Goal: Task Accomplishment & Management: Use online tool/utility

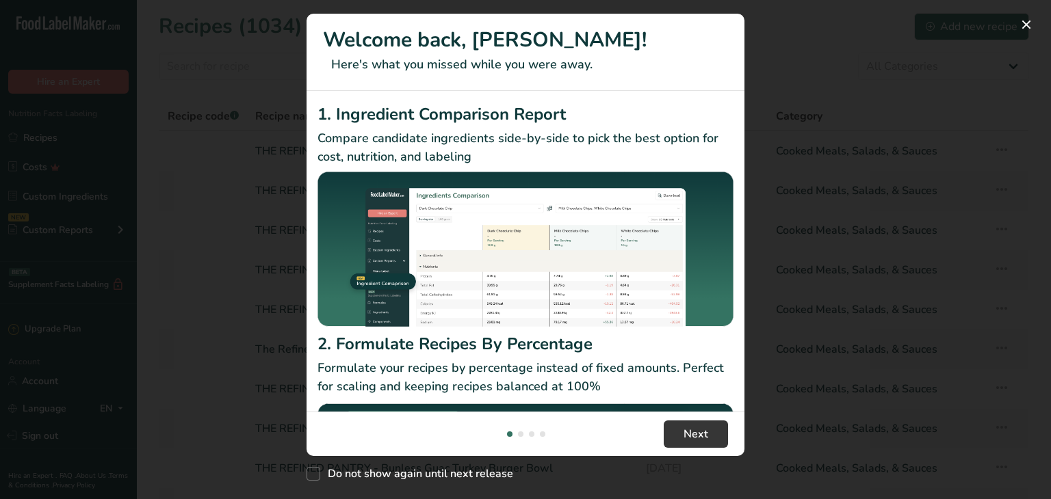
click at [859, 304] on div "New Features" at bounding box center [525, 249] width 1051 height 499
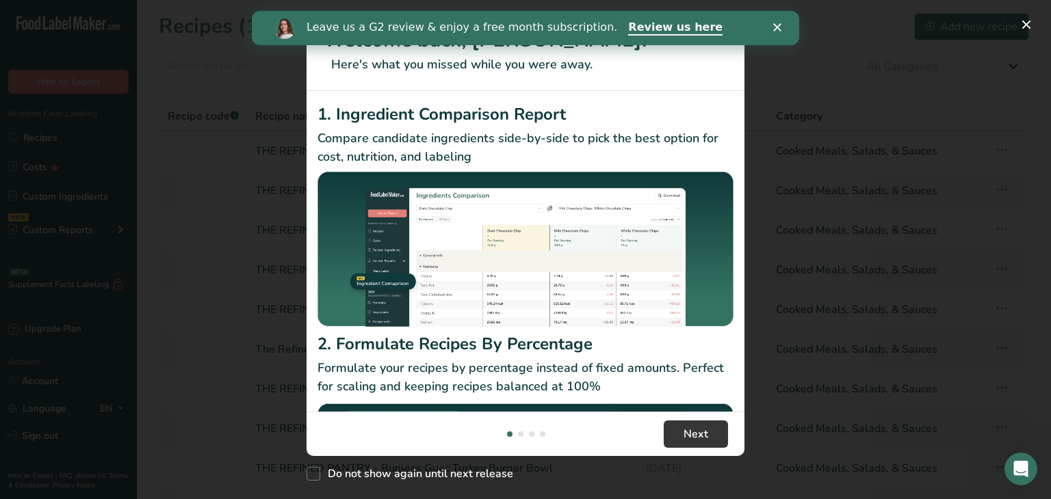
click at [207, 184] on div "New Features" at bounding box center [525, 249] width 1051 height 499
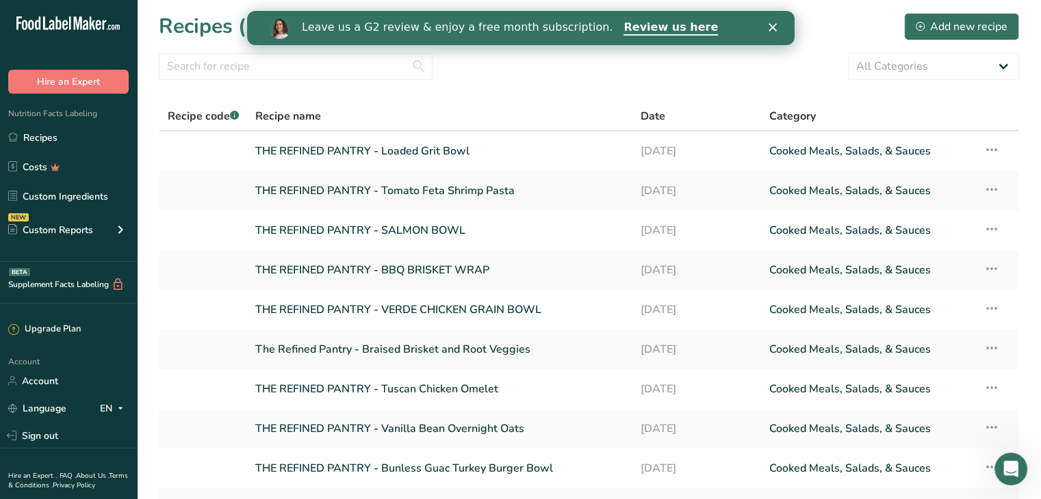
click at [774, 28] on icon "Close" at bounding box center [772, 27] width 8 height 8
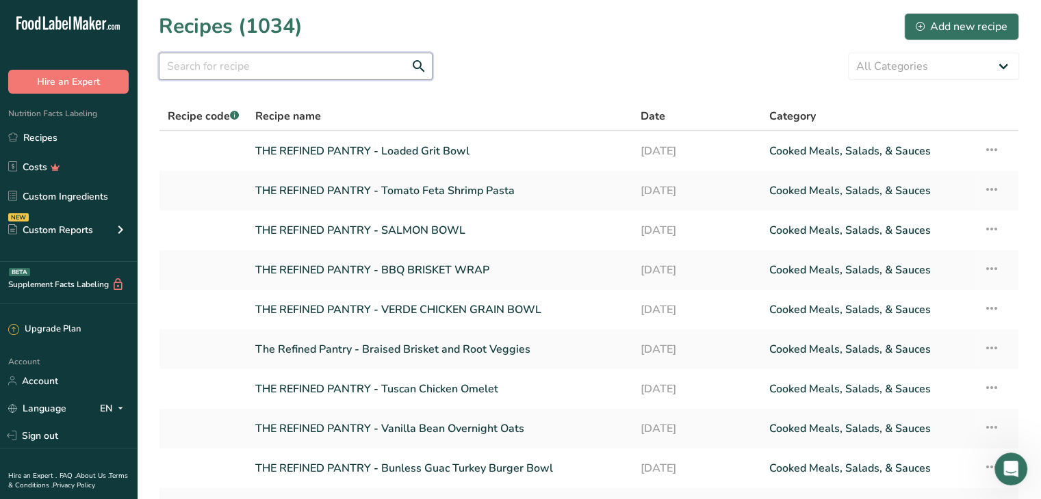
click at [263, 75] on input "text" at bounding box center [296, 66] width 274 height 27
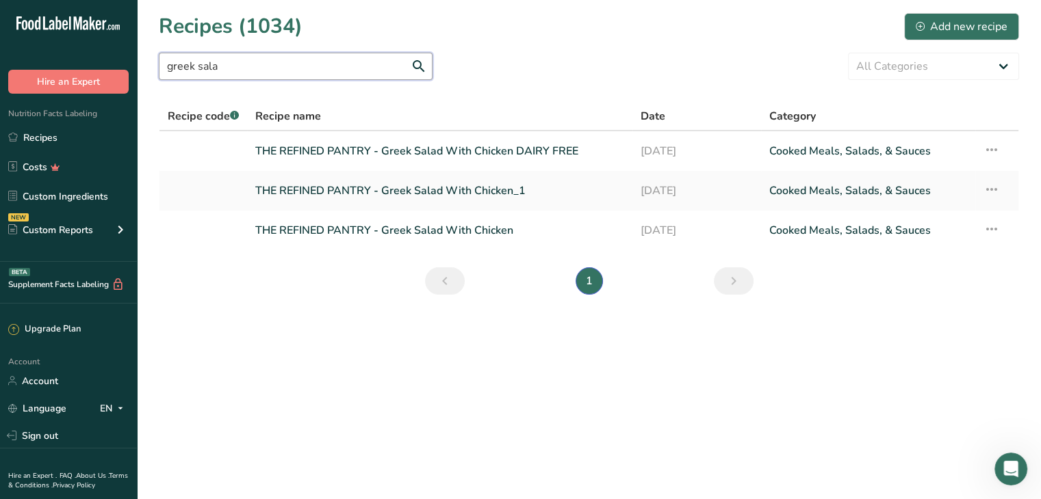
type input "greek sala"
click at [391, 223] on link "THE REFINED PANTRY - Greek Salad With Chicken" at bounding box center [439, 230] width 369 height 29
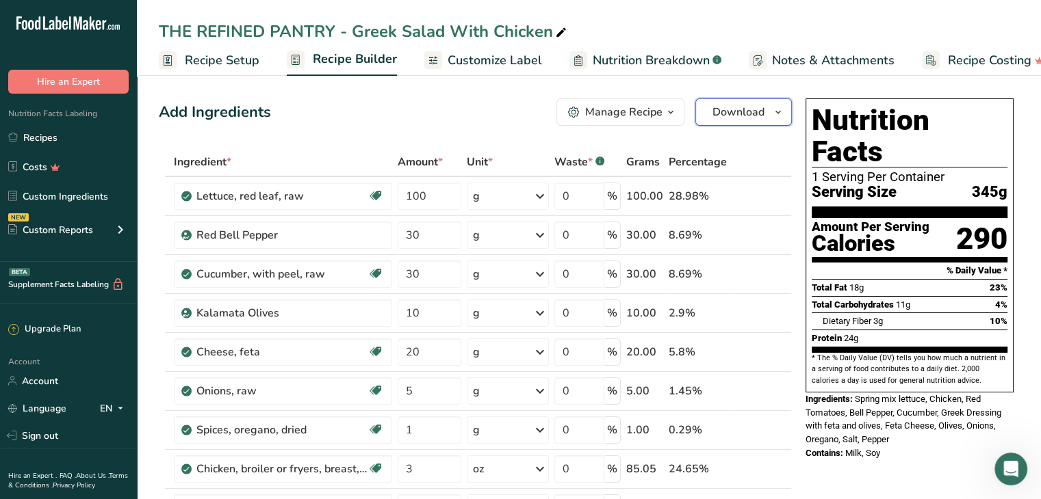
click at [733, 121] on button "Download" at bounding box center [743, 112] width 96 height 27
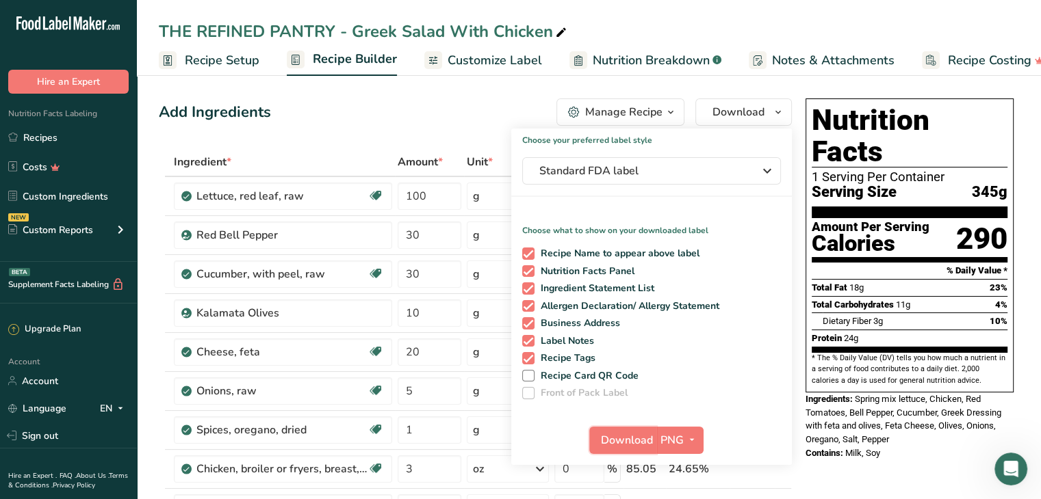
click at [635, 440] on span "Download" at bounding box center [627, 440] width 52 height 16
click at [76, 140] on link "Recipes" at bounding box center [68, 138] width 137 height 26
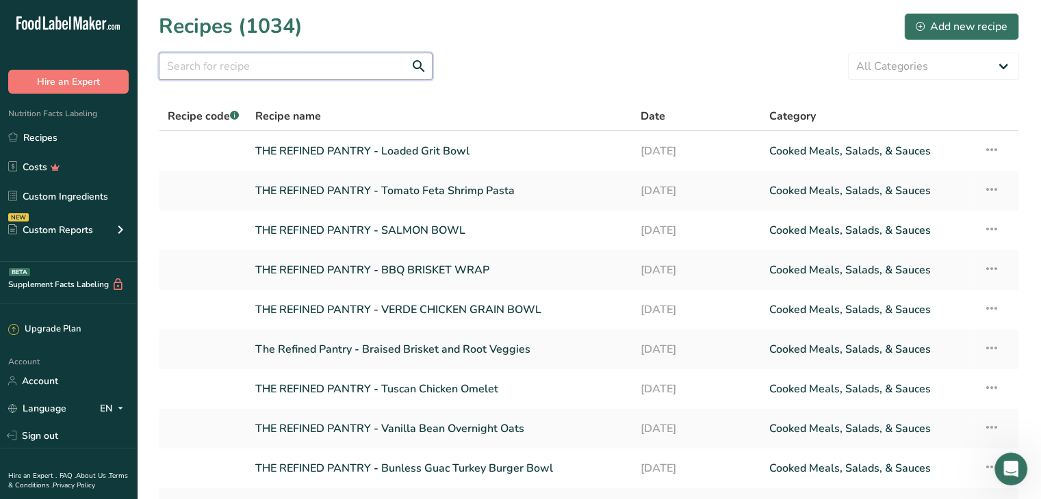
click at [329, 75] on input "text" at bounding box center [296, 66] width 274 height 27
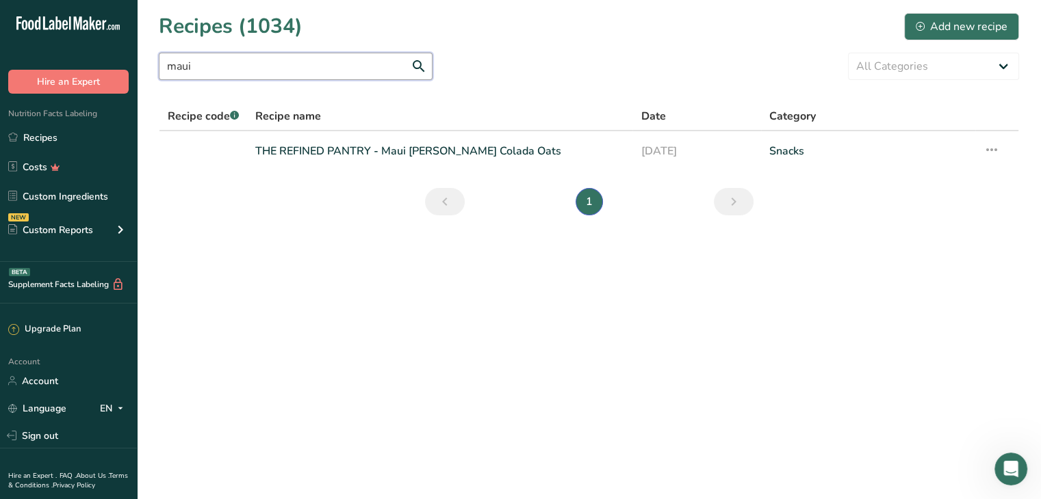
type input "maui"
click at [432, 146] on link "THE REFINED PANTRY - Maui [PERSON_NAME] Colada Oats" at bounding box center [439, 151] width 369 height 29
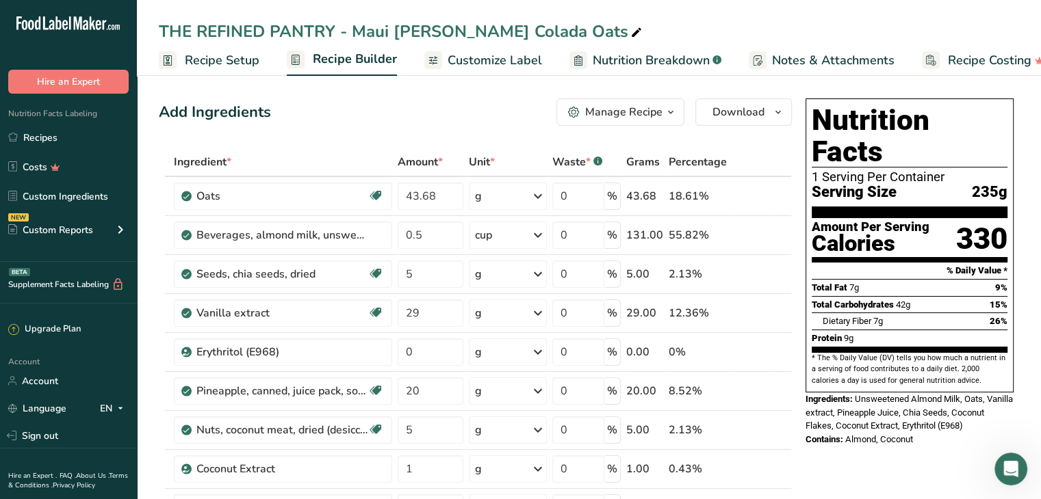
drag, startPoint x: 40, startPoint y: 135, endPoint x: 163, endPoint y: 116, distance: 124.1
click at [40, 135] on link "Recipes" at bounding box center [68, 138] width 137 height 26
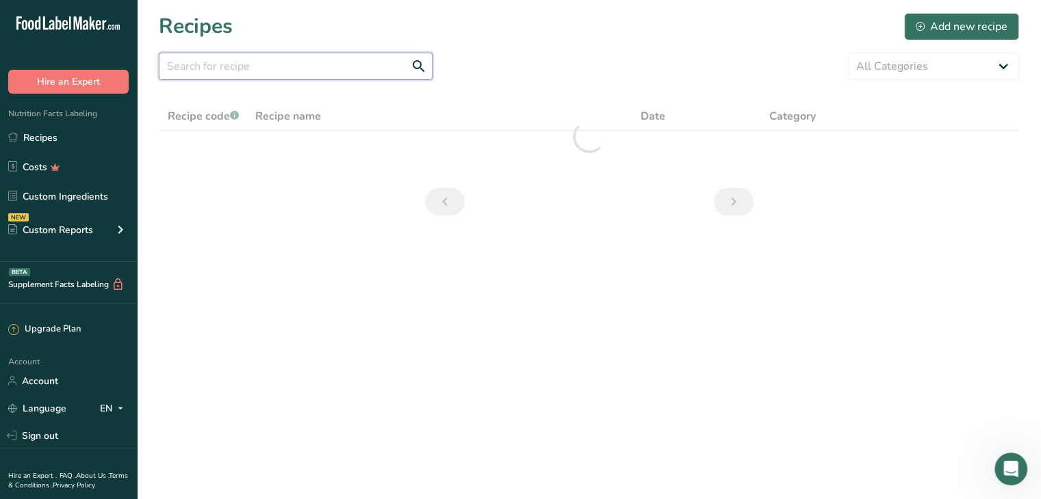
click at [333, 67] on input "text" at bounding box center [296, 66] width 274 height 27
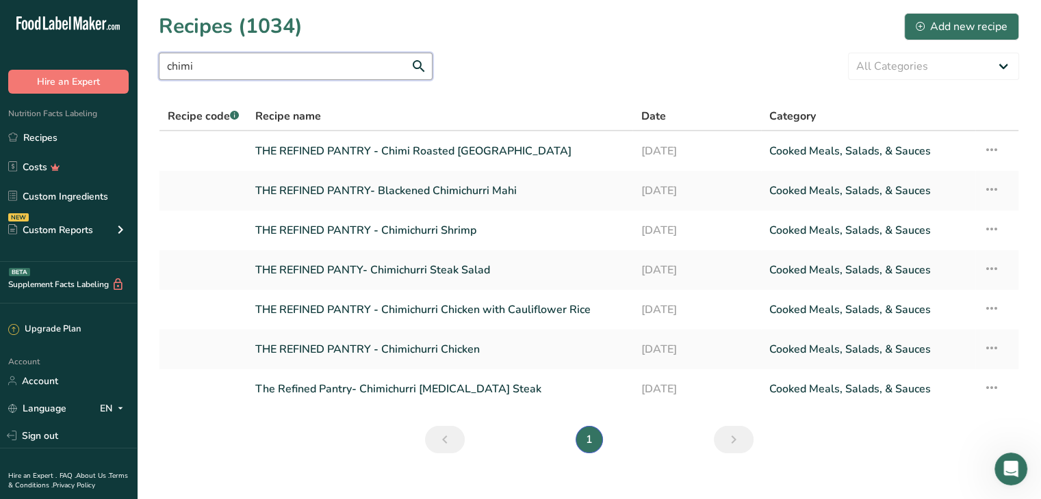
type input "chimi"
click at [478, 391] on link "The Refined Pantry- Chimichurri [MEDICAL_DATA] Steak" at bounding box center [439, 389] width 369 height 29
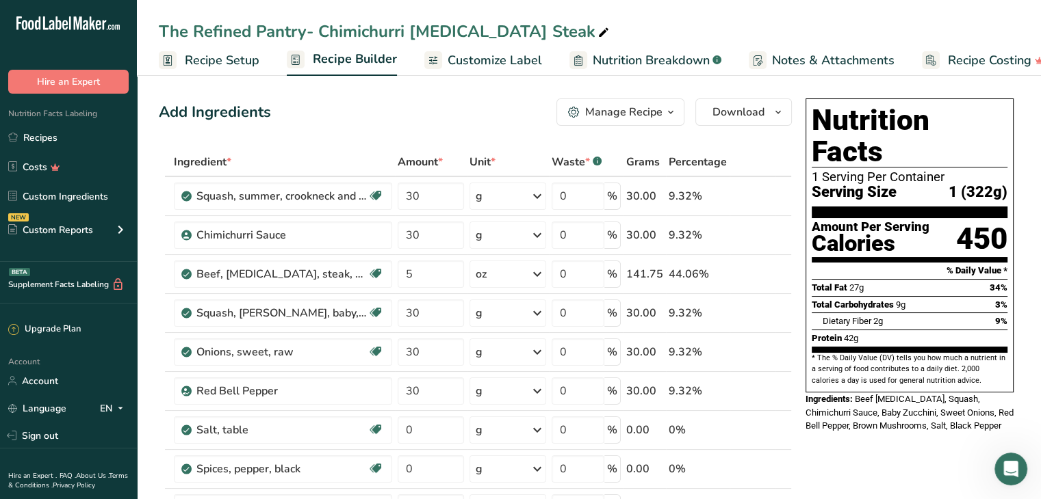
click at [673, 110] on icon "button" at bounding box center [670, 112] width 11 height 17
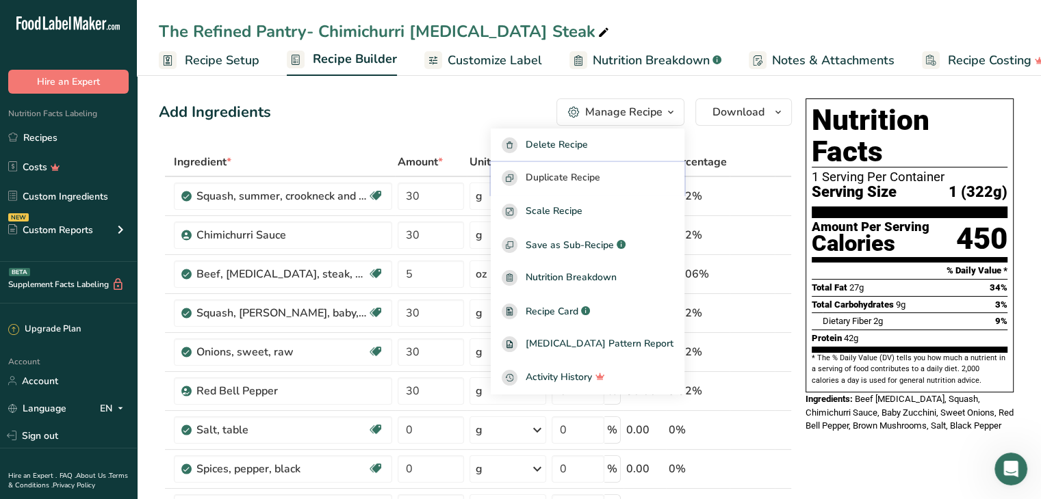
click at [578, 184] on span "Duplicate Recipe" at bounding box center [562, 178] width 75 height 16
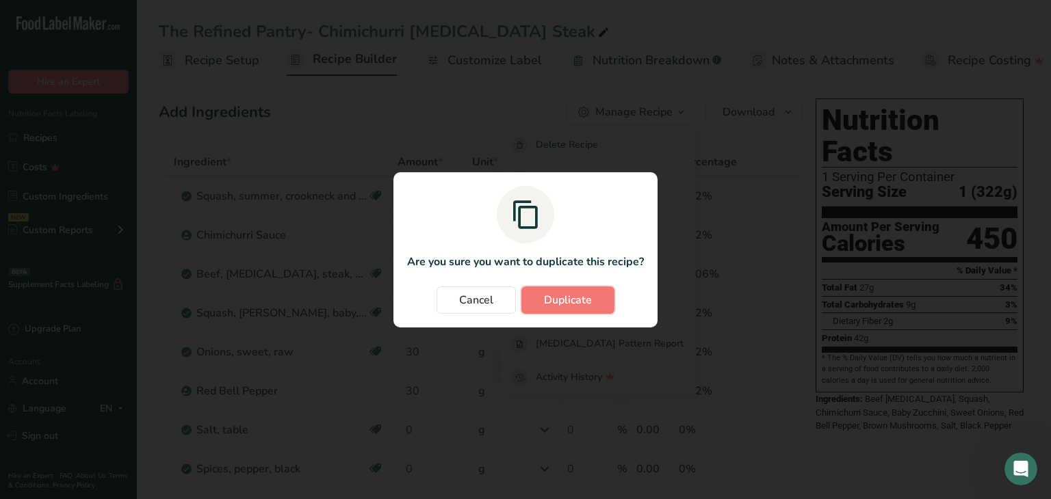
click at [582, 306] on span "Duplicate" at bounding box center [568, 300] width 48 height 16
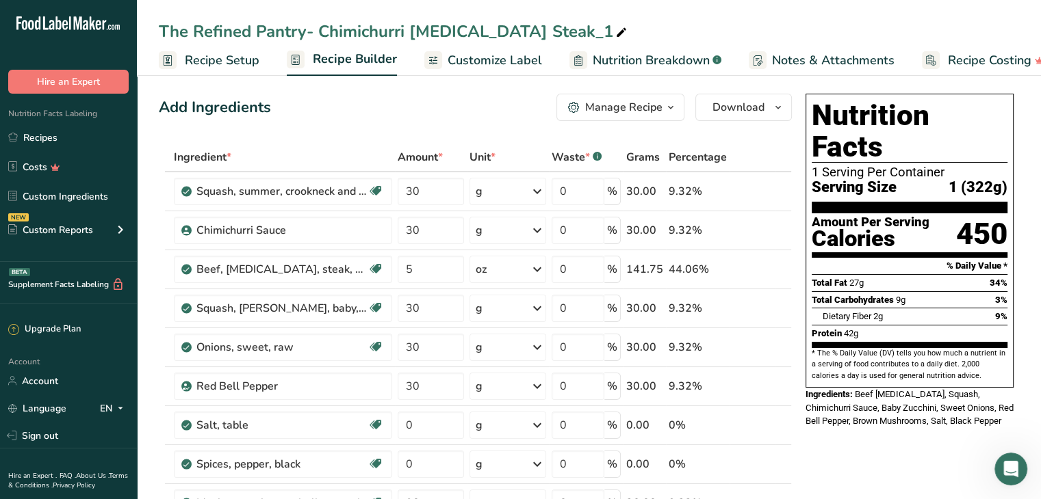
scroll to position [1, 0]
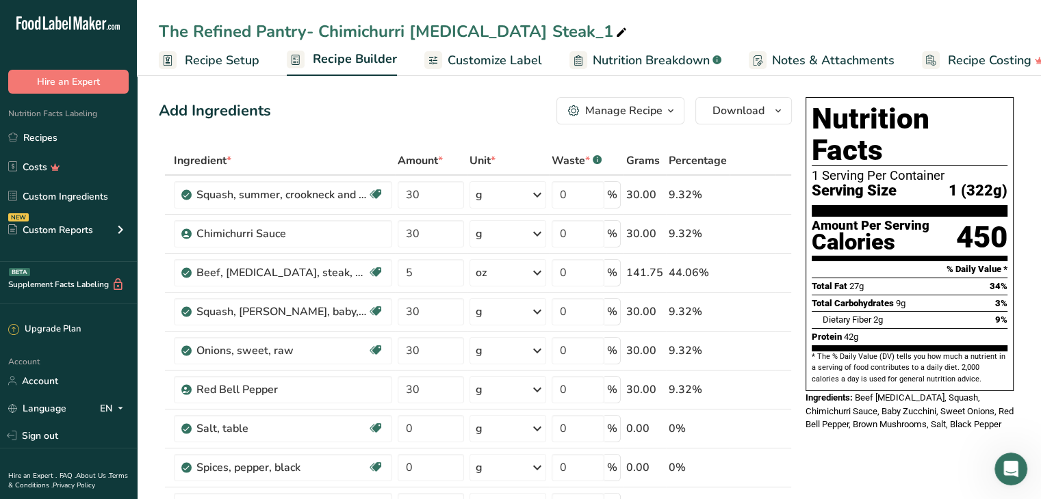
click at [746, 272] on link "i" at bounding box center [740, 273] width 17 height 17
click at [764, 266] on icon at bounding box center [763, 273] width 10 height 14
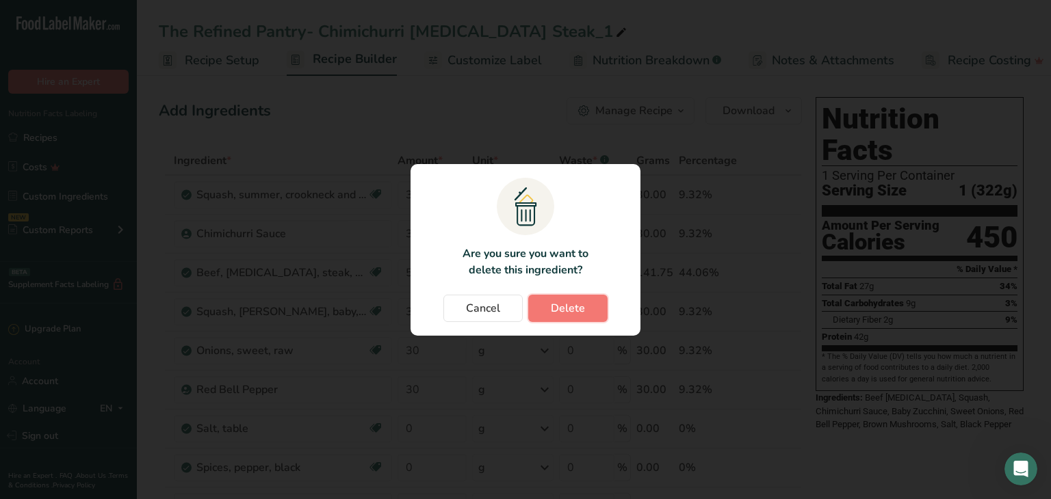
click at [587, 311] on button "Delete" at bounding box center [567, 308] width 79 height 27
type input "30"
type input "0"
type input "30"
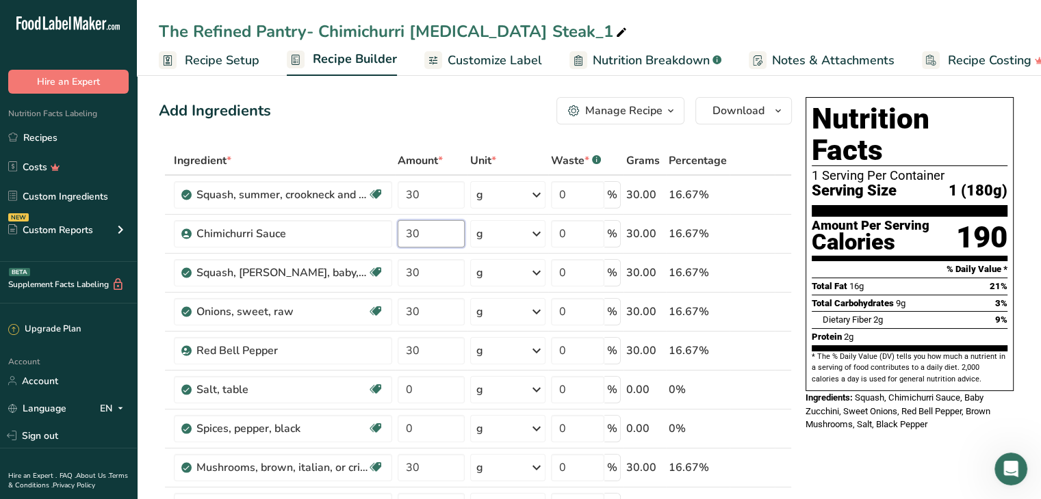
click at [431, 227] on input "30" at bounding box center [430, 233] width 67 height 27
type input "3"
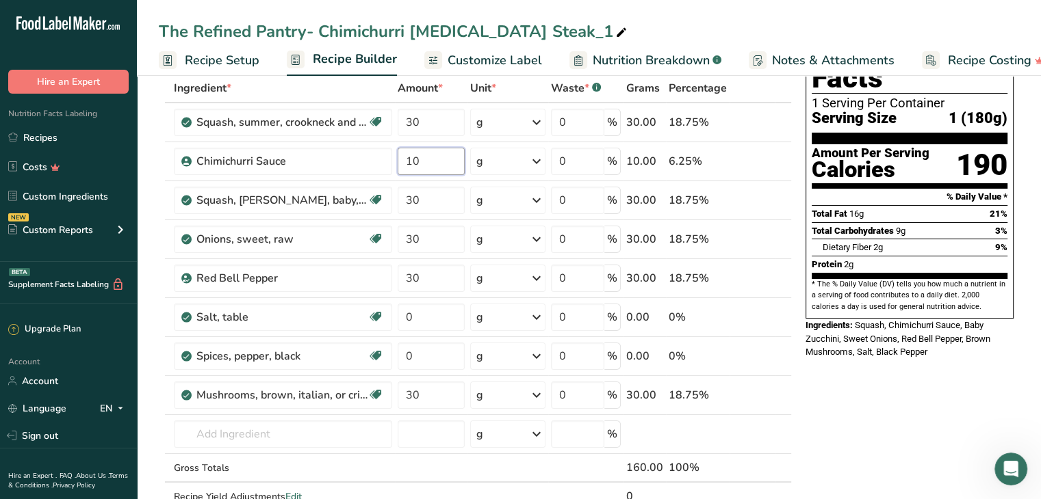
scroll to position [77, 0]
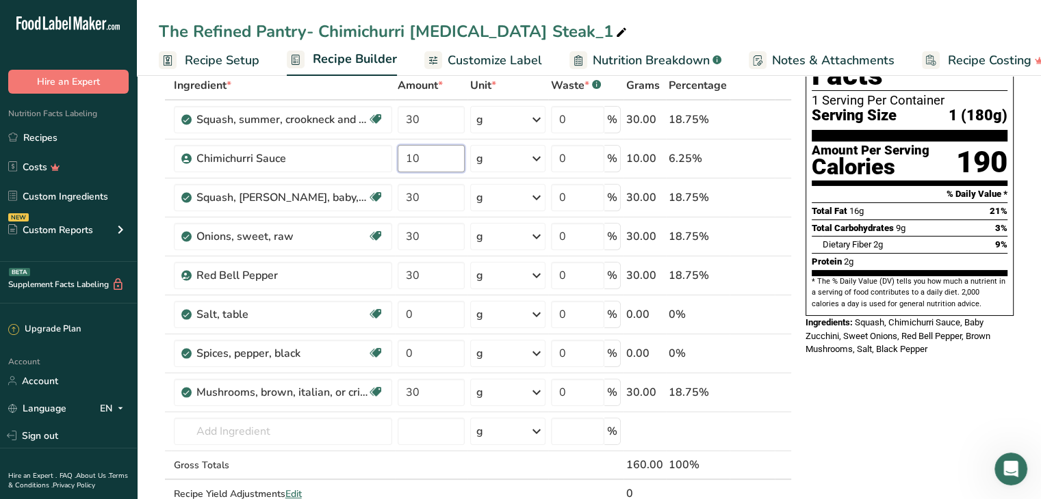
type input "10"
click at [762, 394] on div "Ingredient * Amount * Unit * Waste * .a-a{fill:#347362;}.b-a{fill:#fff;} Grams …" at bounding box center [475, 304] width 633 height 466
click at [755, 393] on span at bounding box center [763, 392] width 16 height 16
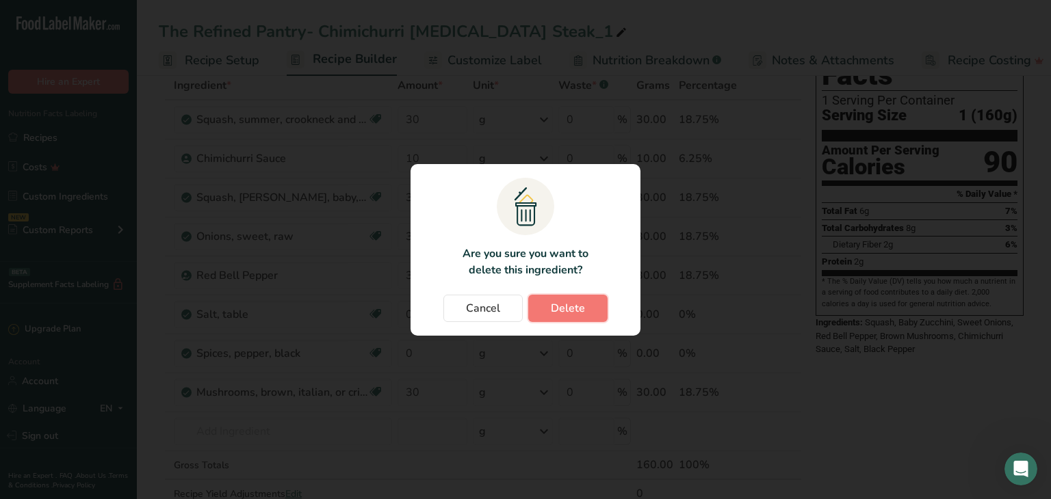
click at [540, 309] on button "Delete" at bounding box center [567, 308] width 79 height 27
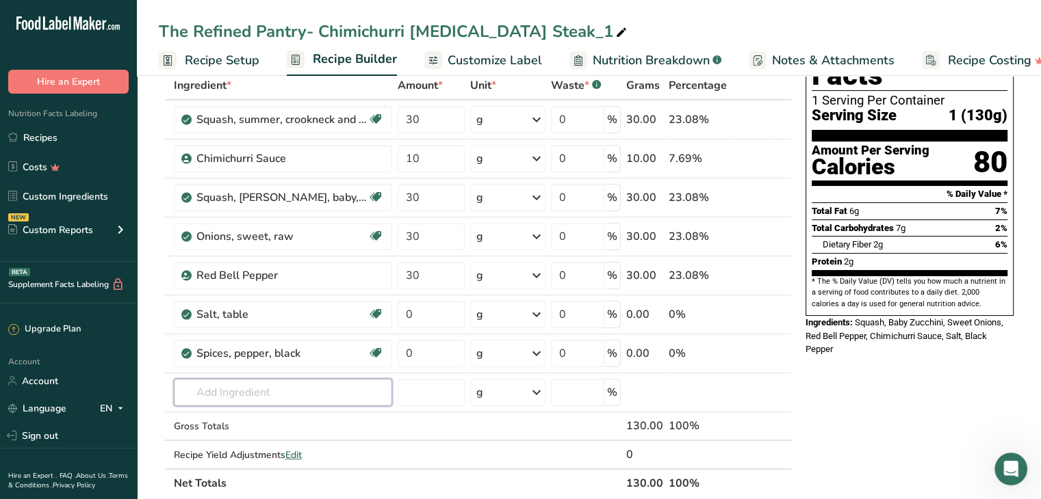
click at [225, 389] on input "text" at bounding box center [283, 392] width 218 height 27
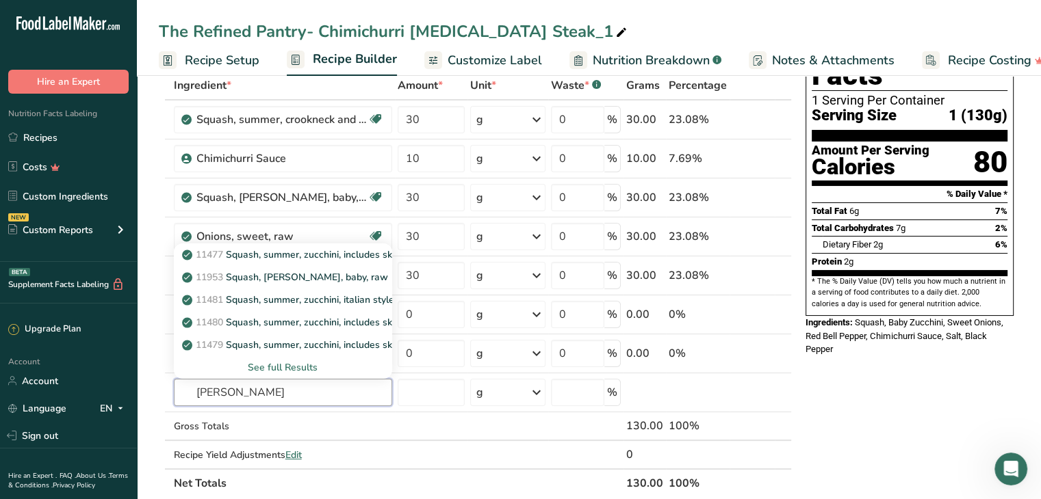
type input "[PERSON_NAME]"
click at [309, 272] on p "11953 [PERSON_NAME], [PERSON_NAME], baby, raw" at bounding box center [286, 277] width 203 height 14
type input "Squash, [PERSON_NAME], baby, raw"
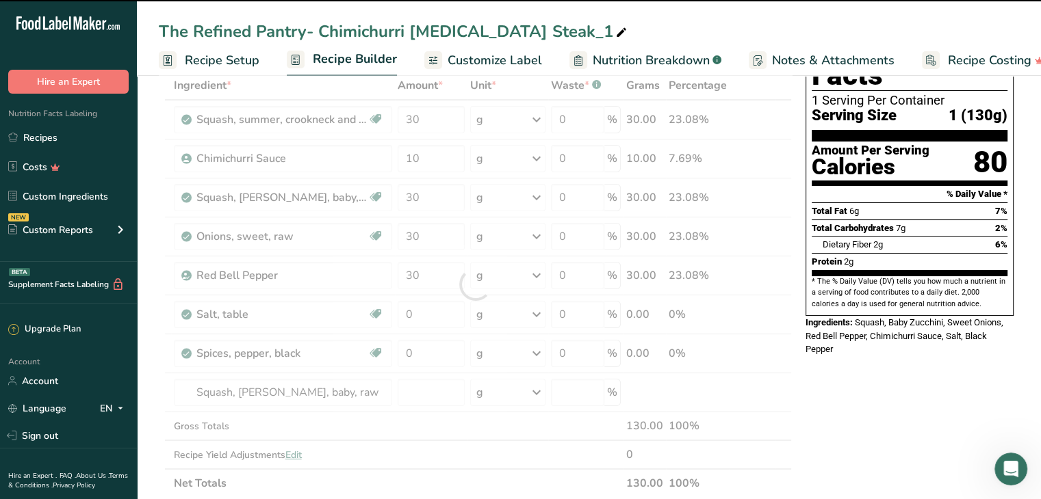
type input "0"
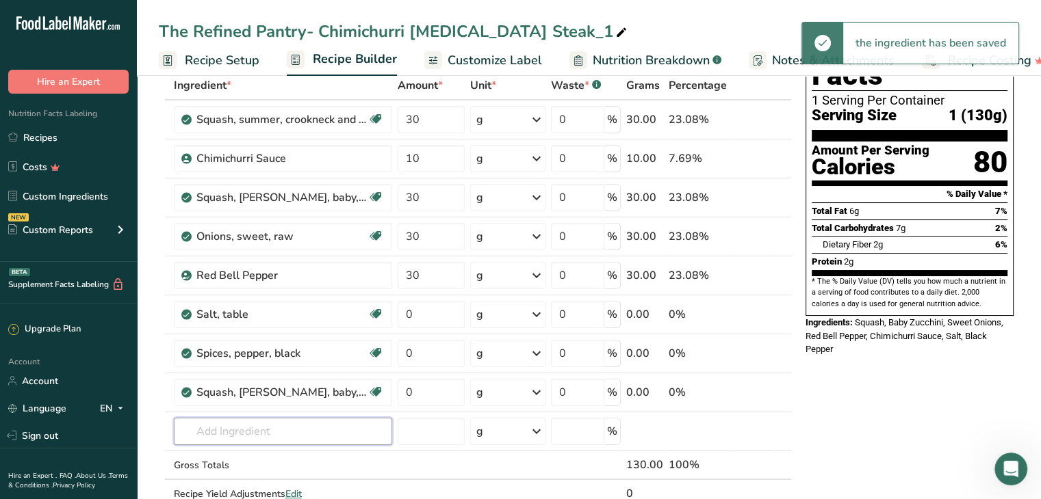
click at [267, 428] on input "text" at bounding box center [283, 431] width 218 height 27
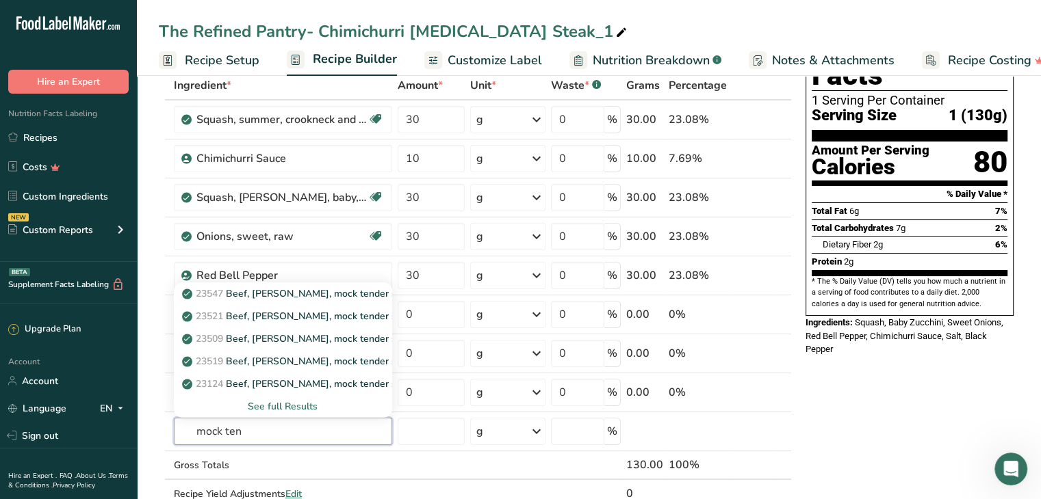
type input "mock ten"
click at [291, 404] on div "See full Results" at bounding box center [283, 407] width 196 height 14
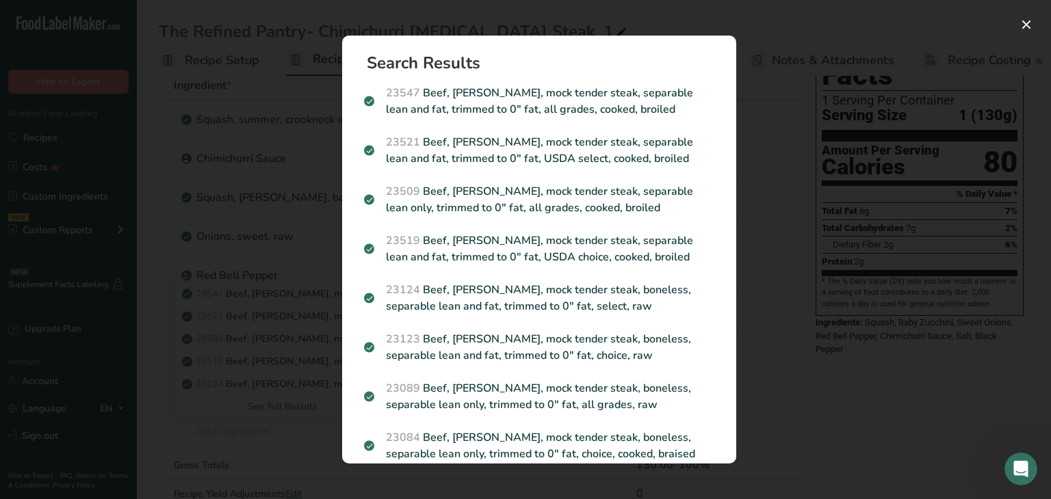
drag, startPoint x: 522, startPoint y: 95, endPoint x: 514, endPoint y: 95, distance: 7.5
click at [514, 95] on p "23547 Beef, [PERSON_NAME], mock tender steak, separable lean and fat, trimmed t…" at bounding box center [539, 101] width 350 height 33
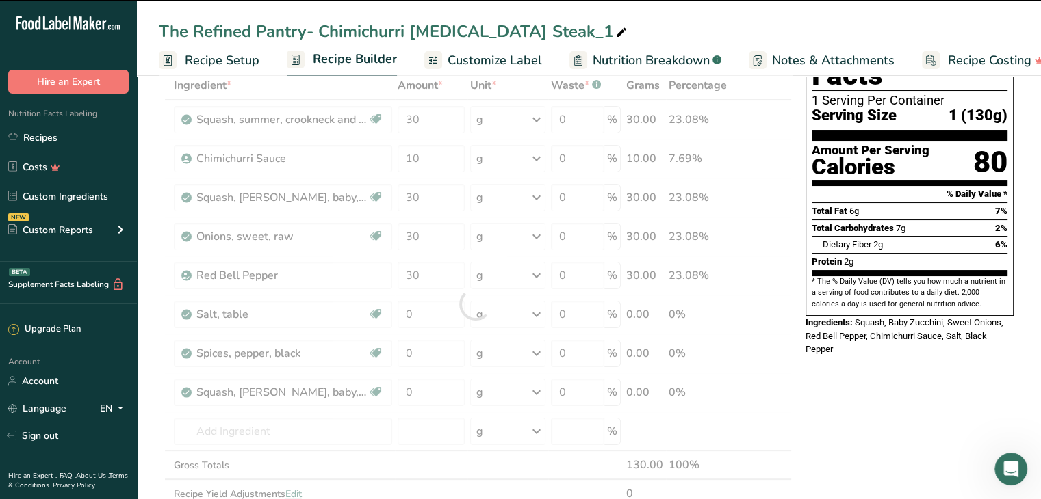
type input "0"
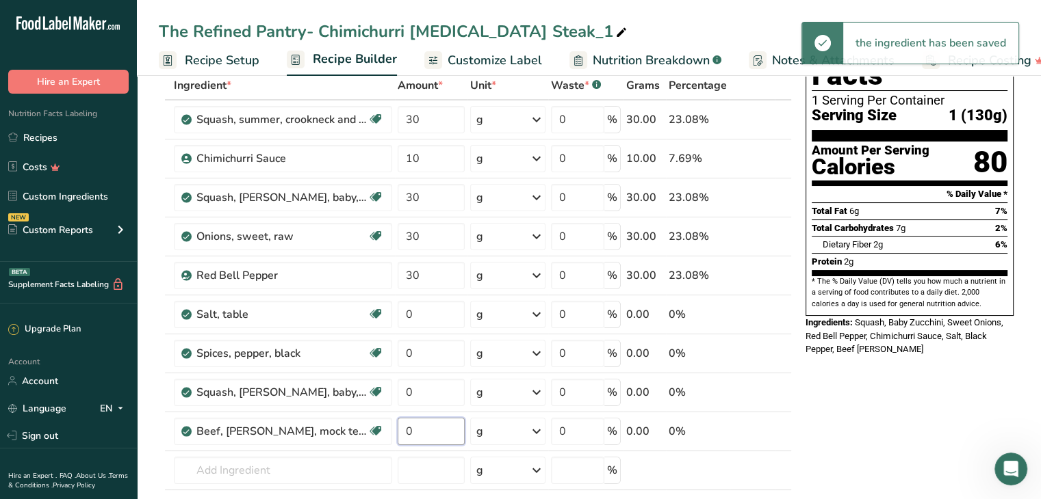
click at [432, 431] on input "0" at bounding box center [430, 431] width 67 height 27
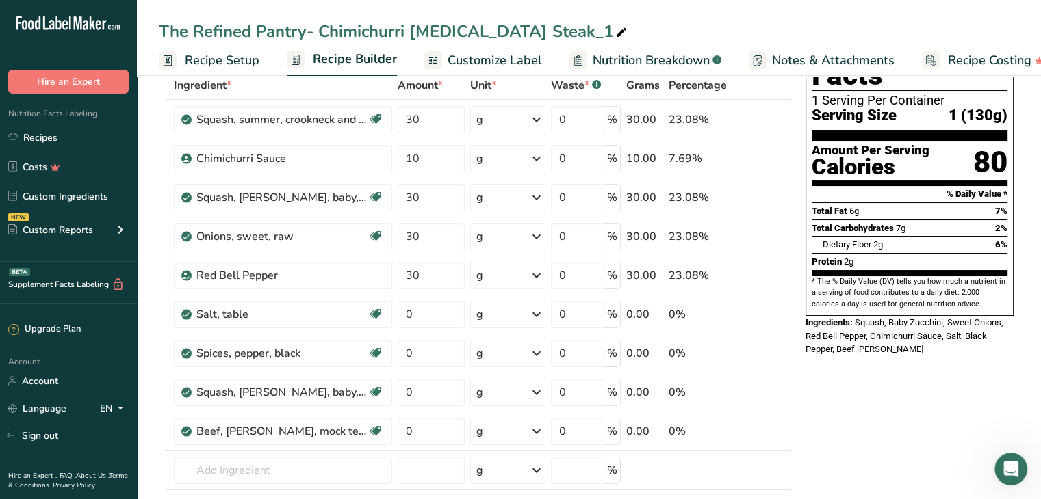
click at [506, 431] on div "Ingredient * Amount * Unit * Waste * .a-a{fill:#347362;}.b-a{fill:#fff;} Grams …" at bounding box center [475, 323] width 633 height 505
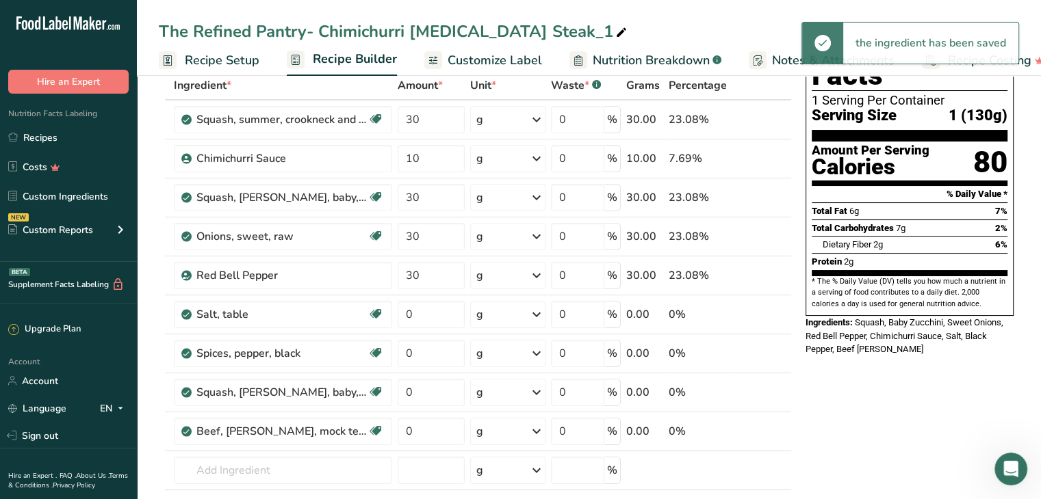
click at [530, 430] on icon at bounding box center [536, 431] width 16 height 25
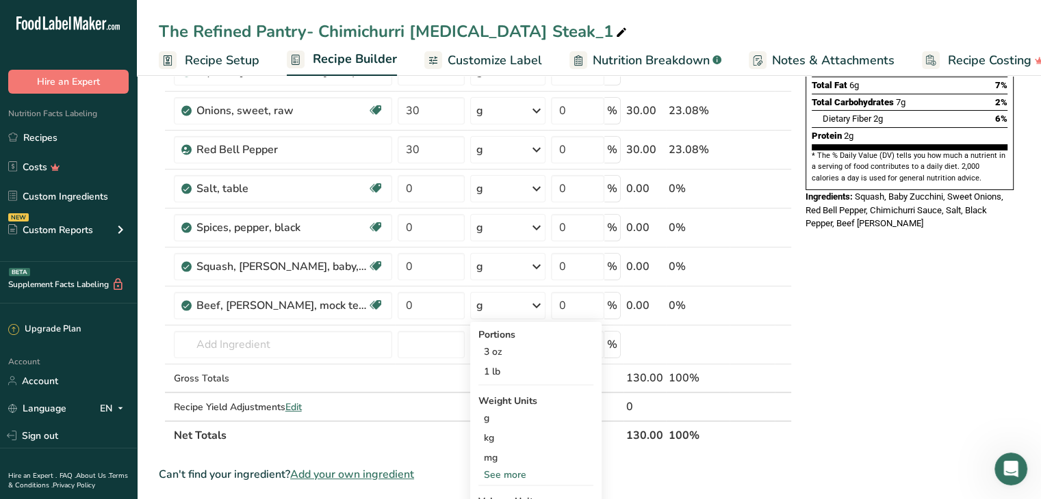
scroll to position [211, 0]
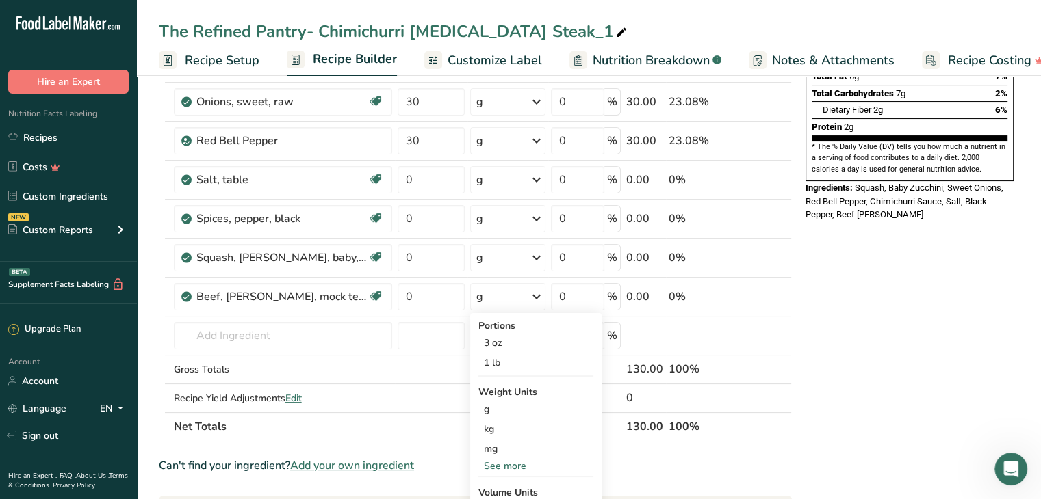
click at [514, 459] on div "See more" at bounding box center [535, 466] width 115 height 14
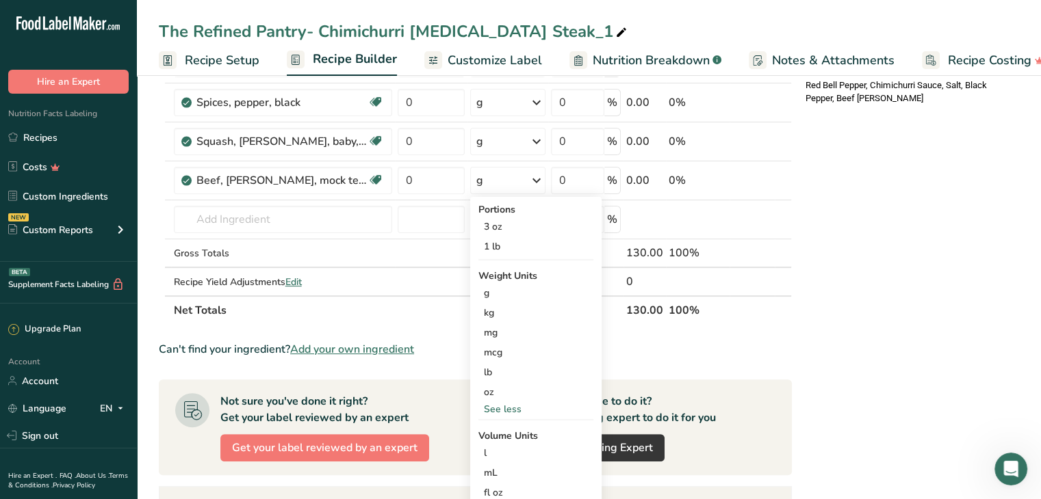
click at [522, 382] on div "oz" at bounding box center [535, 392] width 115 height 20
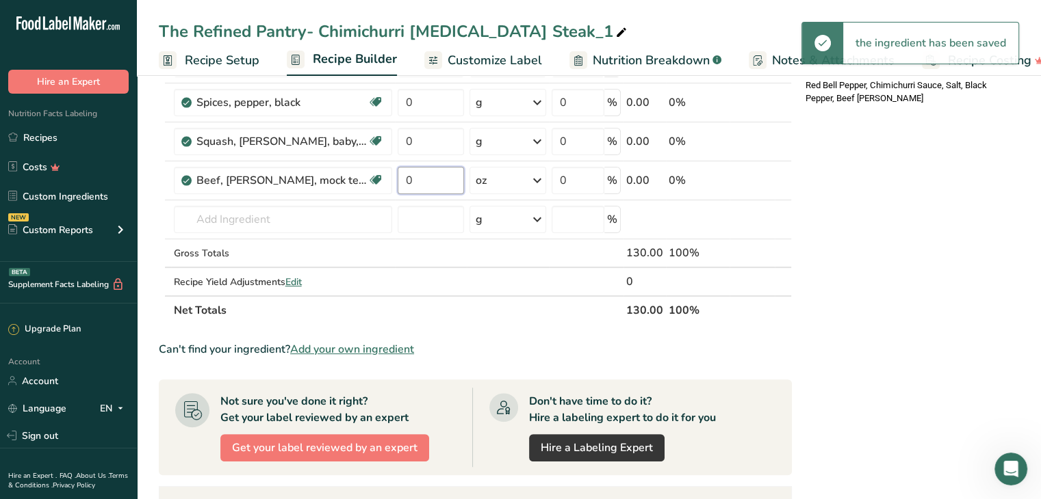
click at [421, 181] on input "0" at bounding box center [430, 180] width 66 height 27
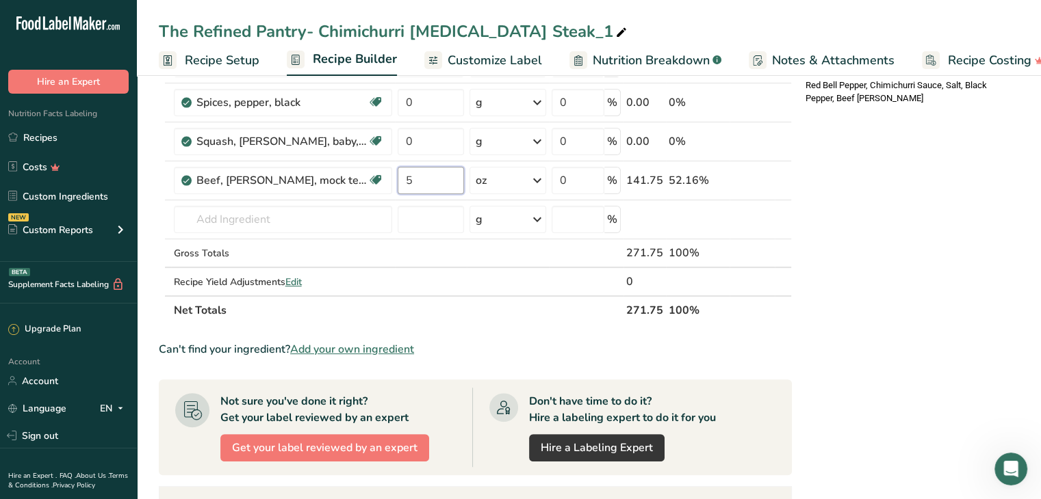
type input "5"
click at [436, 143] on div "Ingredient * Amount * Unit * Waste * .a-a{fill:#347362;}.b-a{fill:#fff;} Grams …" at bounding box center [475, 72] width 633 height 505
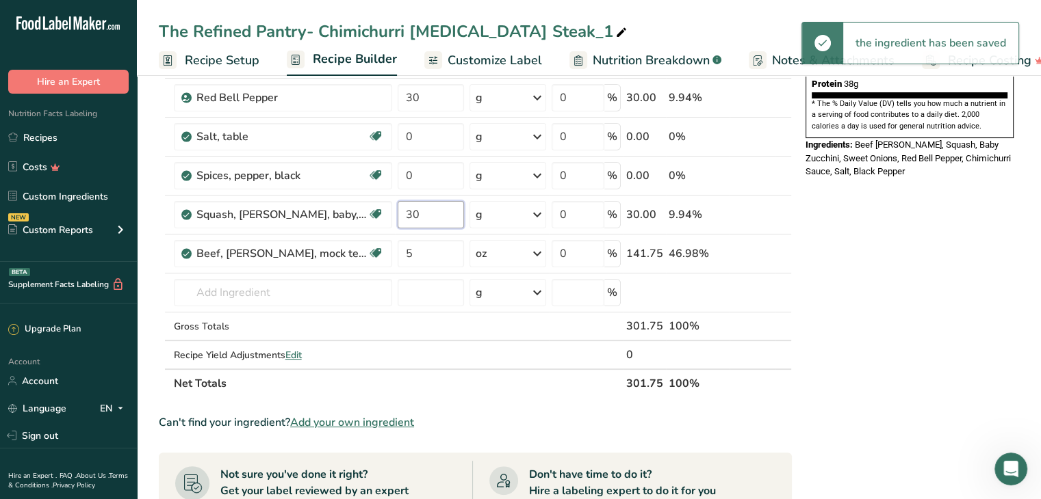
scroll to position [242, 0]
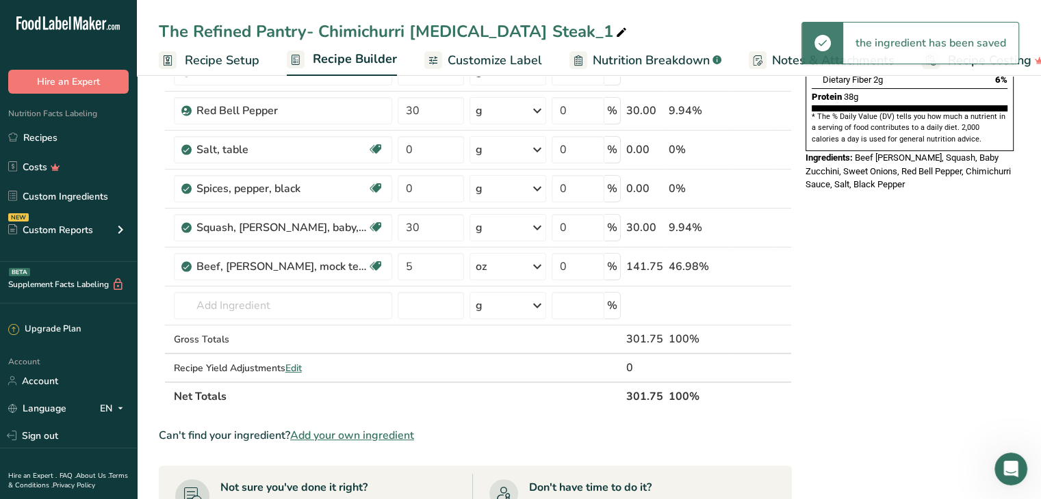
click at [925, 298] on div "Nutrition Facts 1 Serving Per Container Serving Size 1 (272g) Amount Per Servin…" at bounding box center [909, 395] width 219 height 1087
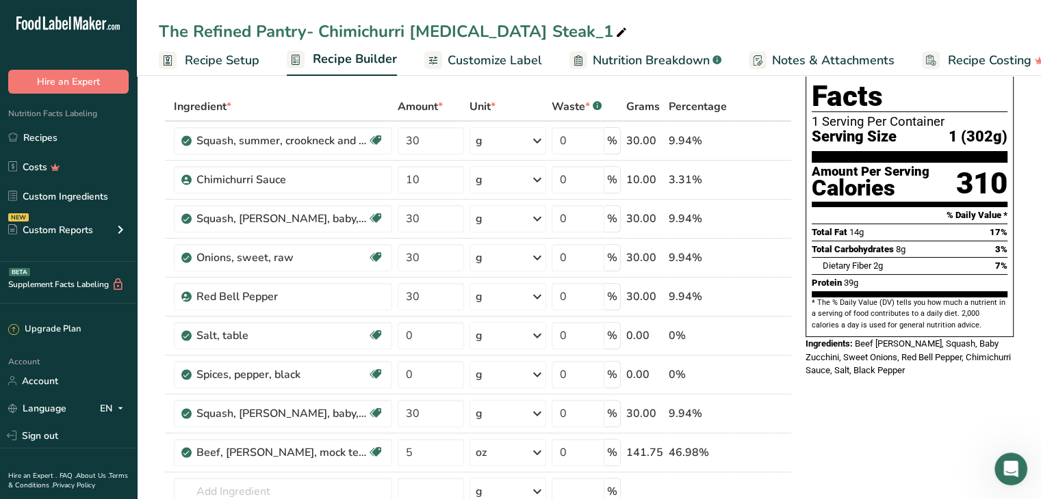
scroll to position [56, 0]
click at [443, 416] on input "30" at bounding box center [430, 413] width 66 height 27
type input "3"
type input "40"
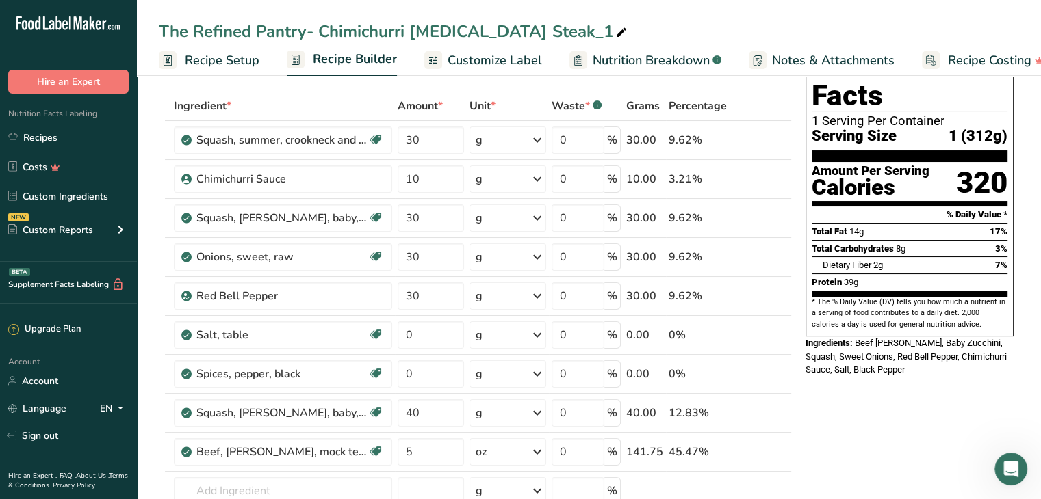
click at [227, 67] on span "Recipe Setup" at bounding box center [222, 60] width 75 height 18
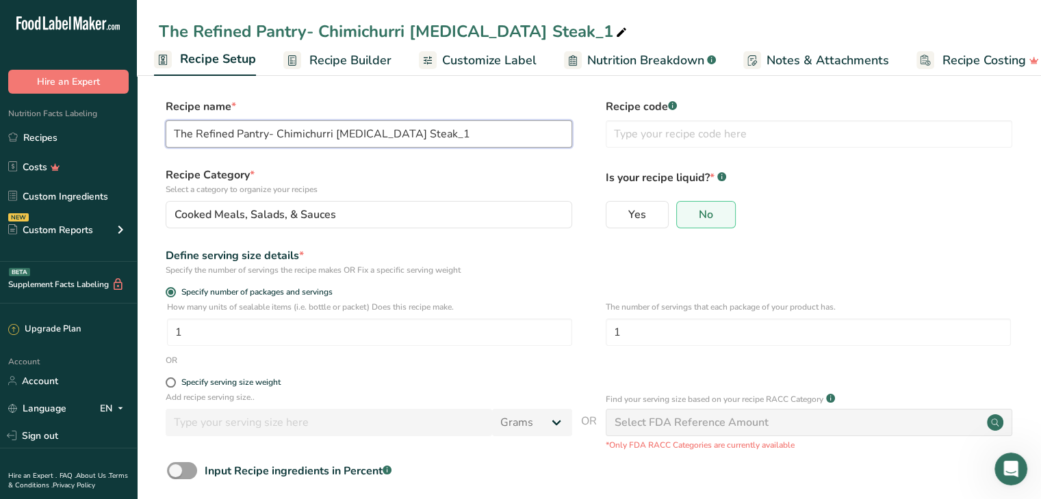
click at [410, 130] on input "The Refined Pantry- Chimichurri [MEDICAL_DATA] Steak_1" at bounding box center [369, 133] width 406 height 27
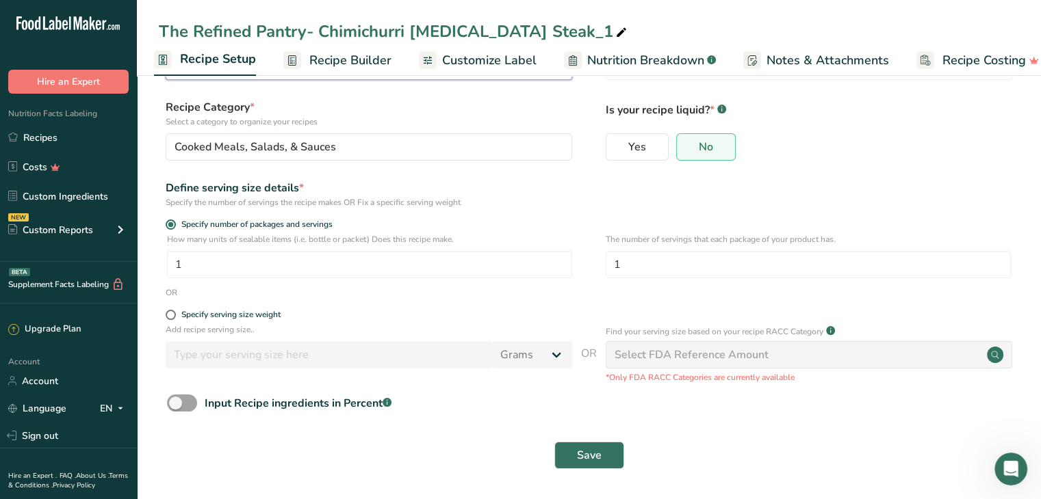
type input "The Refined Pantry- Chimichurri Steak Bites"
click at [609, 463] on button "Save" at bounding box center [589, 455] width 70 height 27
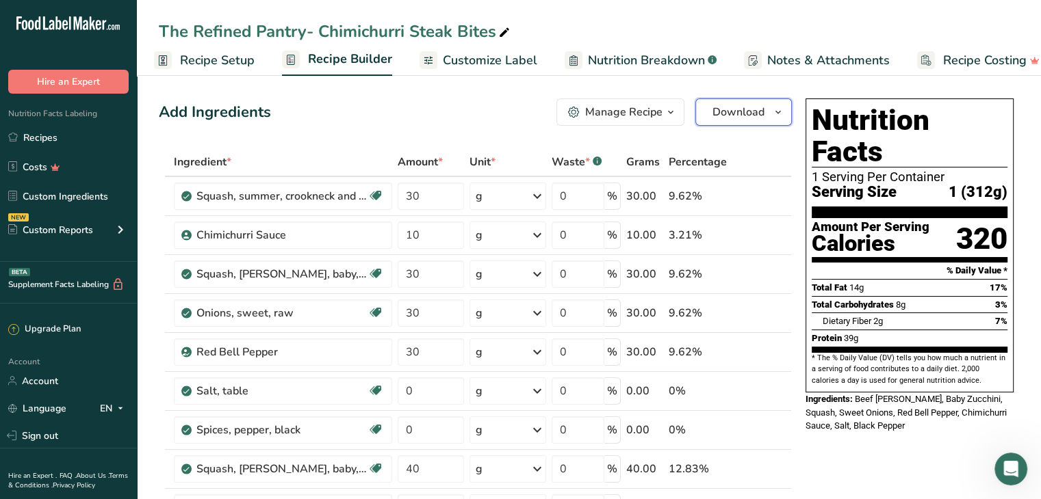
click at [738, 113] on span "Download" at bounding box center [738, 112] width 52 height 16
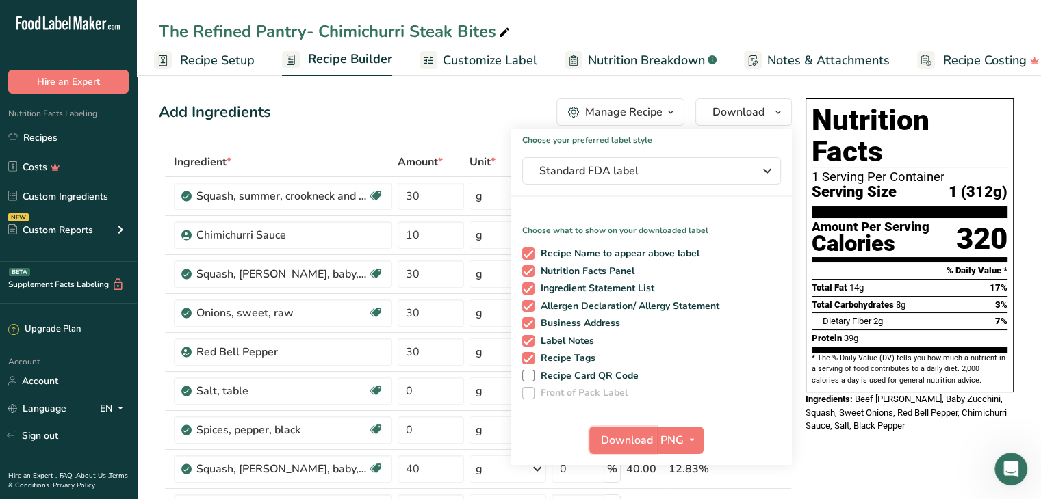
click at [621, 439] on span "Download" at bounding box center [627, 440] width 52 height 16
click at [55, 135] on link "Recipes" at bounding box center [68, 138] width 137 height 26
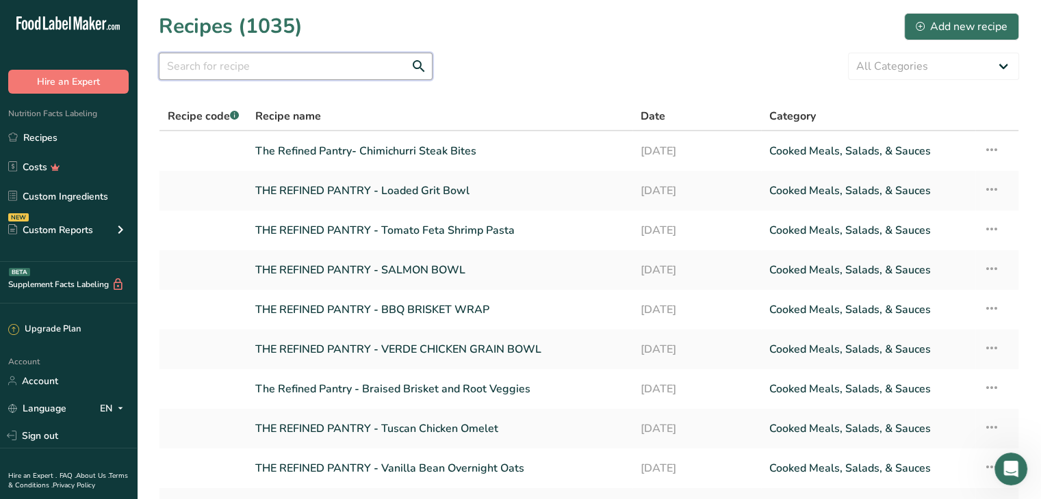
click at [323, 65] on input "text" at bounding box center [296, 66] width 274 height 27
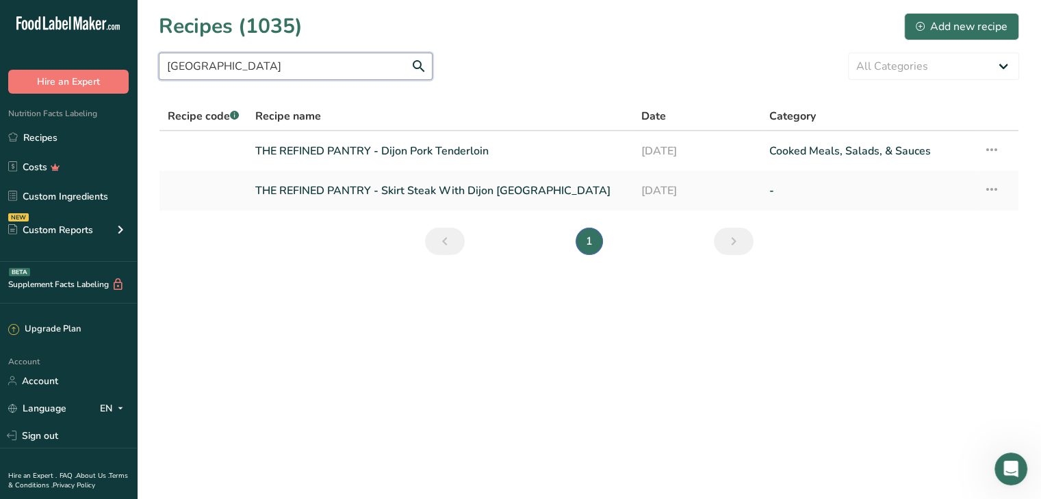
type input "[GEOGRAPHIC_DATA]"
click at [452, 154] on link "THE REFINED PANTRY - Dijon Pork Tenderloin" at bounding box center [439, 151] width 369 height 29
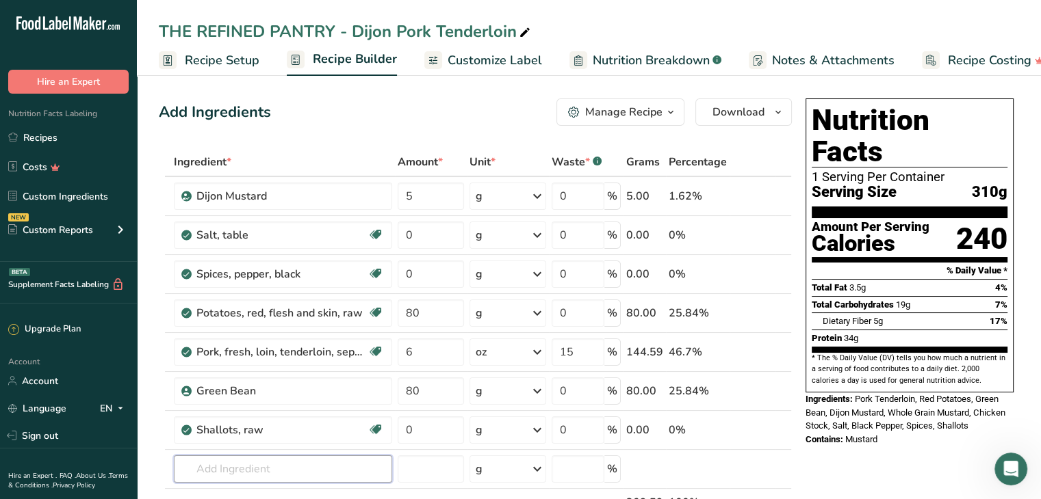
click at [243, 462] on input "text" at bounding box center [283, 469] width 218 height 27
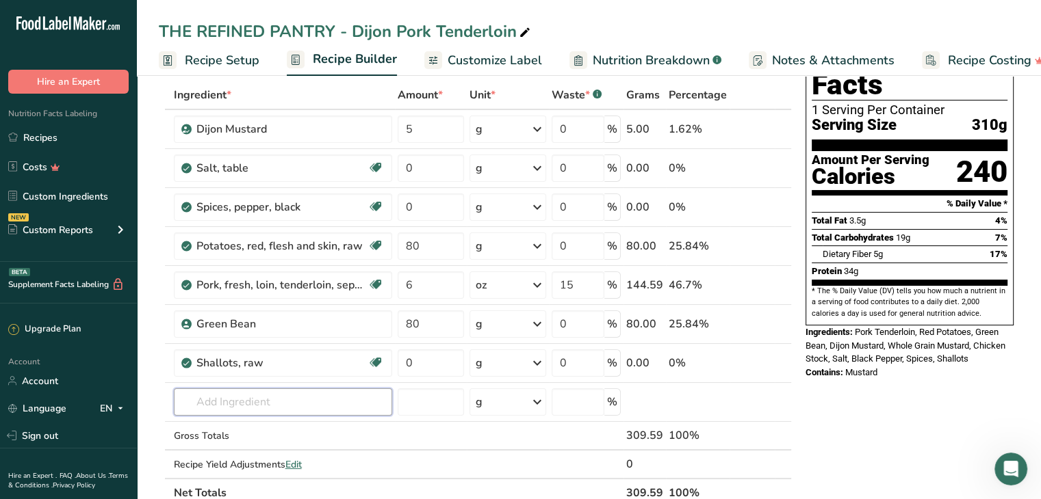
scroll to position [74, 0]
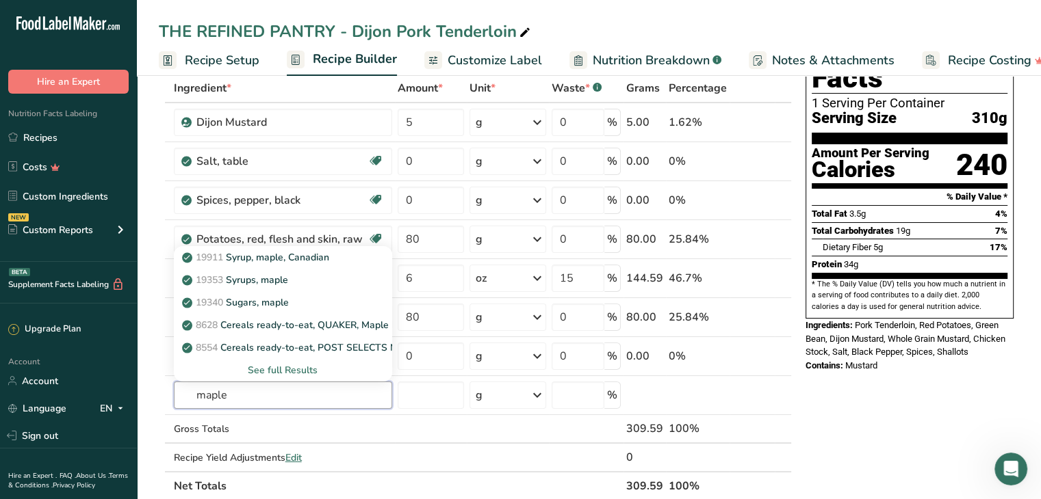
type input "maple"
click at [293, 280] on div "19353 Syrups, maple" at bounding box center [272, 280] width 174 height 14
type input "Syrups, maple"
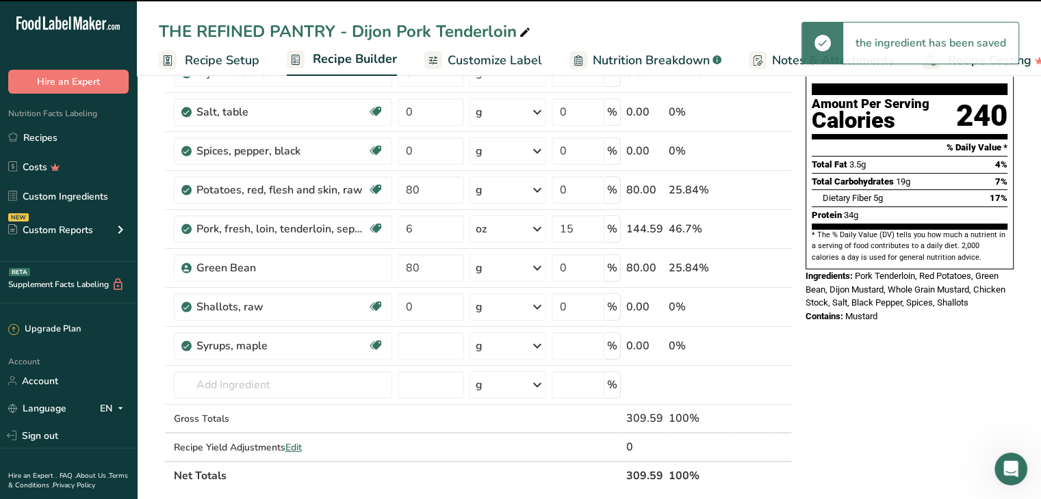
type input "0"
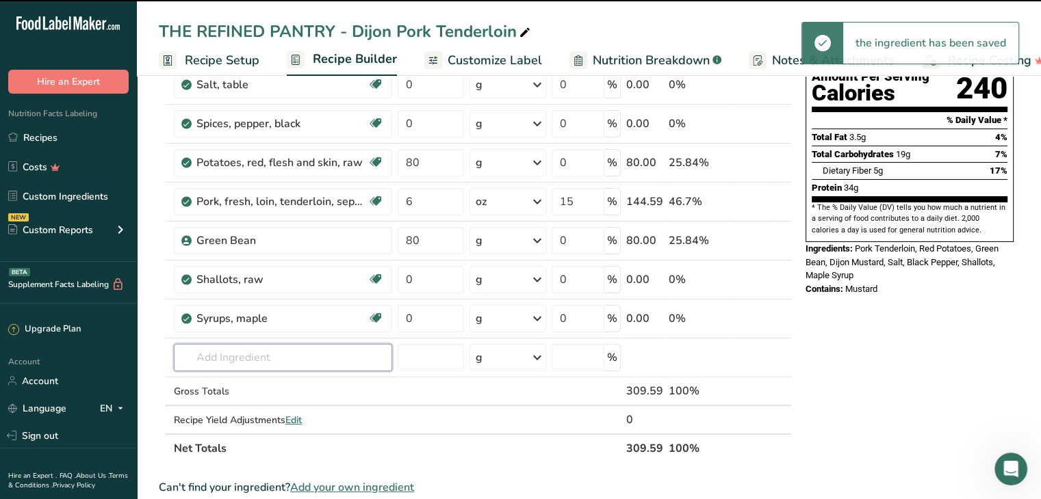
click at [207, 351] on input "text" at bounding box center [283, 357] width 218 height 27
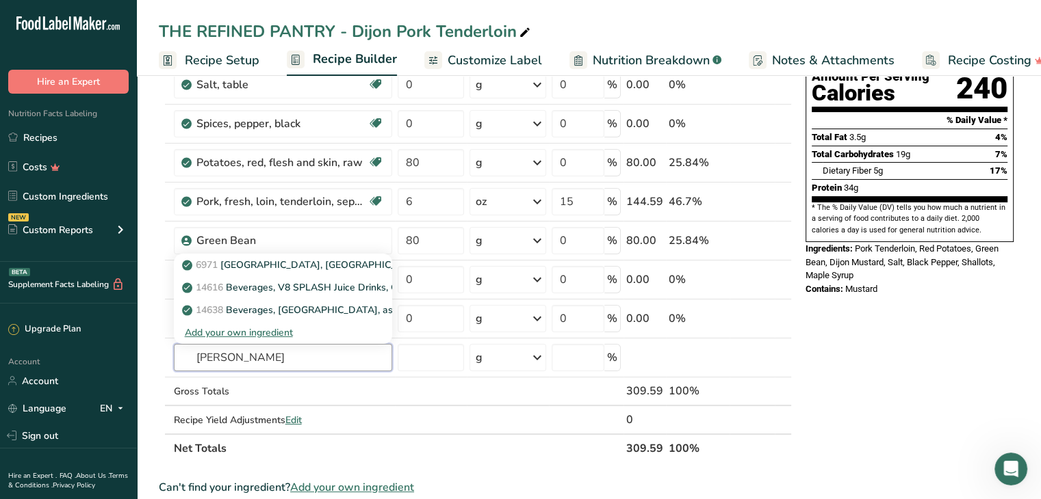
type input "[PERSON_NAME]"
click at [314, 261] on p "6971 [GEOGRAPHIC_DATA], [GEOGRAPHIC_DATA]" at bounding box center [305, 265] width 240 height 14
type input "[GEOGRAPHIC_DATA], [GEOGRAPHIC_DATA]"
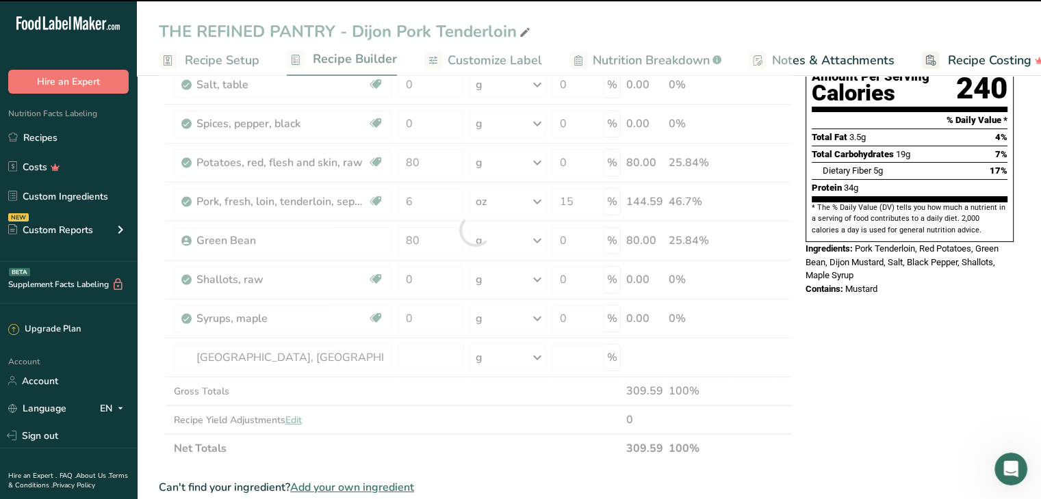
type input "0"
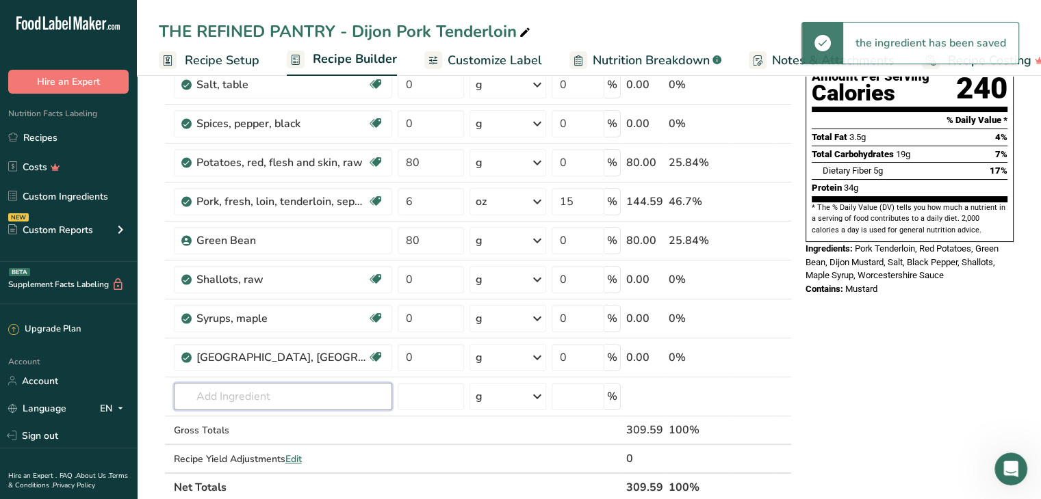
click at [266, 388] on input "text" at bounding box center [283, 396] width 218 height 27
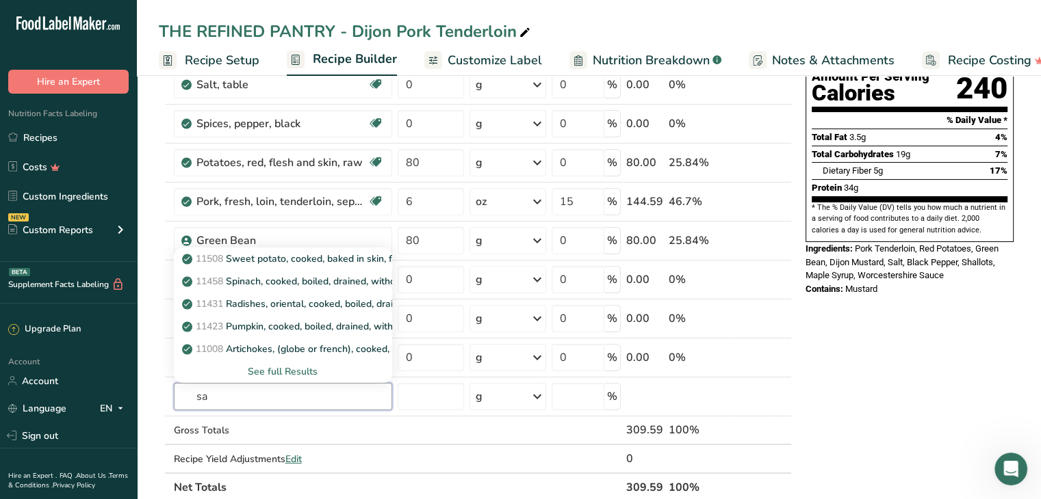
type input "s"
type input "oreg"
click at [298, 258] on p "2027 Spices, oregano, dried" at bounding box center [251, 259] width 132 height 14
type input "Spices, oregano, dried"
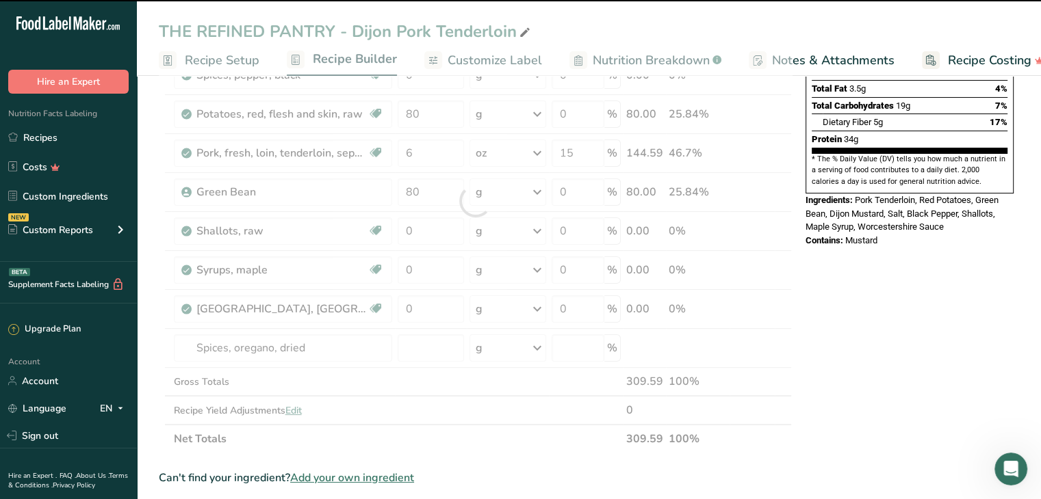
scroll to position [223, 0]
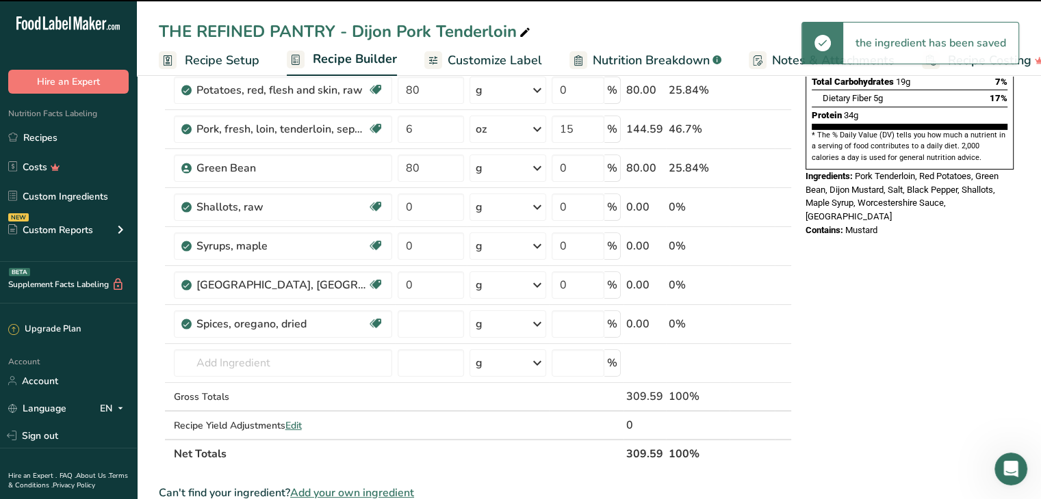
type input "0"
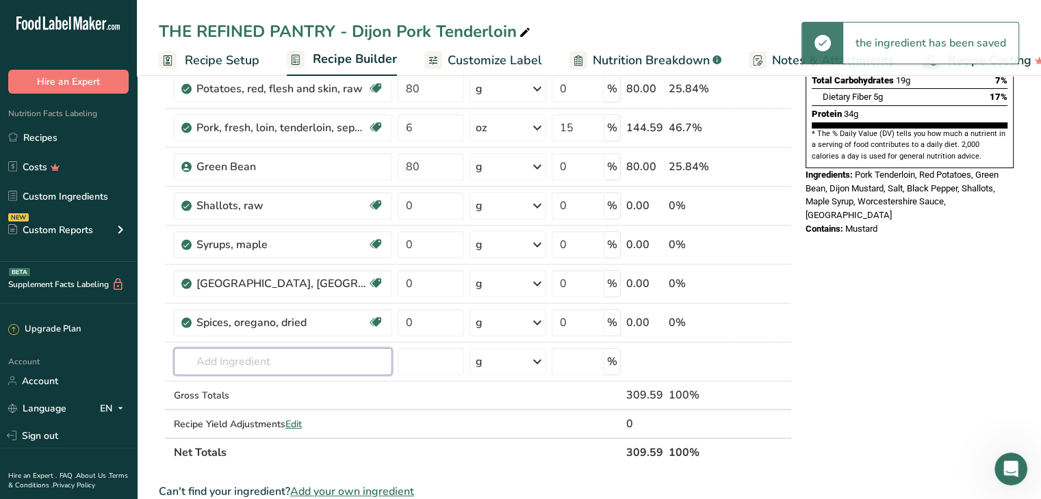
click at [268, 348] on input "text" at bounding box center [283, 361] width 218 height 27
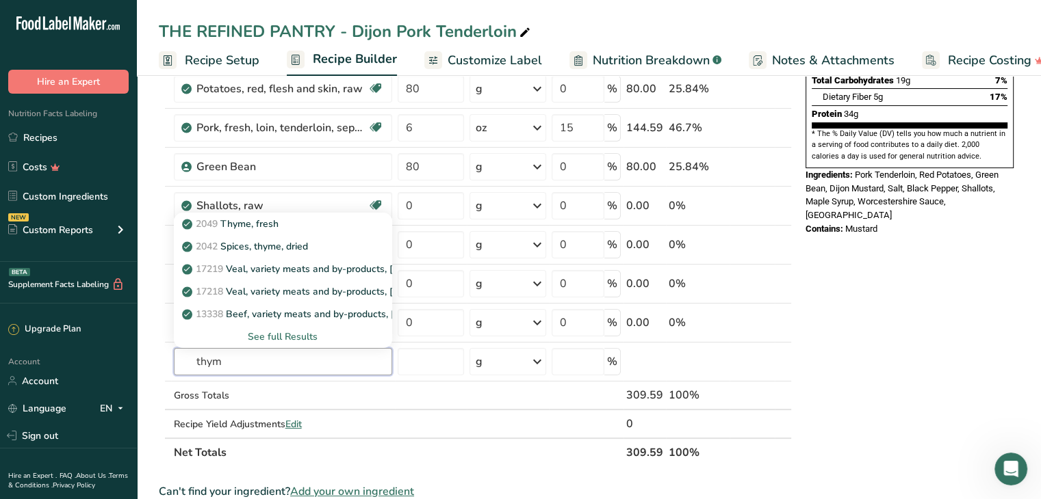
type input "thym"
click at [296, 217] on div "2049 Thyme, fresh" at bounding box center [272, 224] width 174 height 14
type input "Thyme, fresh"
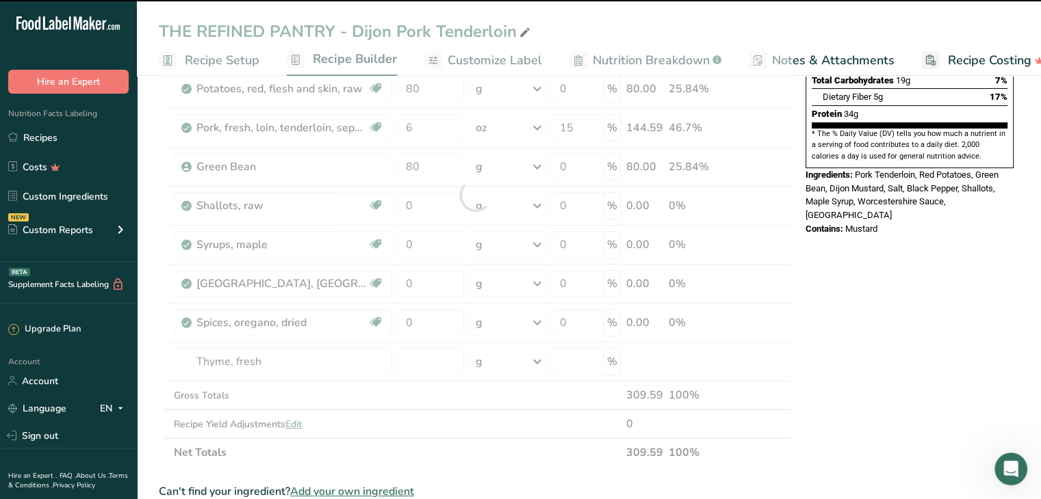
type input "0"
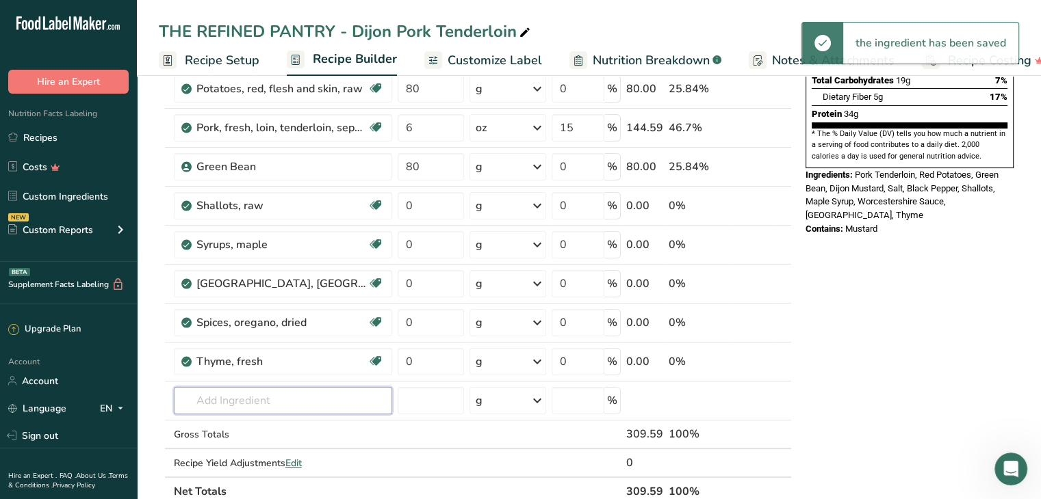
click at [246, 391] on input "text" at bounding box center [283, 400] width 218 height 27
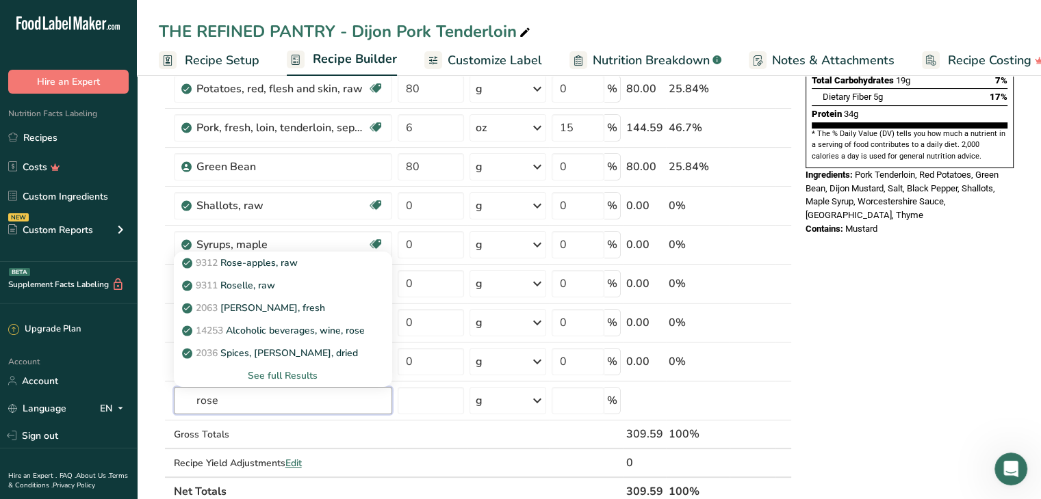
type input "rose"
click at [281, 305] on p "2063 [PERSON_NAME], fresh" at bounding box center [255, 308] width 140 height 14
type input "[PERSON_NAME], fresh"
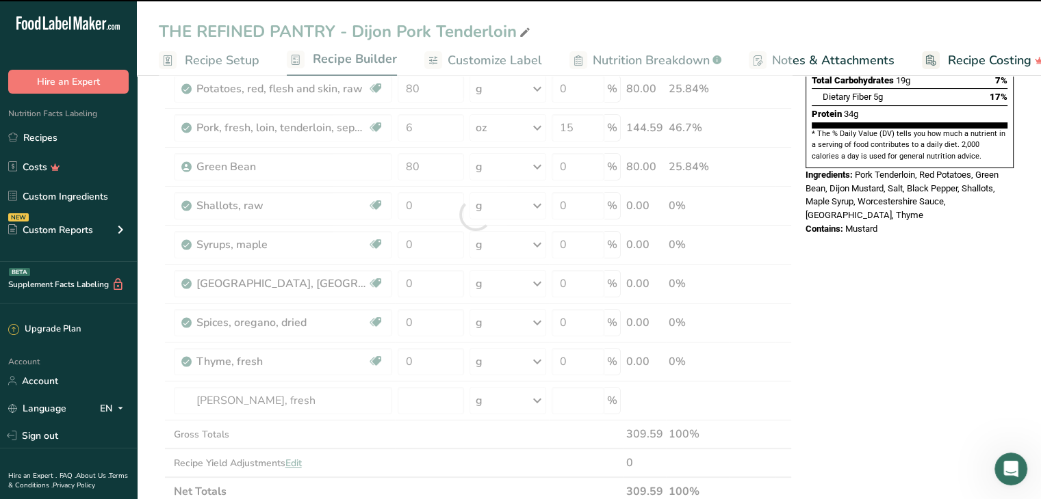
type input "0"
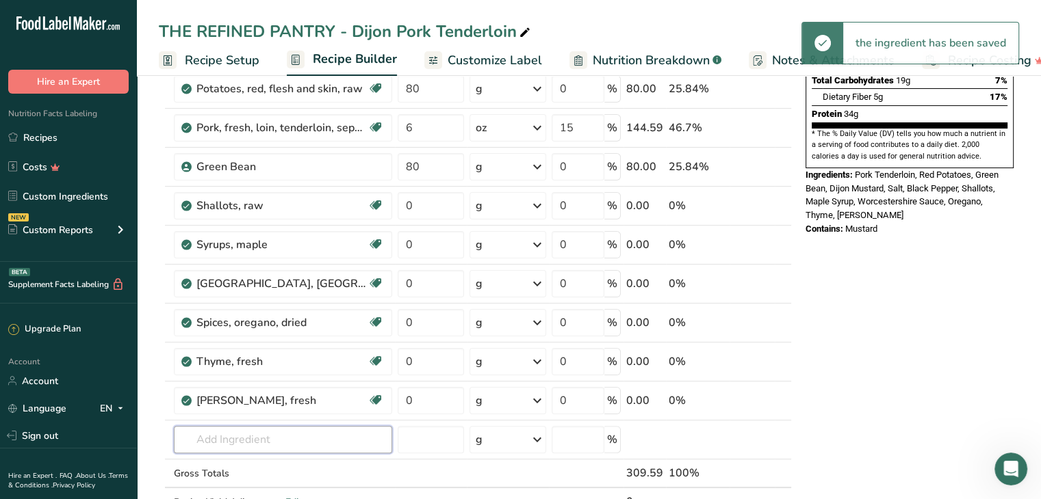
click at [251, 433] on input "text" at bounding box center [283, 439] width 218 height 27
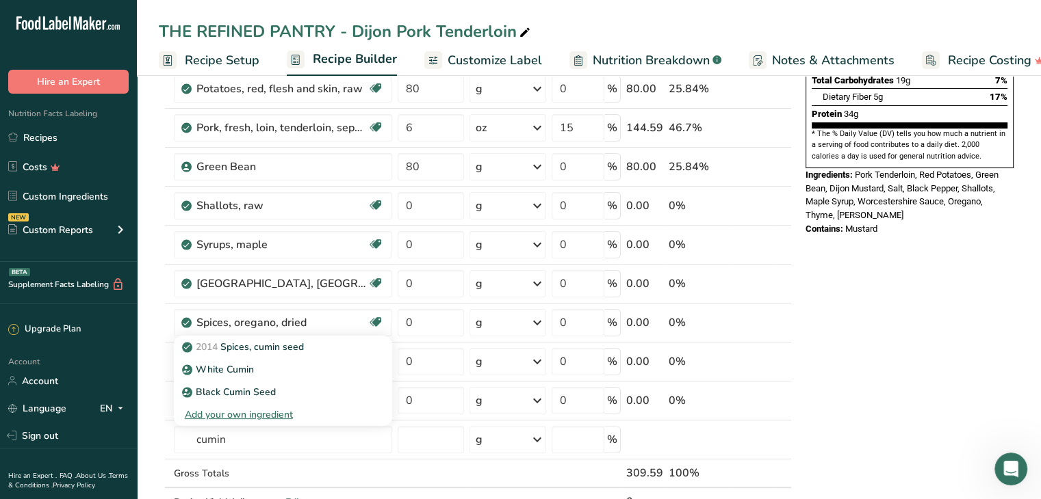
click at [323, 348] on div "2014 Spices, cumin seed" at bounding box center [272, 347] width 174 height 14
type input "Spices, cumin seed"
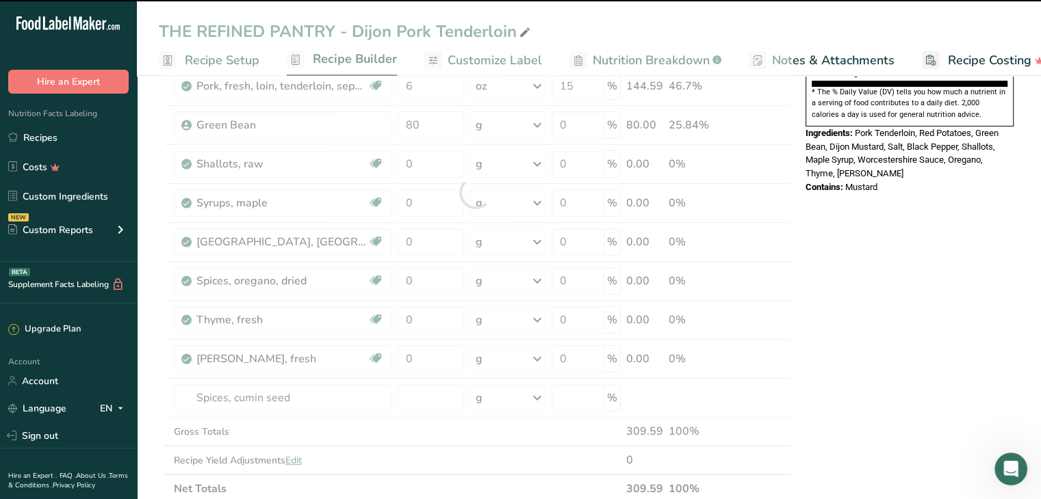
scroll to position [353, 0]
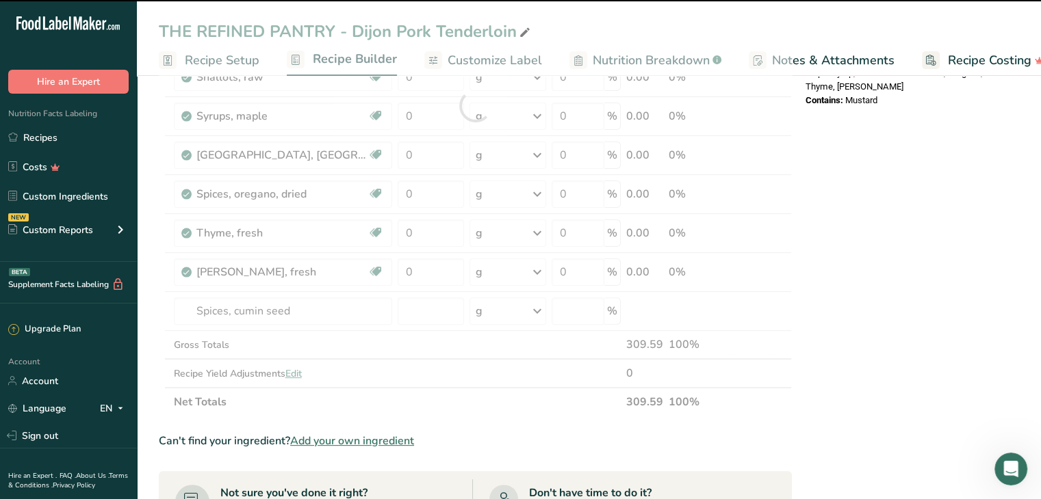
type input "0"
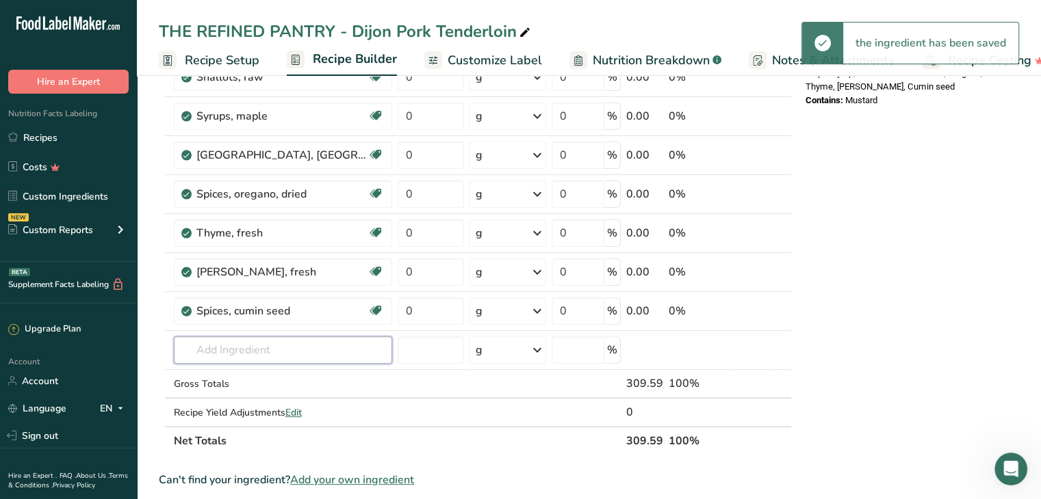
click at [300, 350] on input "text" at bounding box center [283, 350] width 218 height 27
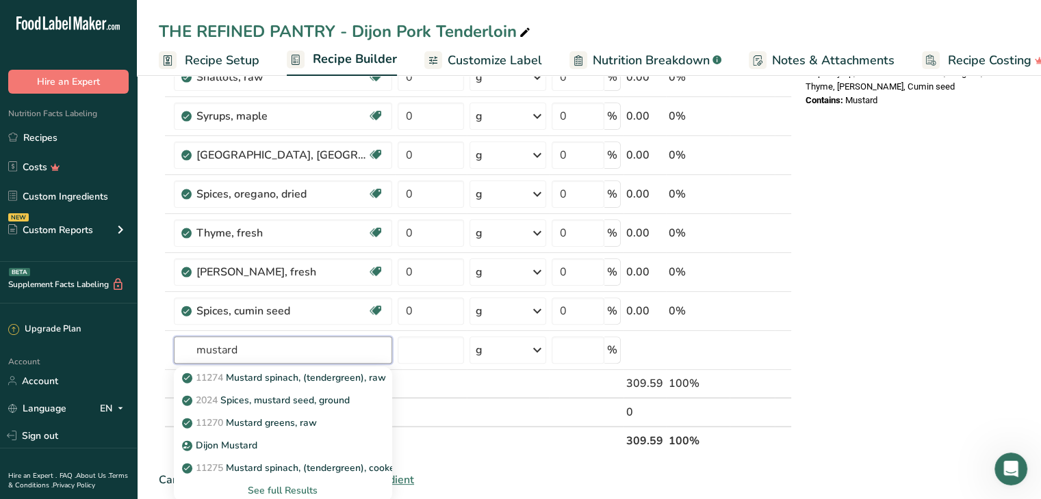
type input "mustard"
click at [267, 443] on div "Dijon Mustard" at bounding box center [272, 446] width 174 height 14
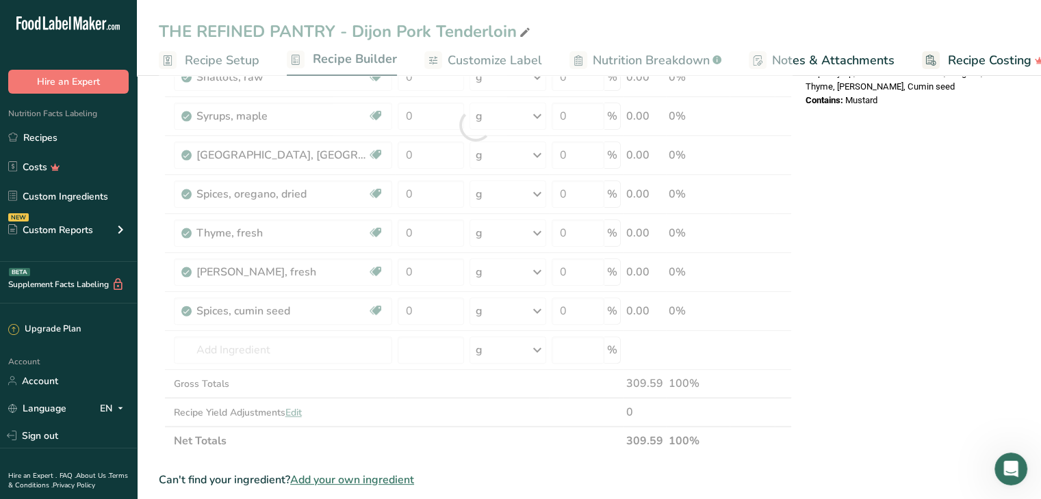
type input "Dijon Mustard"
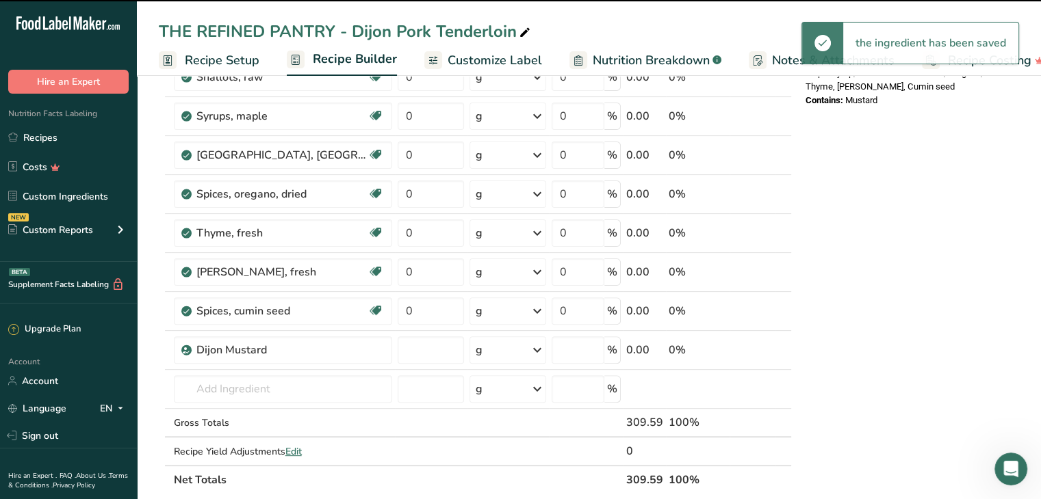
type input "0"
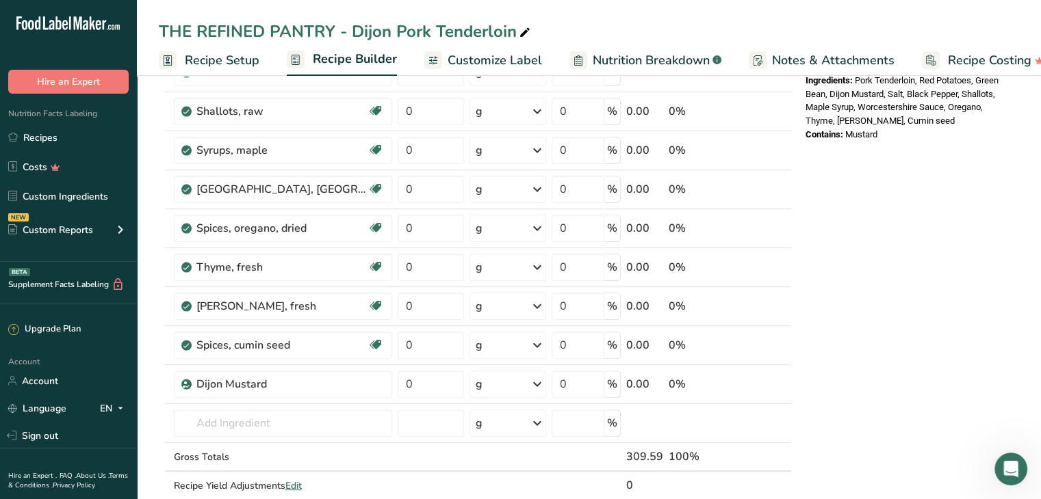
scroll to position [357, 0]
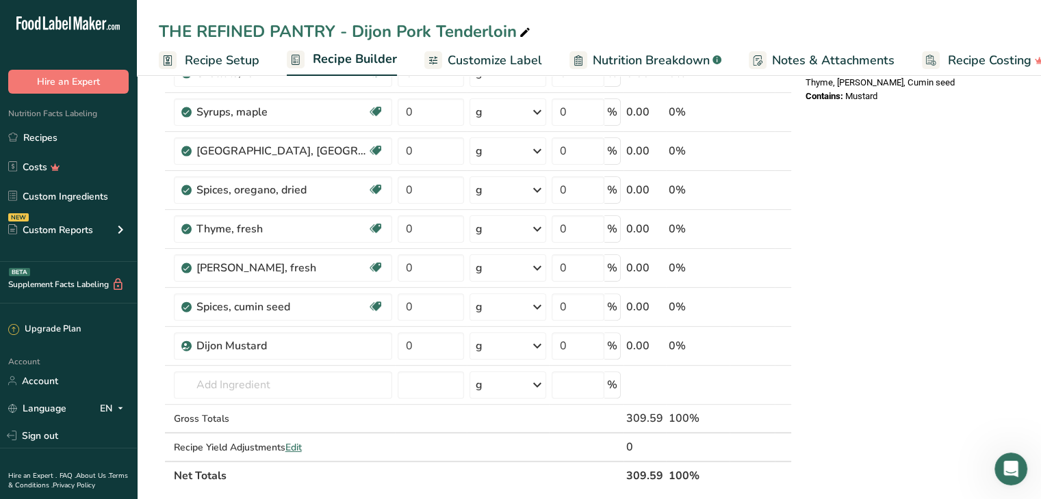
click at [765, 348] on icon at bounding box center [763, 346] width 10 height 14
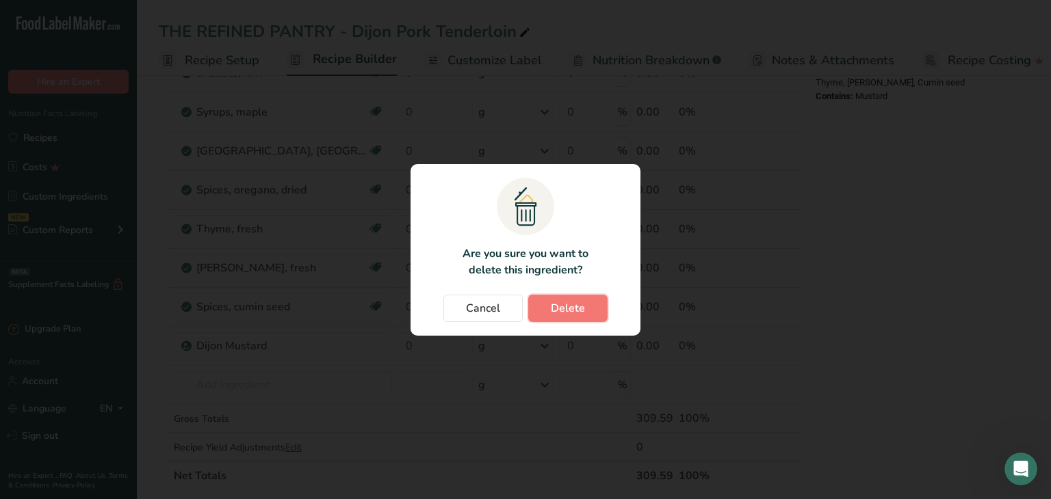
click at [562, 311] on span "Delete" at bounding box center [568, 308] width 34 height 16
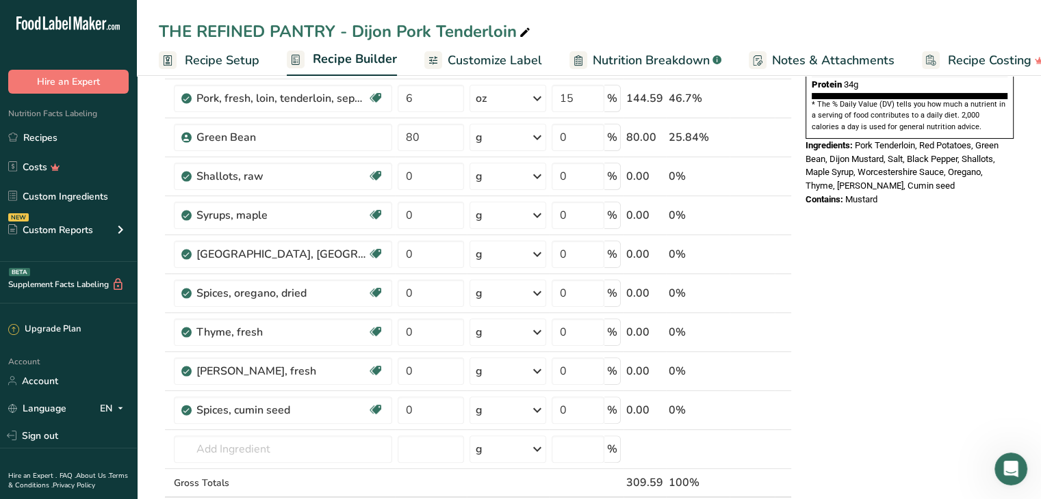
scroll to position [265, 0]
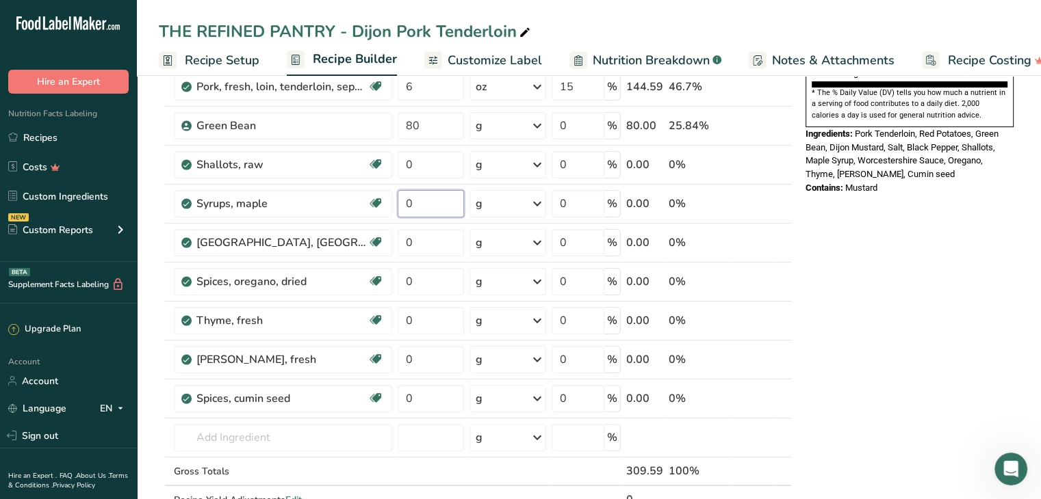
click at [435, 206] on input "0" at bounding box center [430, 203] width 66 height 27
type input "1"
click at [437, 235] on div "Ingredient * Amount * Unit * Waste * .a-a{fill:#347362;}.b-a{fill:#fff;} Grams …" at bounding box center [475, 212] width 633 height 661
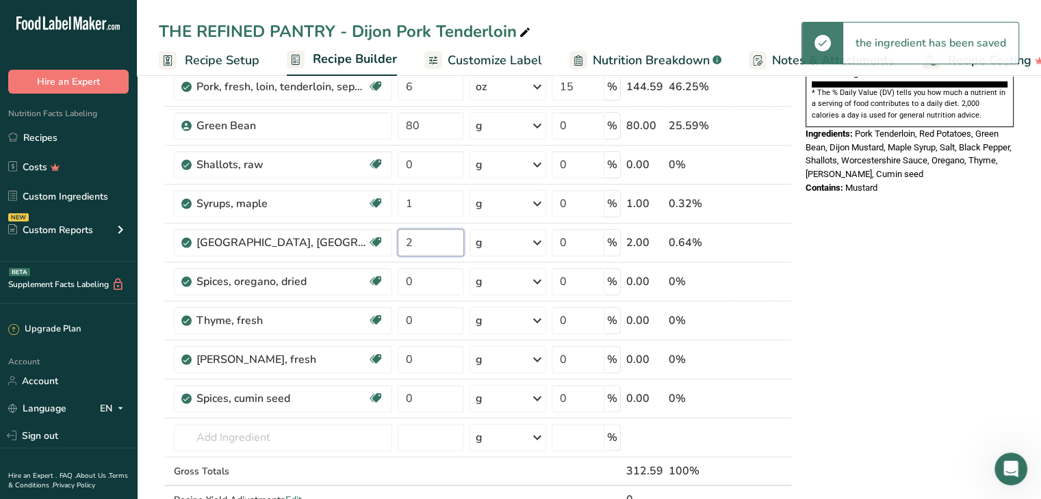
type input "2"
click at [433, 279] on div "Ingredient * Amount * Unit * Waste * .a-a{fill:#347362;}.b-a{fill:#fff;} Grams …" at bounding box center [475, 212] width 633 height 661
type input "1"
click at [431, 324] on div "Ingredient * Amount * Unit * Waste * .a-a{fill:#347362;}.b-a{fill:#fff;} Grams …" at bounding box center [475, 212] width 633 height 661
type input "1"
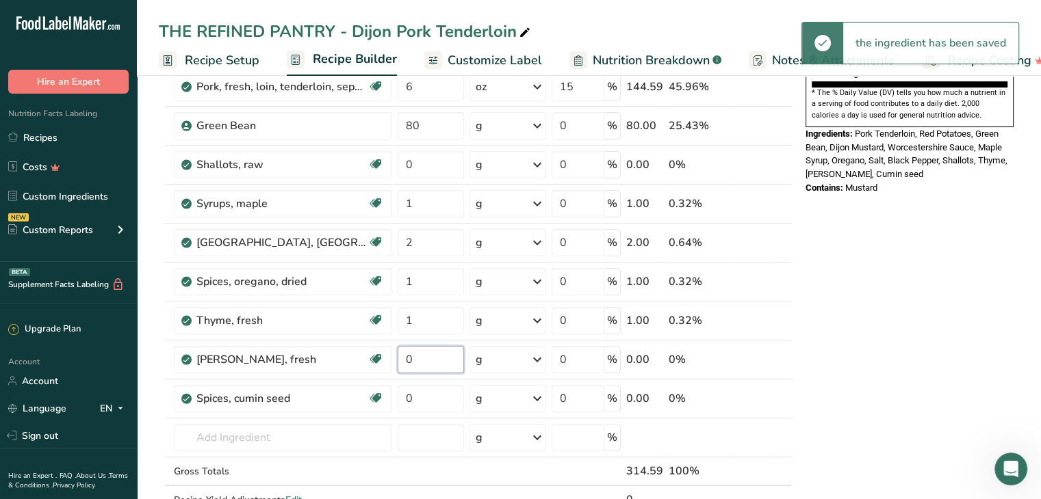
click at [430, 363] on div "Ingredient * Amount * Unit * Waste * .a-a{fill:#347362;}.b-a{fill:#fff;} Grams …" at bounding box center [475, 212] width 633 height 661
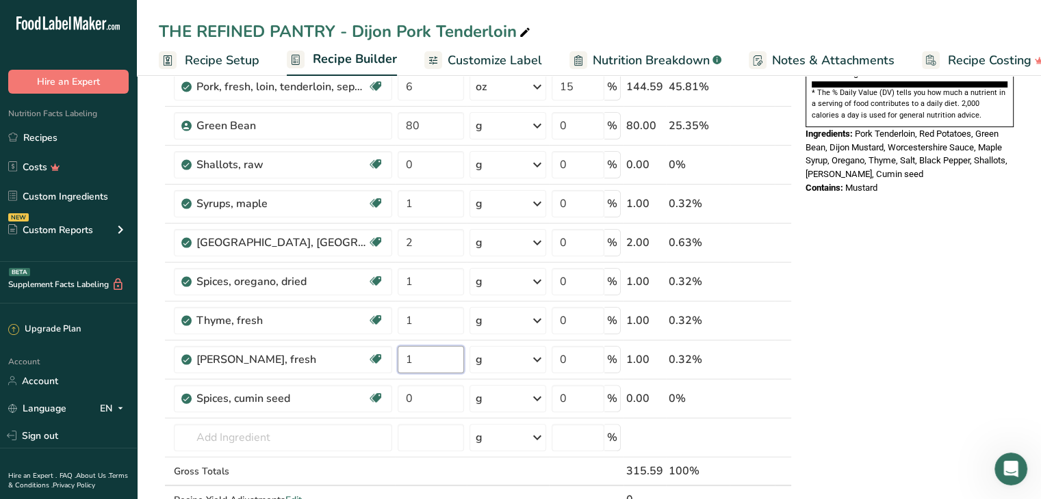
type input "1"
click at [439, 400] on div "Ingredient * Amount * Unit * Waste * .a-a{fill:#347362;}.b-a{fill:#fff;} Grams …" at bounding box center [475, 212] width 633 height 661
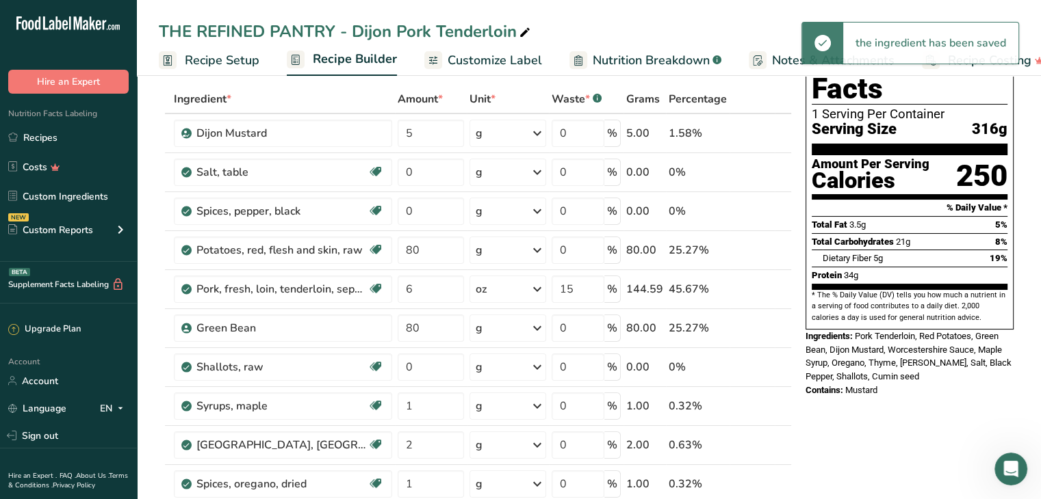
scroll to position [57, 0]
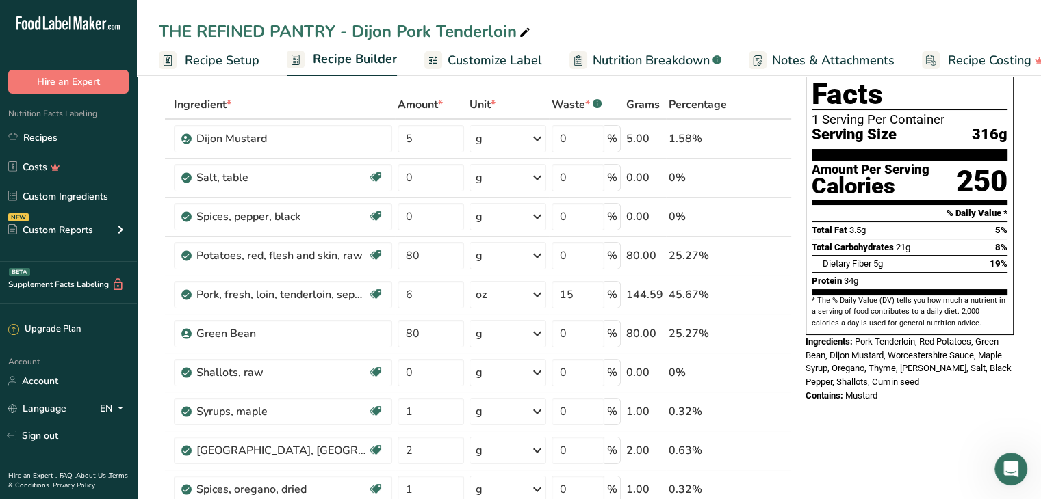
type input "1"
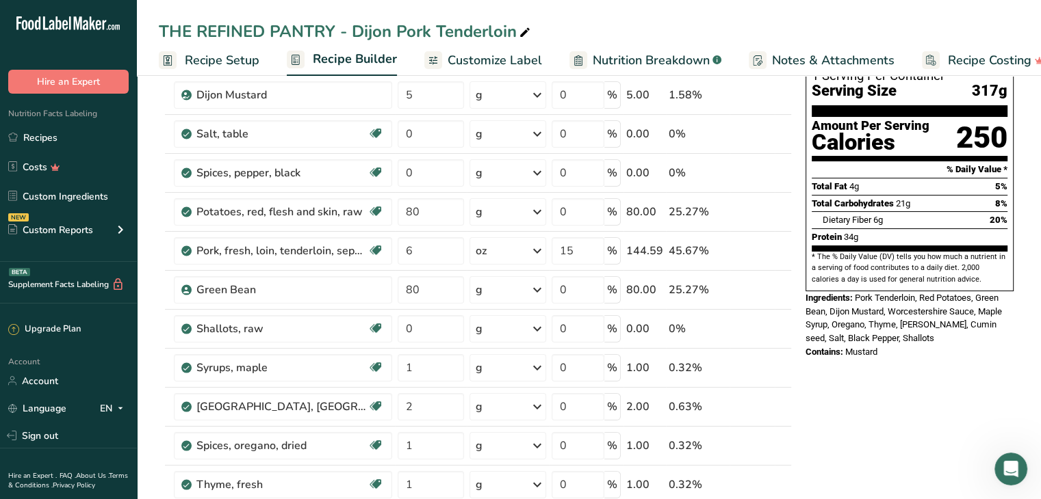
scroll to position [99, 0]
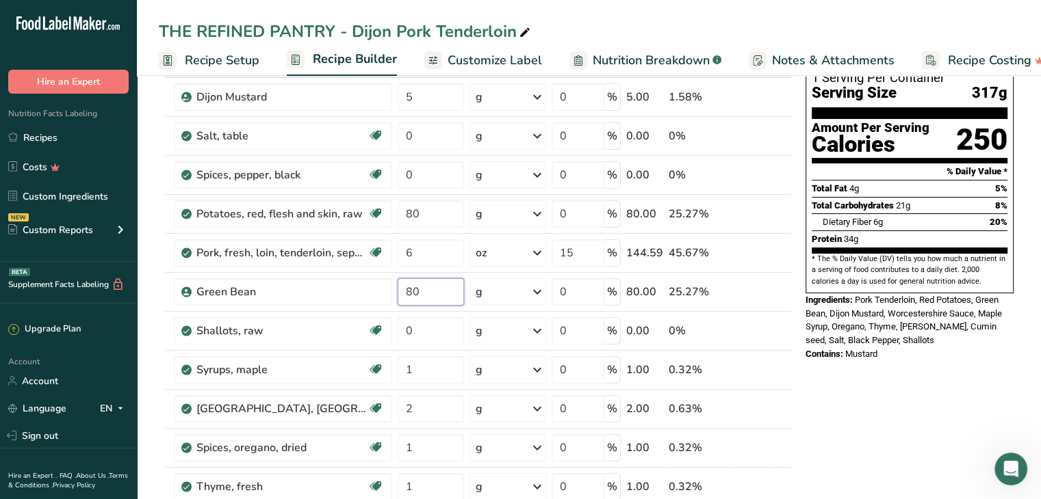
click at [432, 295] on input "80" at bounding box center [430, 291] width 66 height 27
click at [430, 218] on div "Ingredient * Amount * Unit * Waste * .a-a{fill:#347362;}.b-a{fill:#fff;} Grams …" at bounding box center [475, 379] width 633 height 661
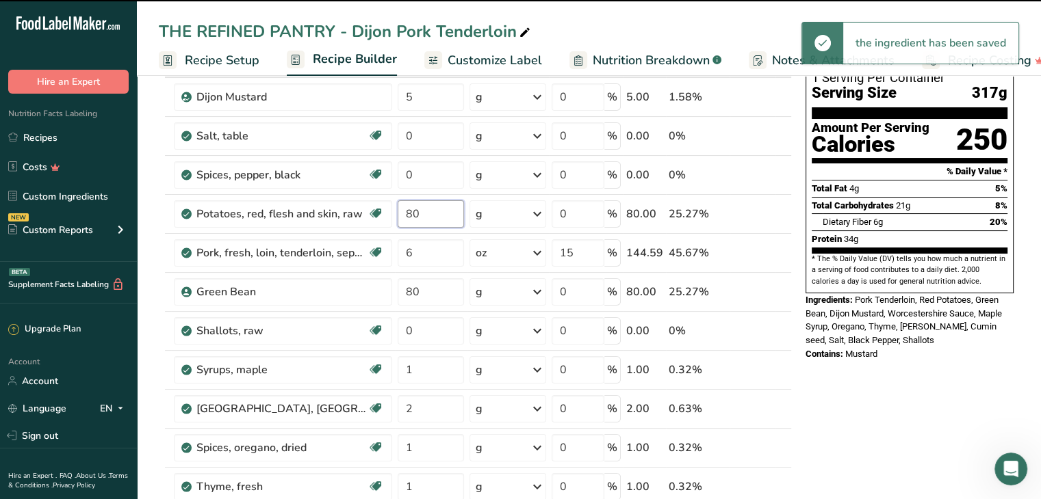
type input "8"
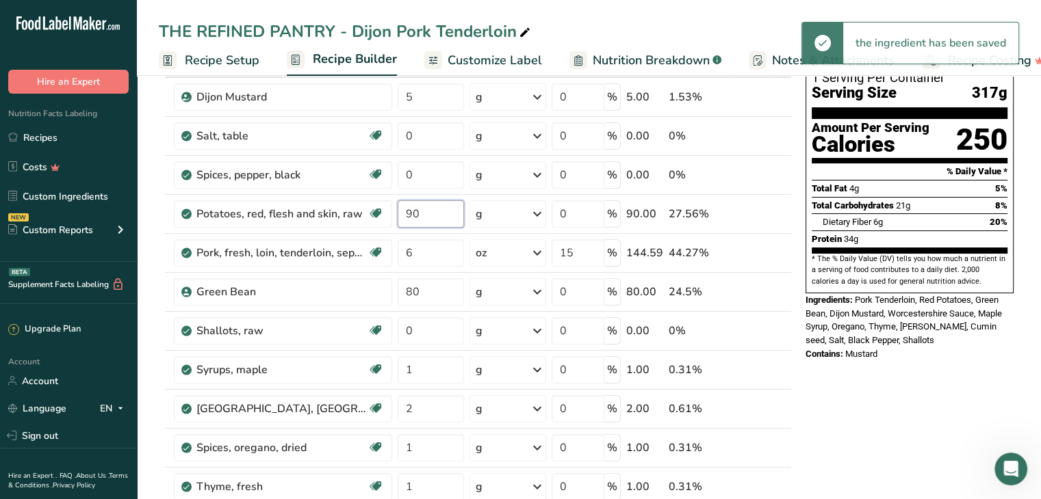
type input "90"
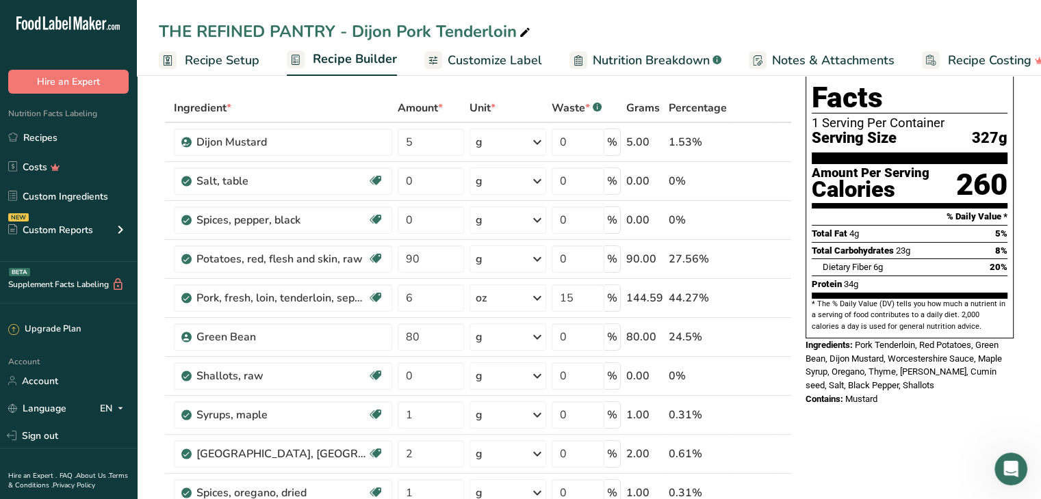
scroll to position [0, 0]
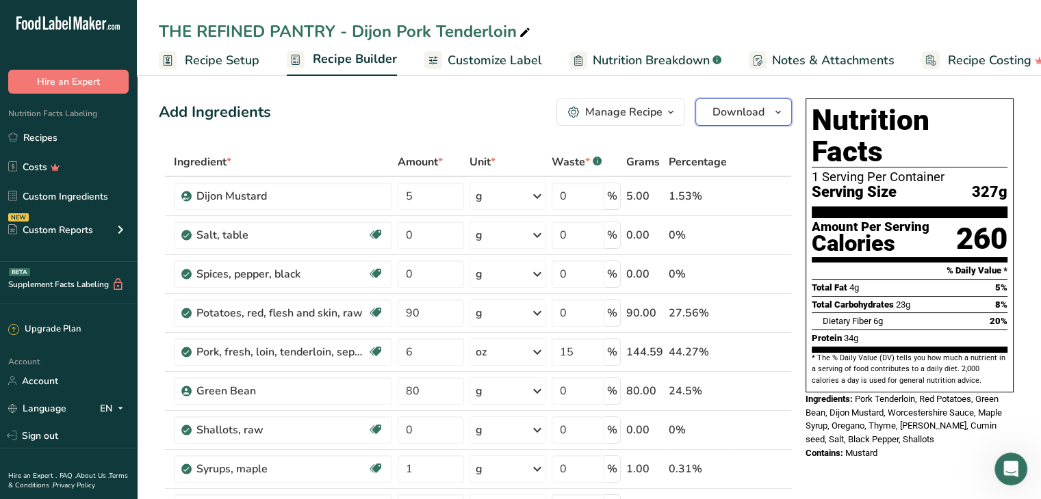
click at [744, 109] on span "Download" at bounding box center [738, 112] width 52 height 16
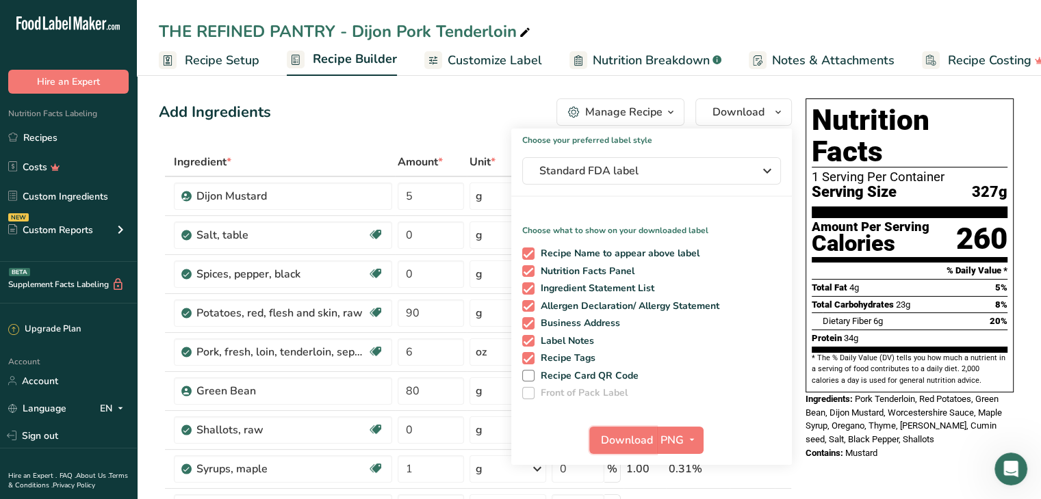
click at [603, 430] on button "Download" at bounding box center [622, 440] width 67 height 27
click at [58, 144] on link "Recipes" at bounding box center [68, 138] width 137 height 26
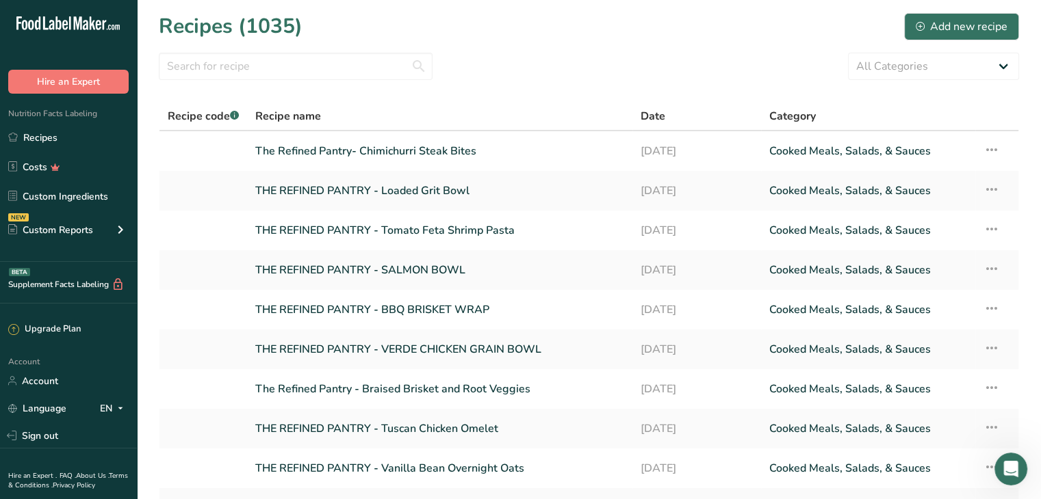
click at [299, 47] on section "Recipes (1035) Add new recipe All Categories Baked Goods [GEOGRAPHIC_DATA] Conf…" at bounding box center [589, 297] width 904 height 595
click at [296, 66] on input "text" at bounding box center [296, 66] width 274 height 27
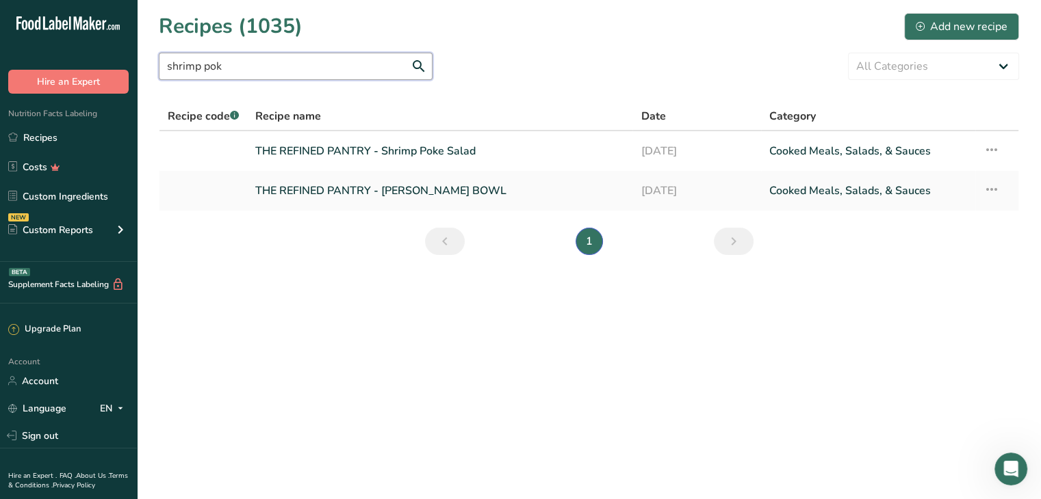
type input "shrimp pok"
click at [452, 184] on link "THE REFINED PANTRY - [PERSON_NAME] BOWL" at bounding box center [439, 191] width 369 height 29
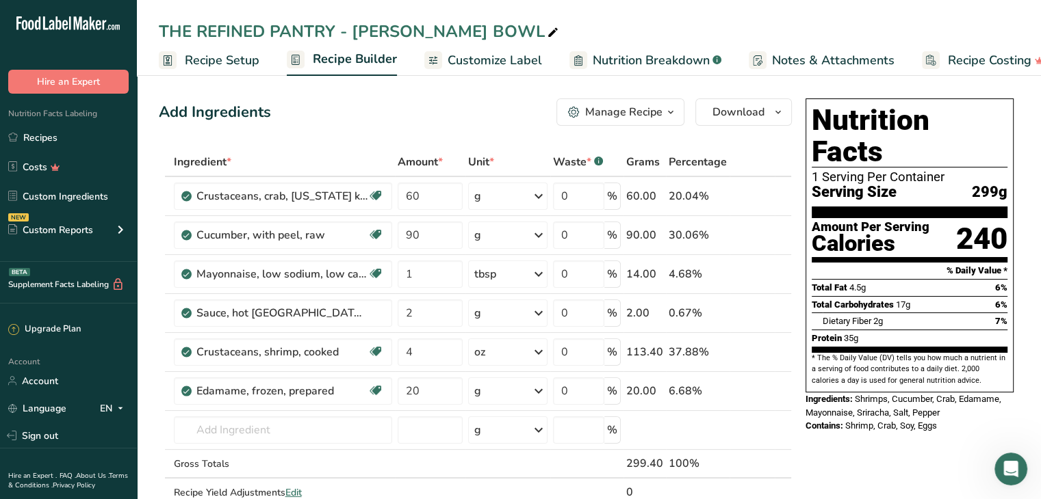
click at [757, 388] on span at bounding box center [763, 391] width 16 height 16
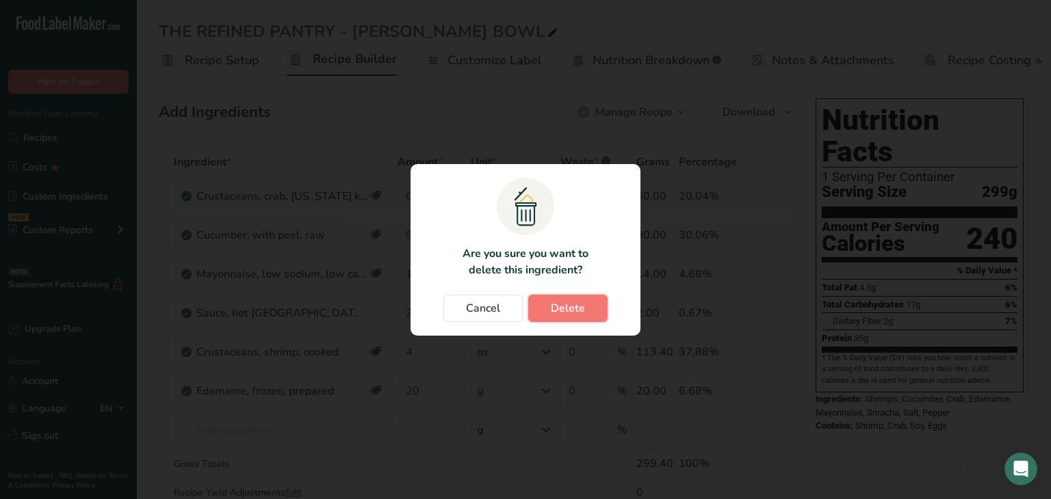
click at [580, 307] on span "Delete" at bounding box center [568, 308] width 34 height 16
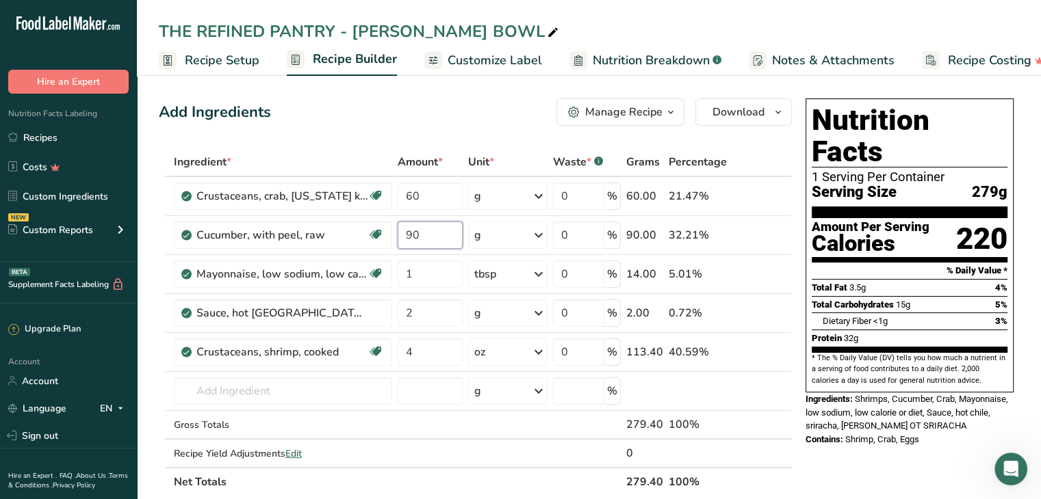
drag, startPoint x: 421, startPoint y: 242, endPoint x: 406, endPoint y: 241, distance: 15.1
click at [406, 241] on input "90" at bounding box center [429, 235] width 65 height 27
type input "100"
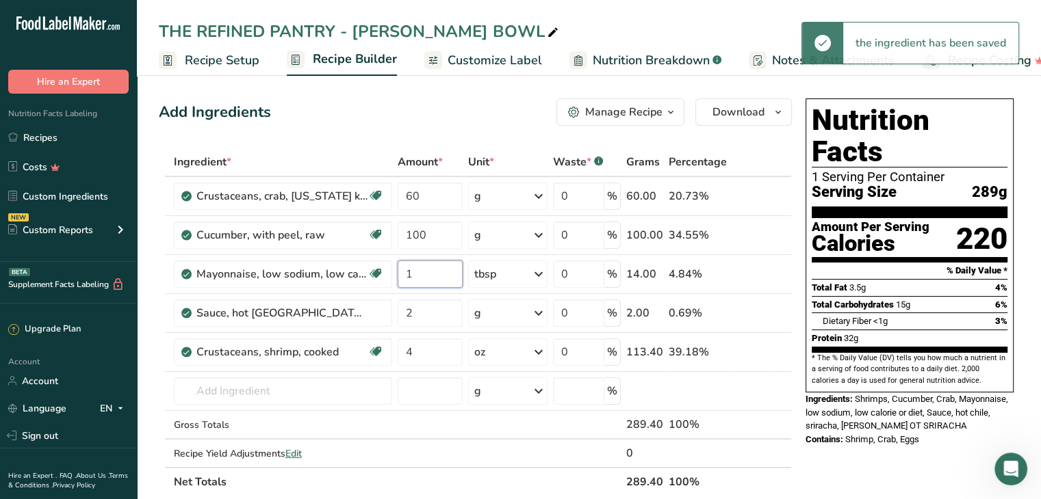
click at [412, 276] on input "1" at bounding box center [429, 274] width 65 height 27
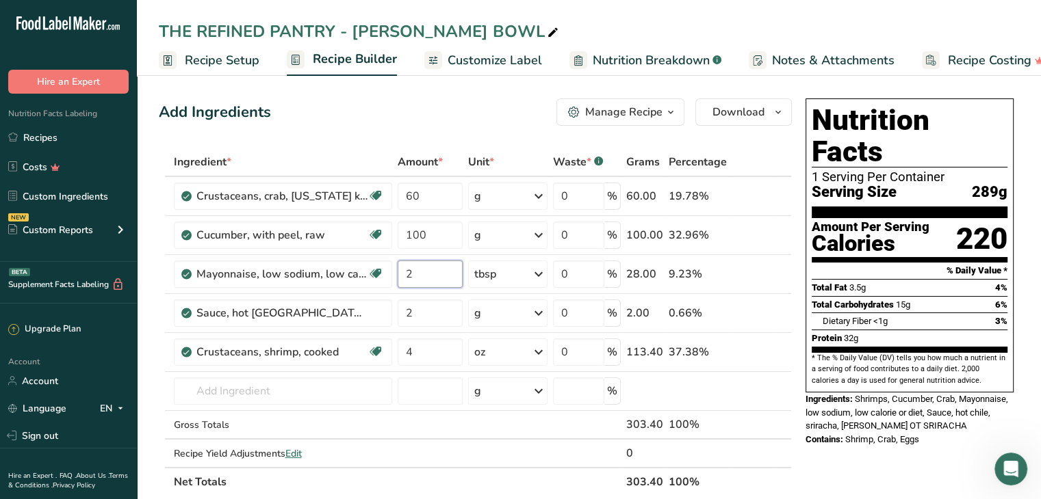
type input "2"
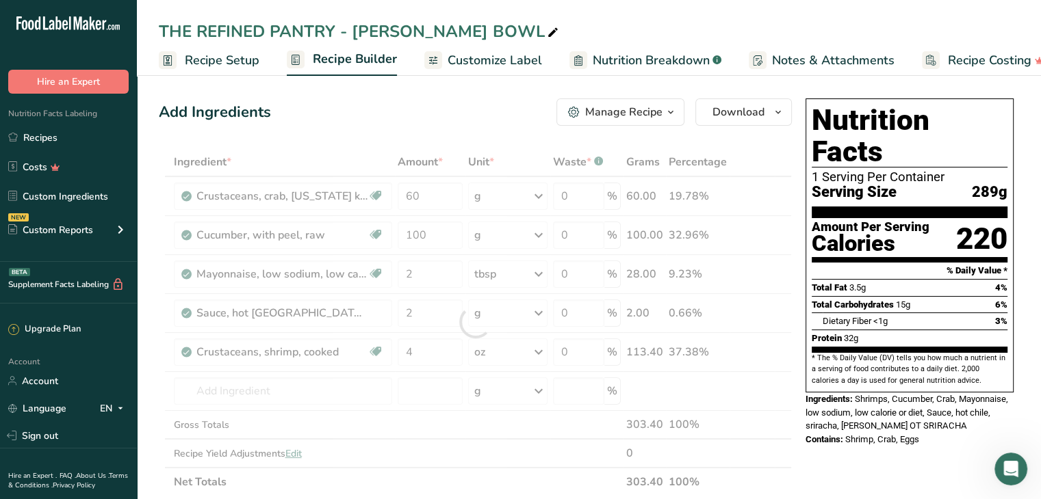
click at [428, 114] on div "Add Ingredients Manage Recipe Delete Recipe Duplicate Recipe Scale Recipe Save …" at bounding box center [475, 112] width 633 height 27
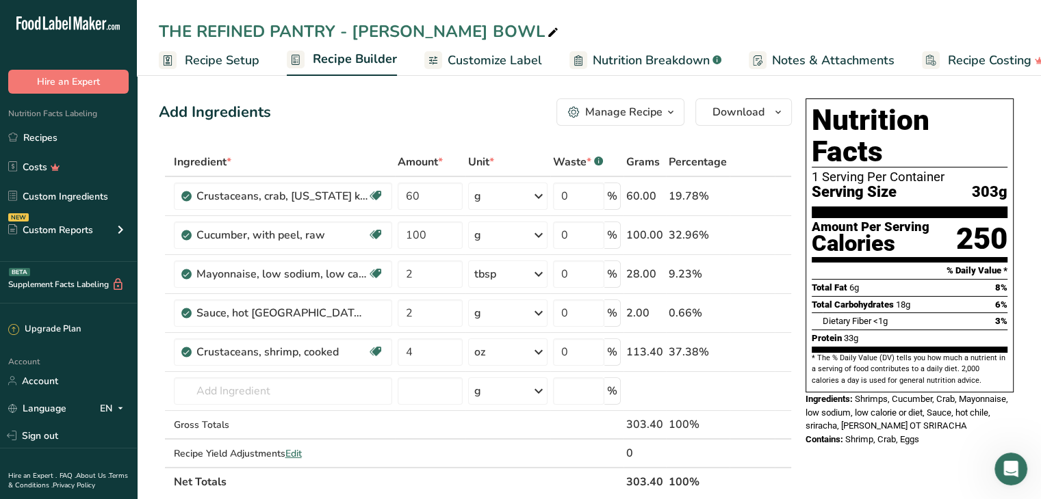
click at [69, 138] on link "Recipes" at bounding box center [68, 138] width 137 height 26
click at [744, 119] on span "Download" at bounding box center [738, 112] width 52 height 16
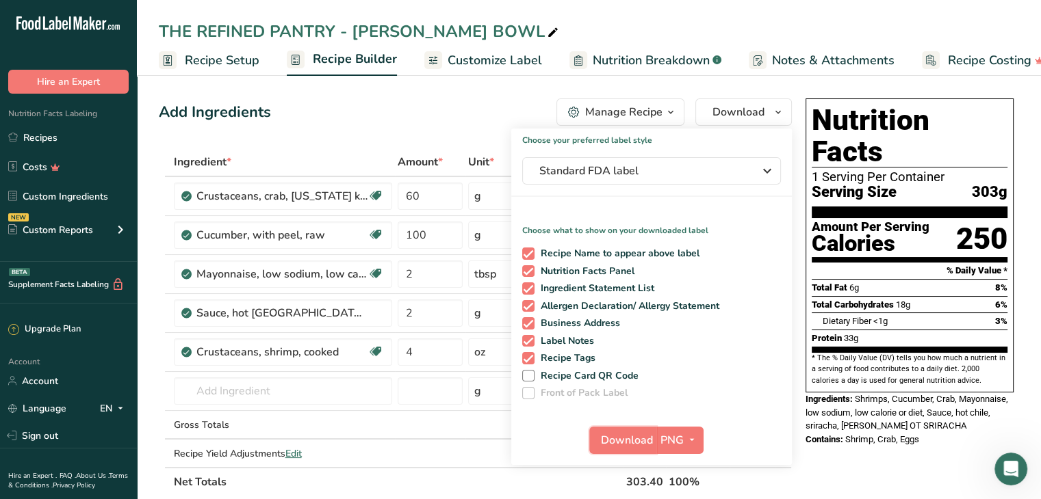
click at [629, 436] on span "Download" at bounding box center [627, 440] width 52 height 16
click at [70, 141] on link "Recipes" at bounding box center [68, 138] width 137 height 26
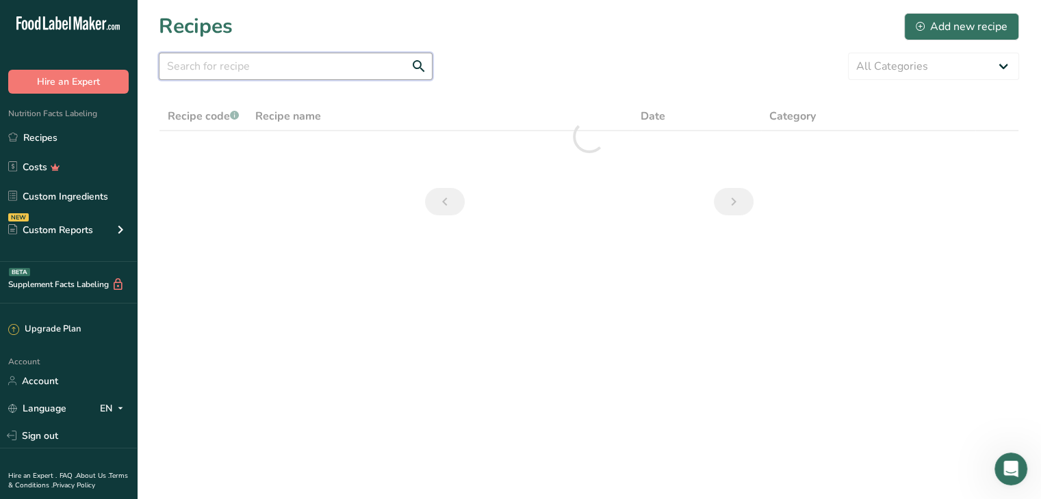
click at [271, 67] on input "text" at bounding box center [296, 66] width 274 height 27
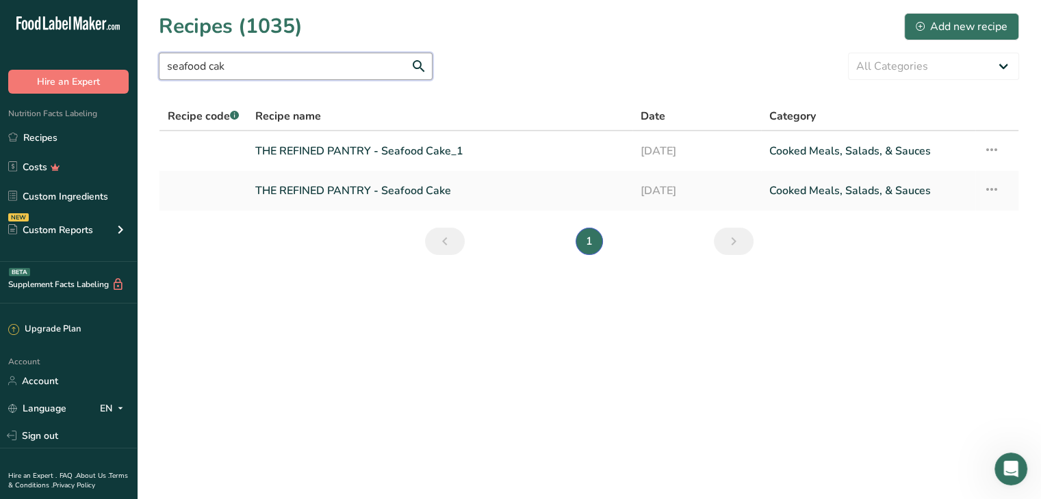
type input "seafood cak"
click at [423, 195] on link "THE REFINED PANTRY - Seafood Cake" at bounding box center [439, 191] width 369 height 29
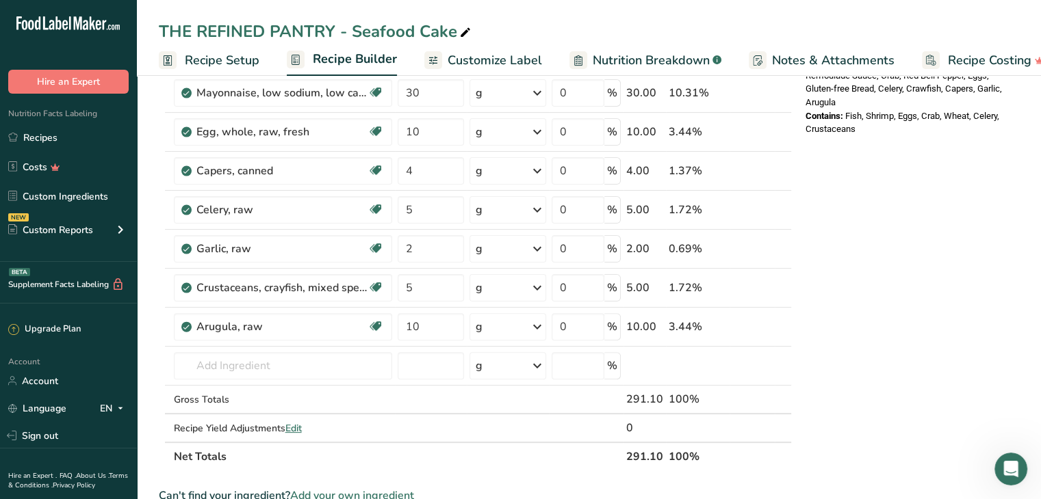
scroll to position [341, 0]
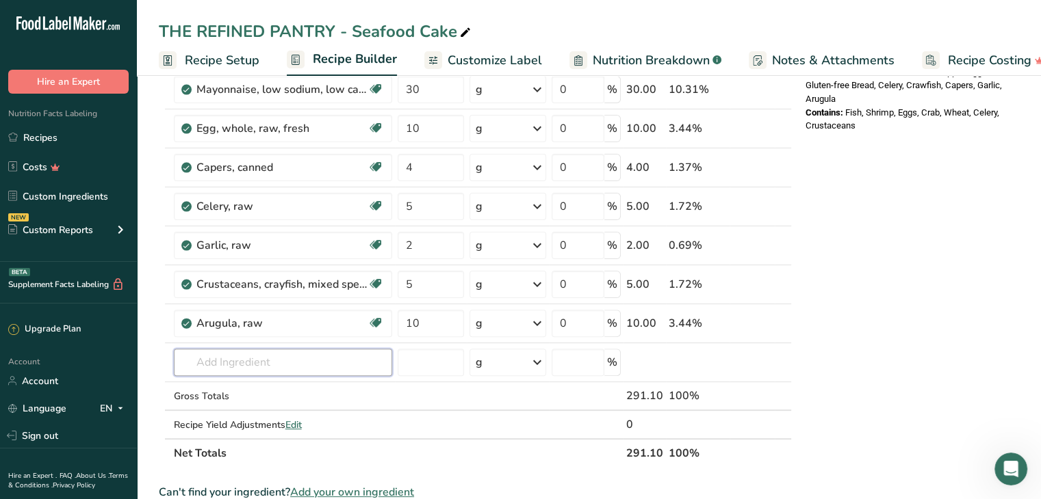
click at [309, 355] on input "text" at bounding box center [283, 362] width 218 height 27
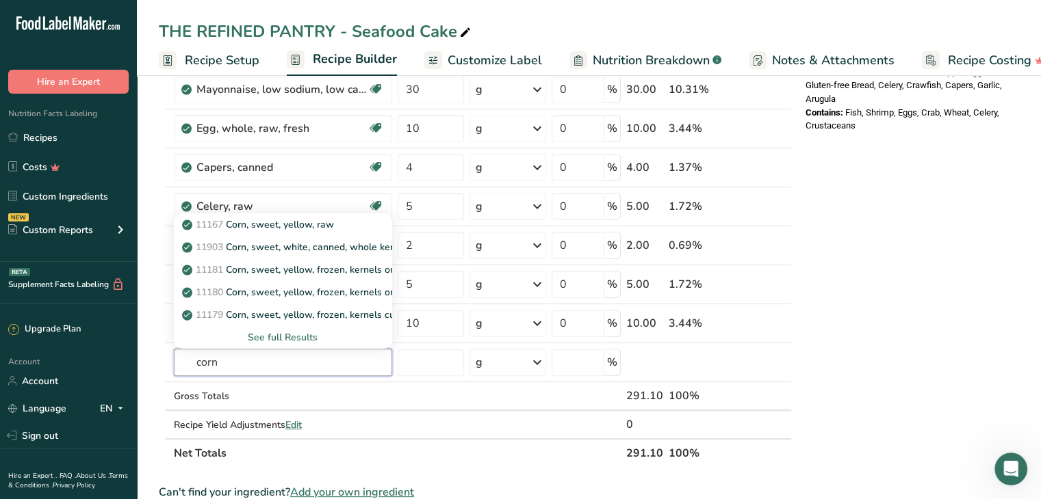
type input "corn"
click at [331, 226] on p "11167 Corn, sweet, yellow, raw" at bounding box center [259, 225] width 149 height 14
type input "Corn, sweet, yellow, raw"
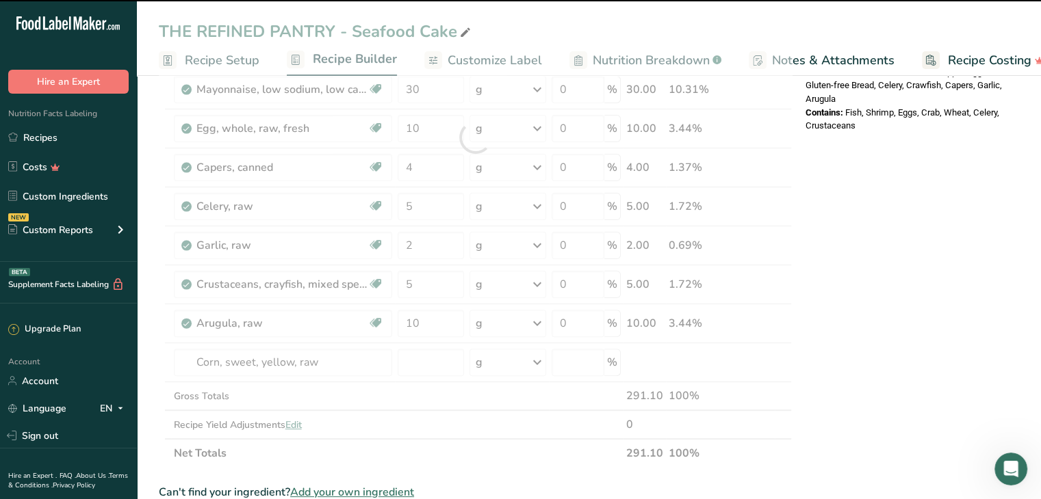
type input "0"
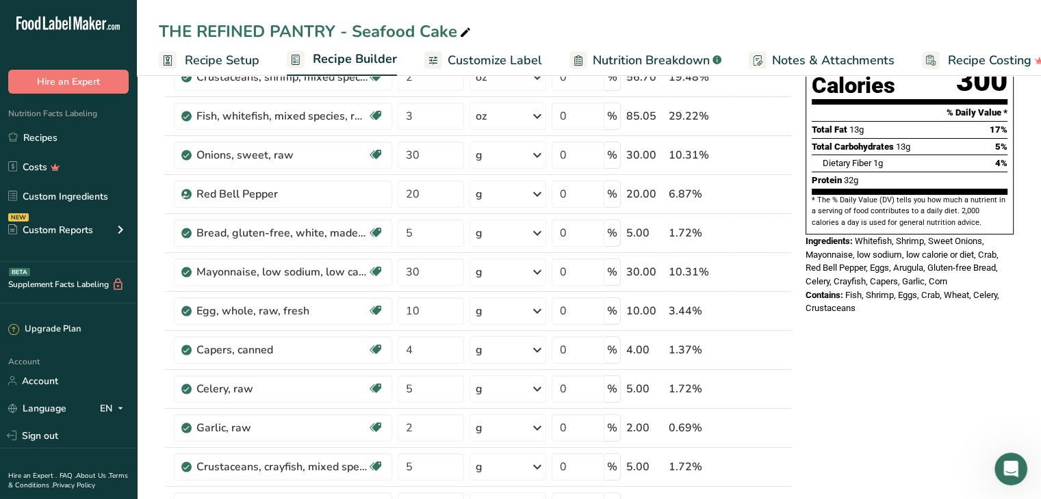
scroll to position [151, 0]
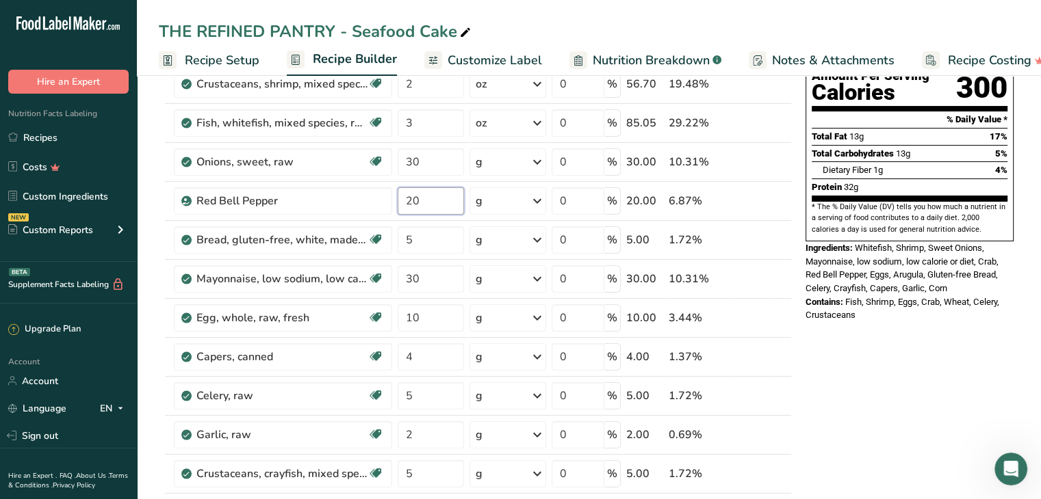
drag, startPoint x: 428, startPoint y: 199, endPoint x: 356, endPoint y: 192, distance: 72.2
click at [356, 192] on tr "Red Bell Pepper 20 g Weight Units g kg mg See more Volume Units l Volume units …" at bounding box center [474, 201] width 631 height 39
type input "30"
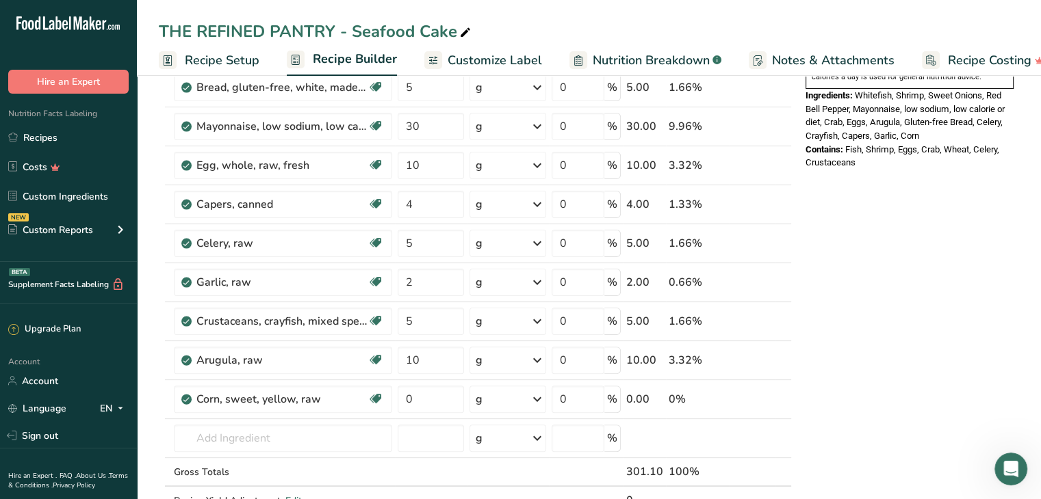
scroll to position [307, 0]
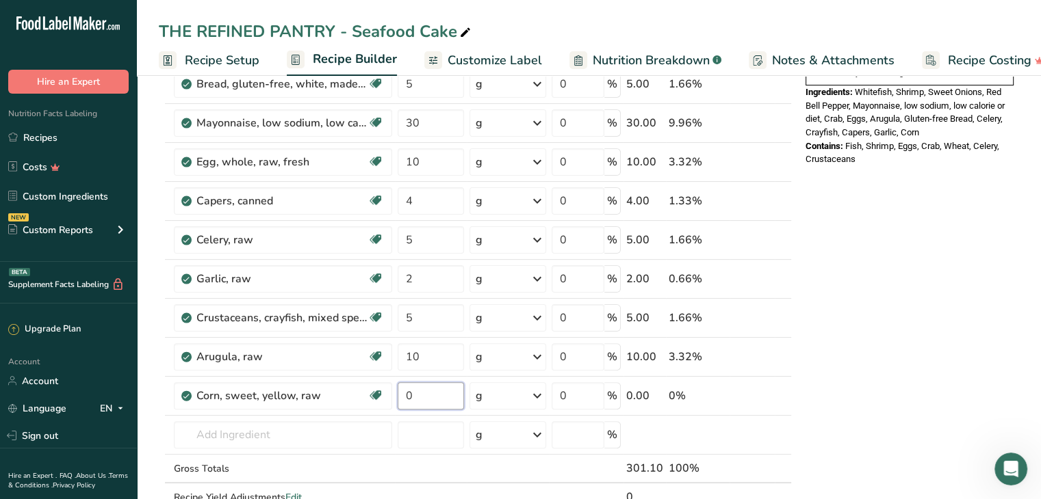
drag, startPoint x: 414, startPoint y: 400, endPoint x: 366, endPoint y: 400, distance: 47.9
click at [366, 400] on tr "Corn, sweet, yellow, raw Dairy free Gluten free Vegan Vegetarian Soy free 0 g P…" at bounding box center [474, 396] width 631 height 39
type input "60"
click at [876, 324] on div "Nutrition Facts 1 Serving Per Container Serving Size 1 (301g) Amount Per Servin…" at bounding box center [909, 441] width 219 height 1311
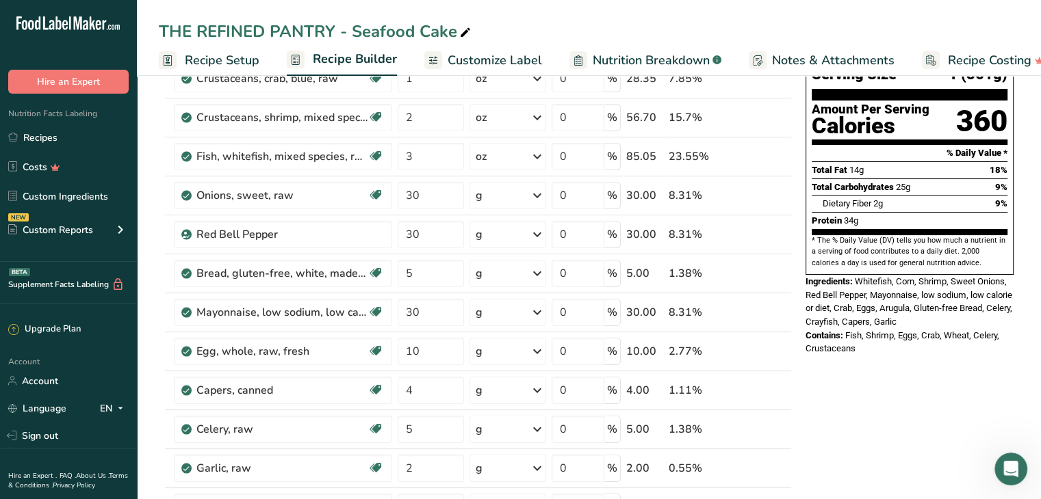
scroll to position [162, 0]
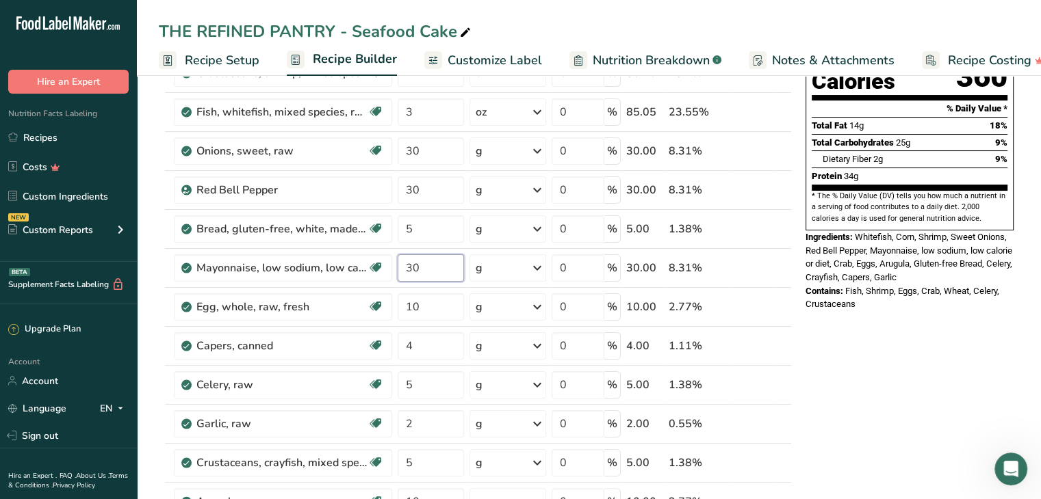
click at [423, 268] on input "30" at bounding box center [430, 268] width 66 height 27
type input "3"
type input "20"
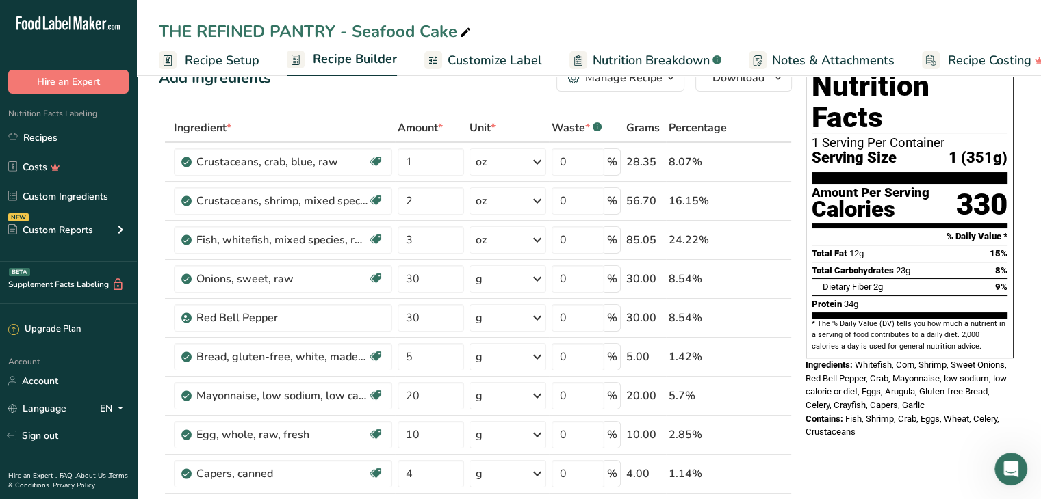
scroll to position [0, 0]
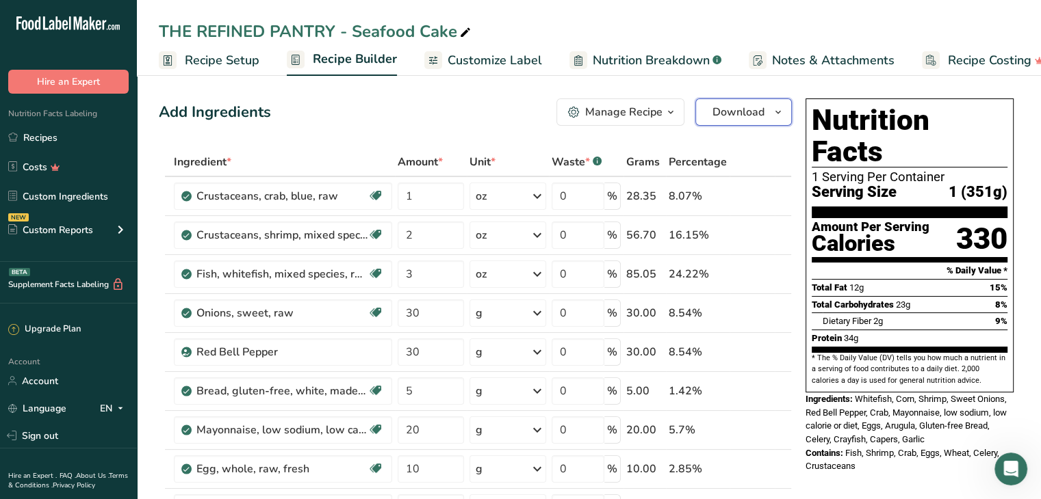
click at [748, 118] on span "Download" at bounding box center [738, 112] width 52 height 16
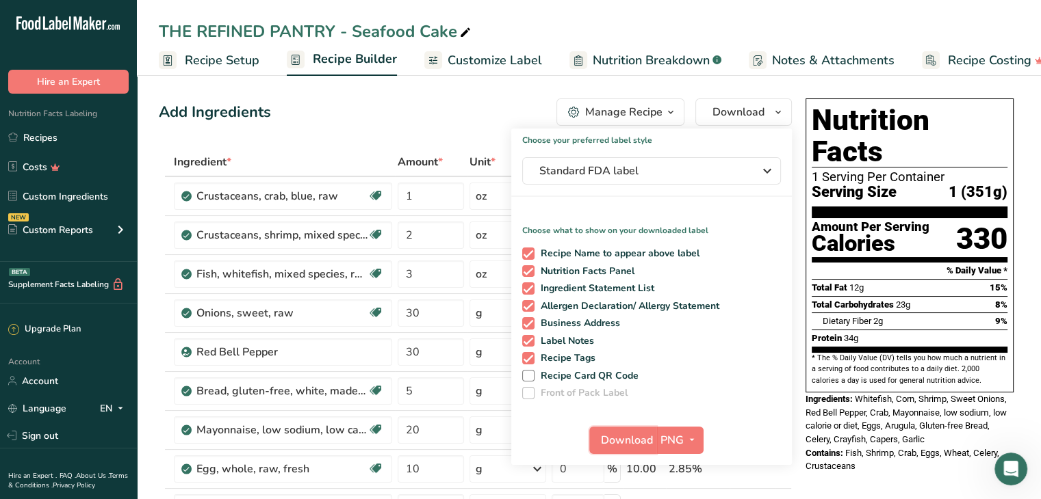
click at [623, 441] on span "Download" at bounding box center [627, 440] width 52 height 16
click at [58, 140] on link "Recipes" at bounding box center [68, 138] width 137 height 26
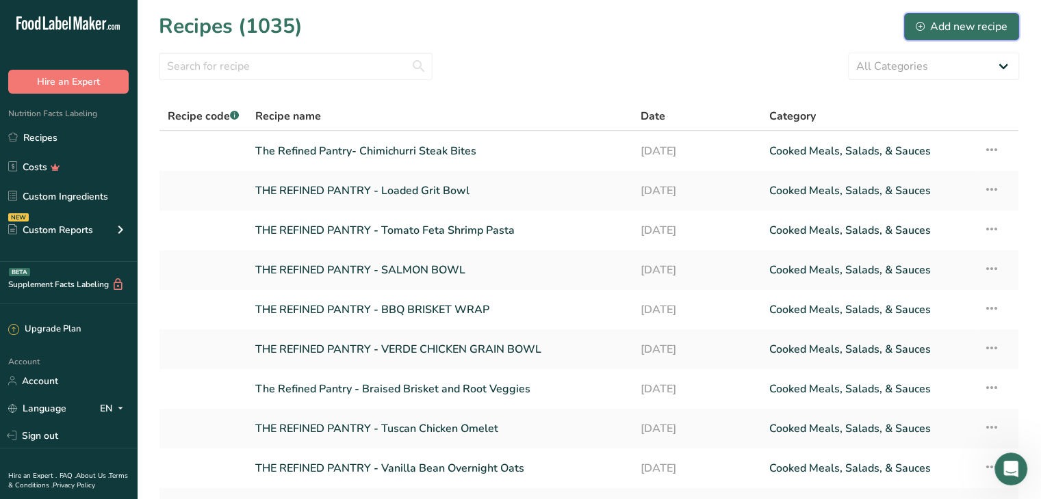
click at [917, 26] on icon at bounding box center [919, 26] width 9 height 9
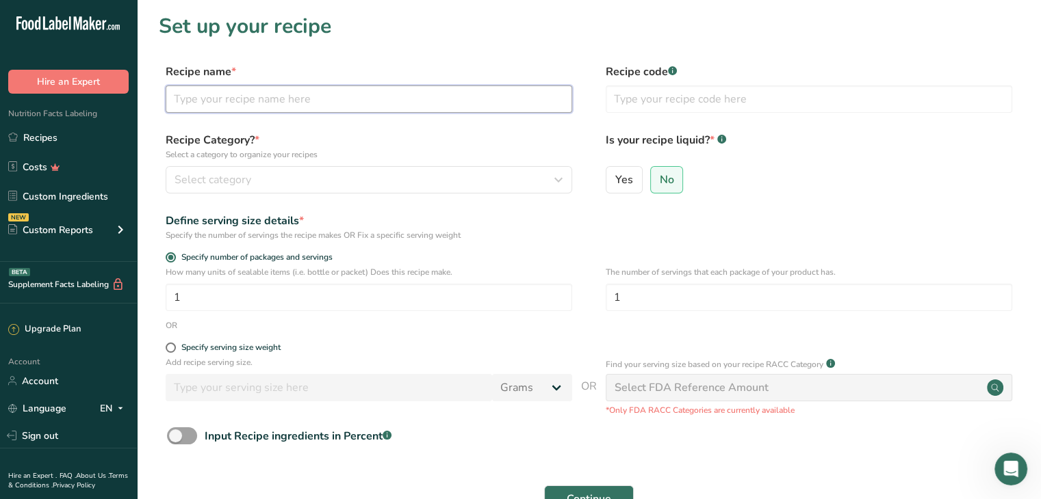
click at [457, 97] on input "text" at bounding box center [369, 99] width 406 height 27
type input "THE REFINED PANTRY - Chicken Sausage [PERSON_NAME]"
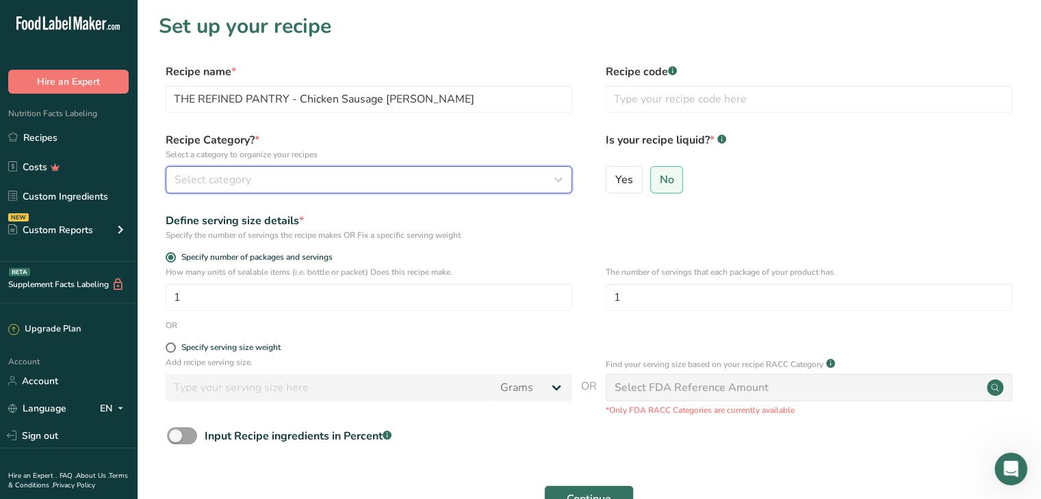
click at [324, 183] on div "Select category" at bounding box center [364, 180] width 380 height 16
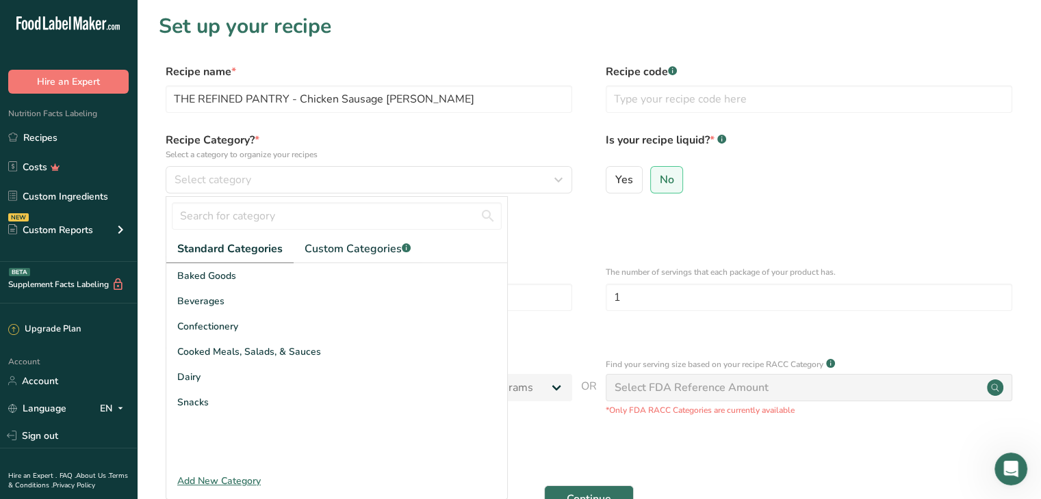
click at [302, 345] on span "Cooked Meals, Salads, & Sauces" at bounding box center [249, 352] width 144 height 14
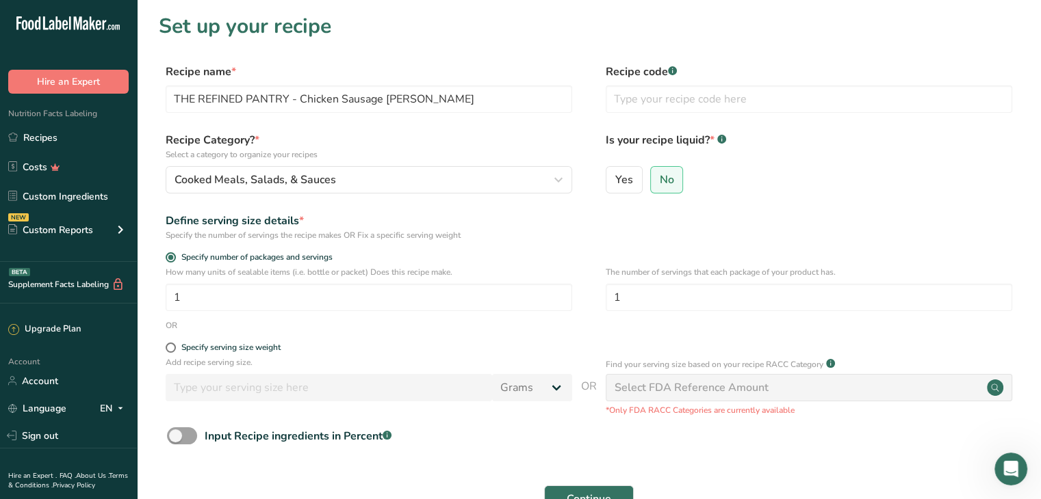
scroll to position [115, 0]
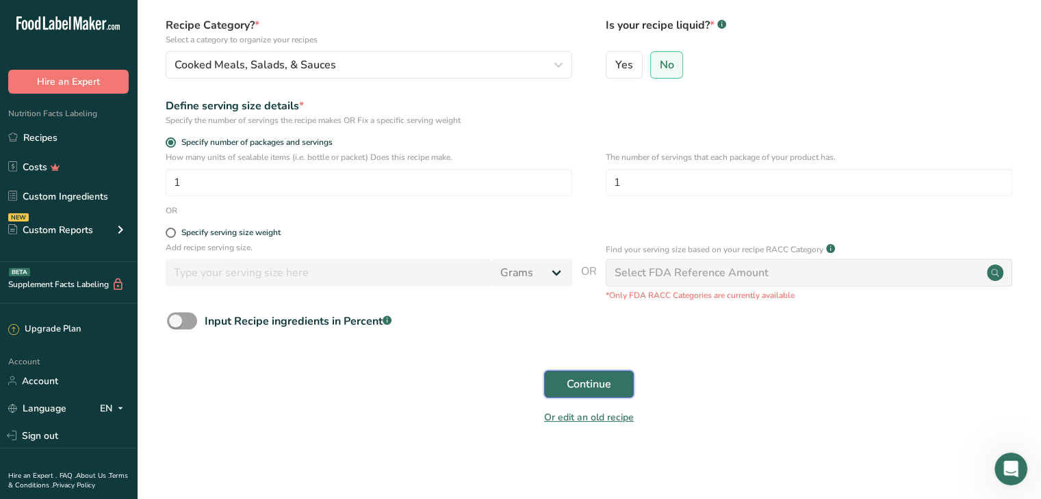
click at [610, 378] on span "Continue" at bounding box center [588, 384] width 44 height 16
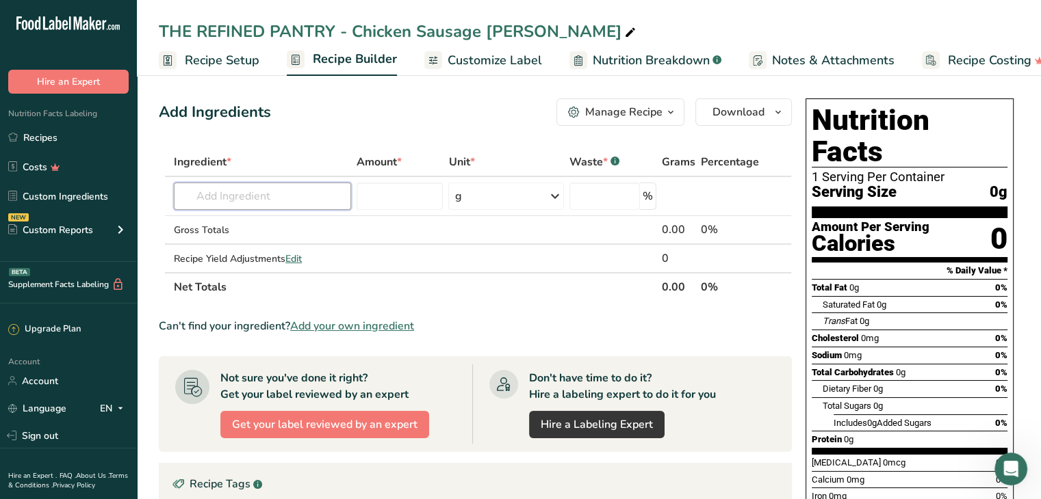
click at [296, 199] on input "text" at bounding box center [262, 196] width 177 height 27
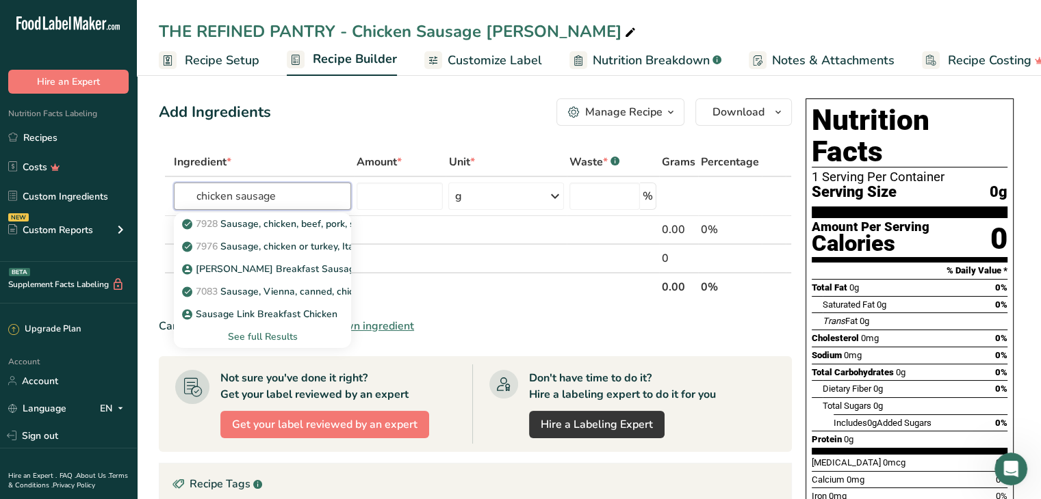
type input "chicken sausage"
click at [281, 335] on div "See full Results" at bounding box center [262, 337] width 155 height 14
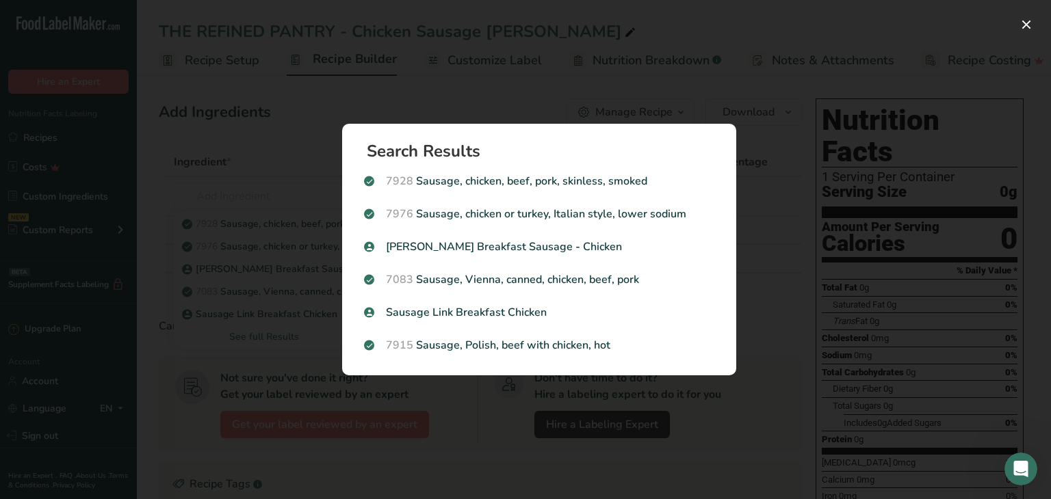
click at [502, 307] on p "Sausage Link Breakfast Chicken" at bounding box center [539, 312] width 350 height 16
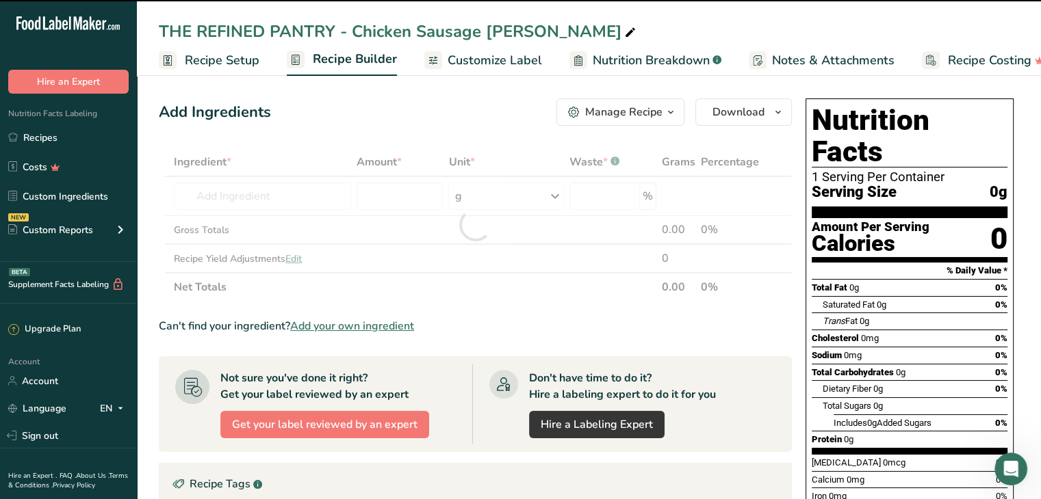
type input "0"
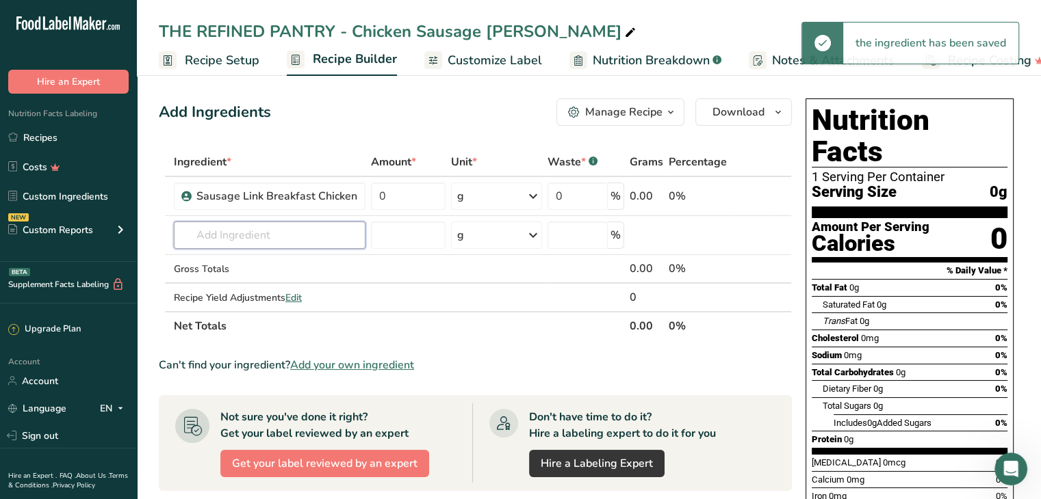
click at [231, 243] on input "text" at bounding box center [270, 235] width 192 height 27
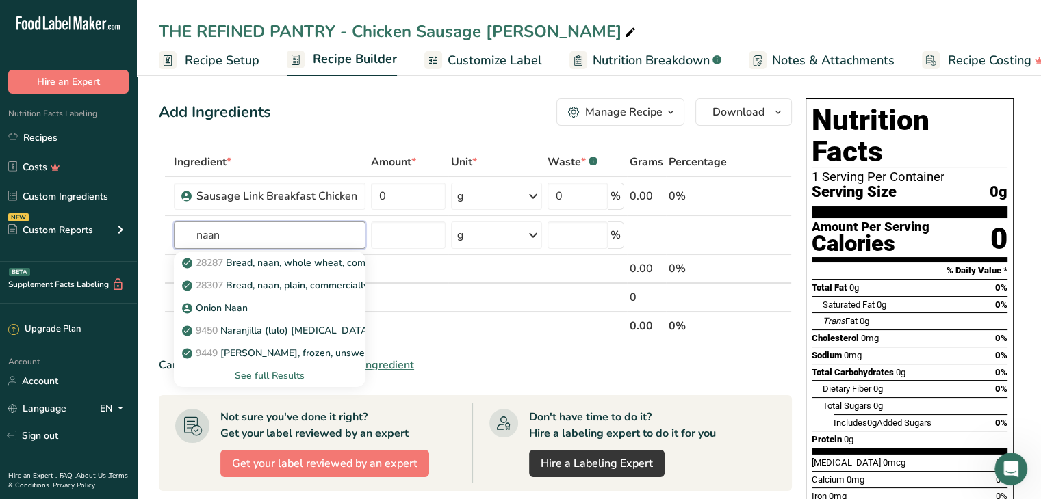
type input "naan"
click at [223, 313] on p "Onion Naan" at bounding box center [216, 308] width 63 height 14
type input "Onion Naan"
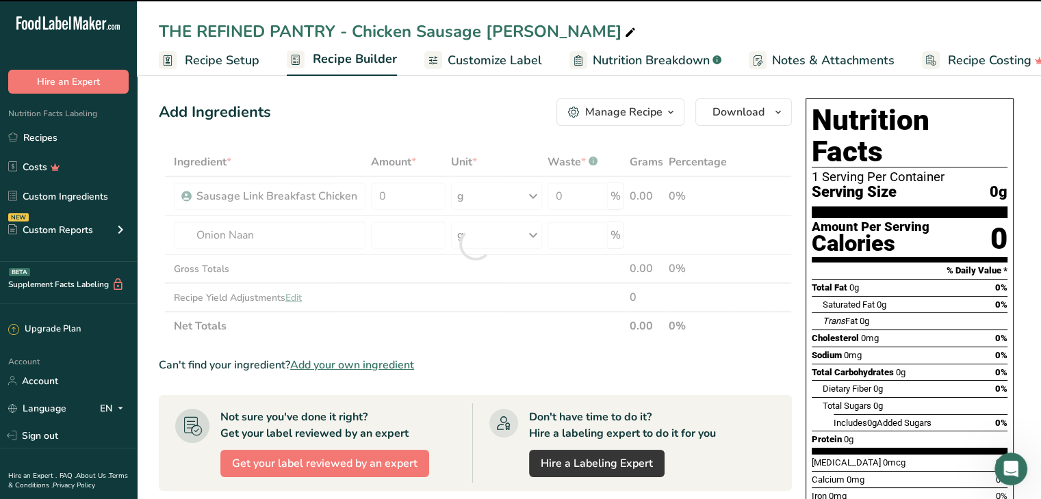
type input "0"
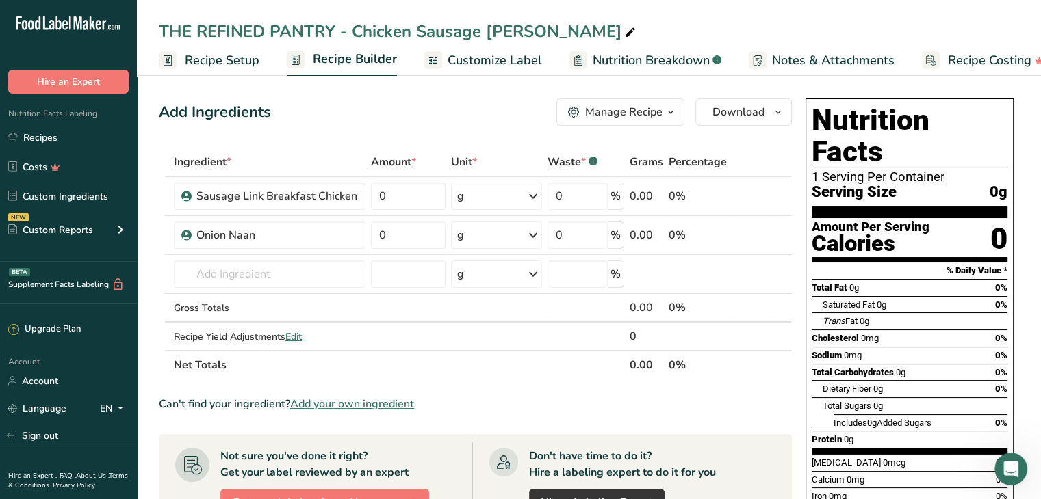
click at [464, 240] on div "g" at bounding box center [496, 235] width 91 height 27
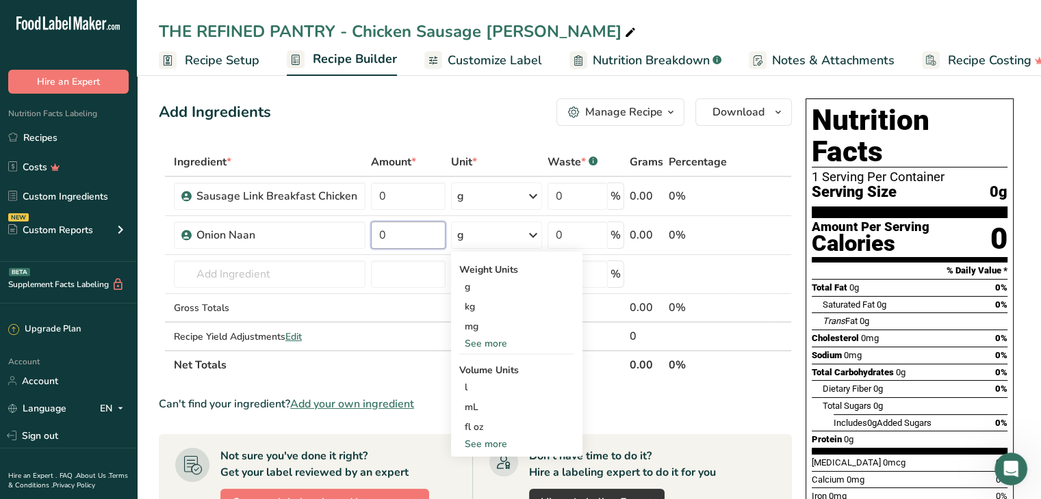
click at [396, 239] on input "0" at bounding box center [408, 235] width 75 height 27
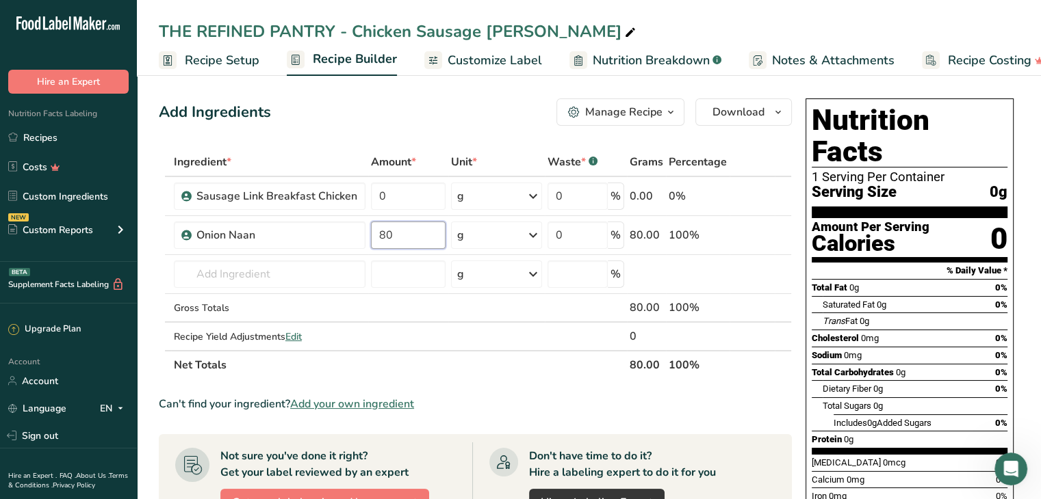
type input "80"
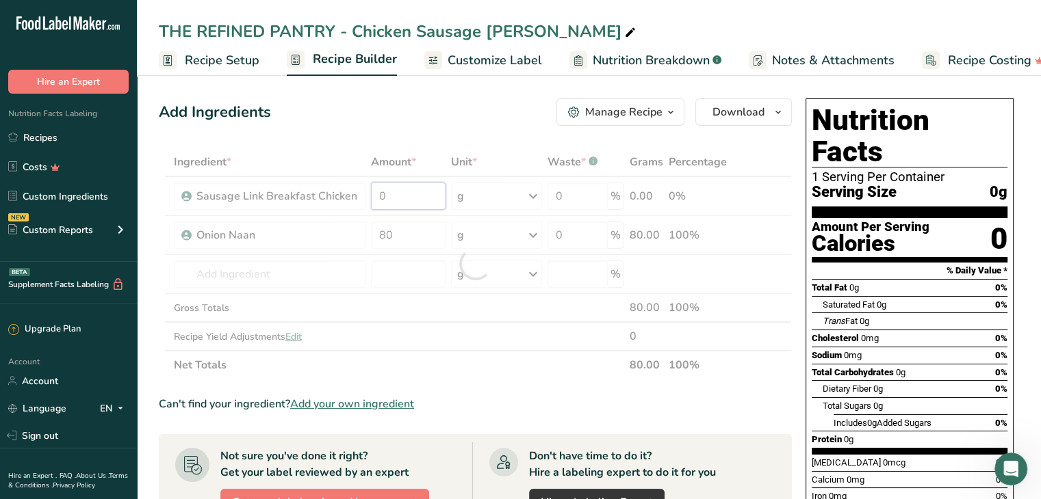
click at [402, 190] on div "Ingredient * Amount * Unit * Waste * .a-a{fill:#347362;}.b-a{fill:#fff;} Grams …" at bounding box center [475, 264] width 633 height 232
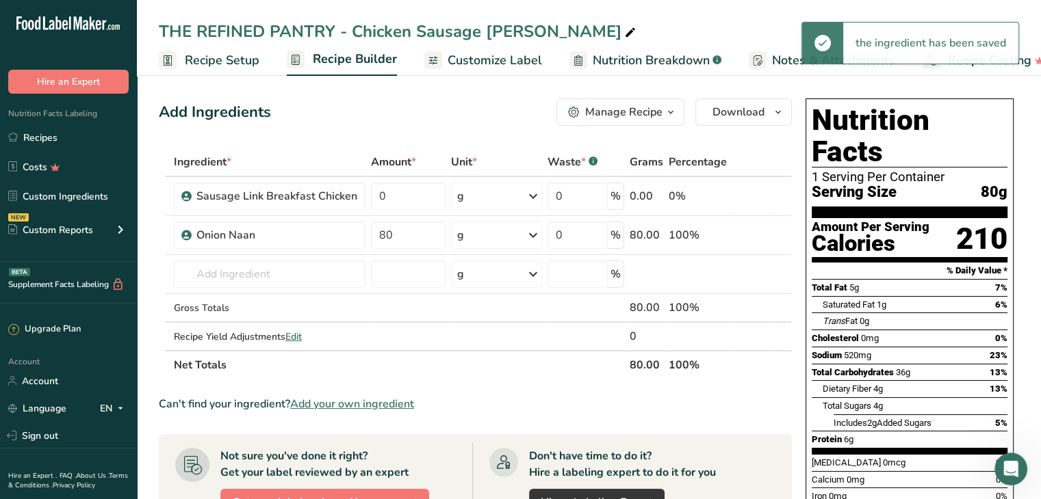
click at [489, 202] on div "Ingredient * Amount * Unit * Waste * .a-a{fill:#347362;}.b-a{fill:#fff;} Grams …" at bounding box center [475, 264] width 633 height 232
click at [489, 202] on div "g" at bounding box center [496, 196] width 91 height 27
click at [490, 304] on div "See more" at bounding box center [516, 305] width 115 height 14
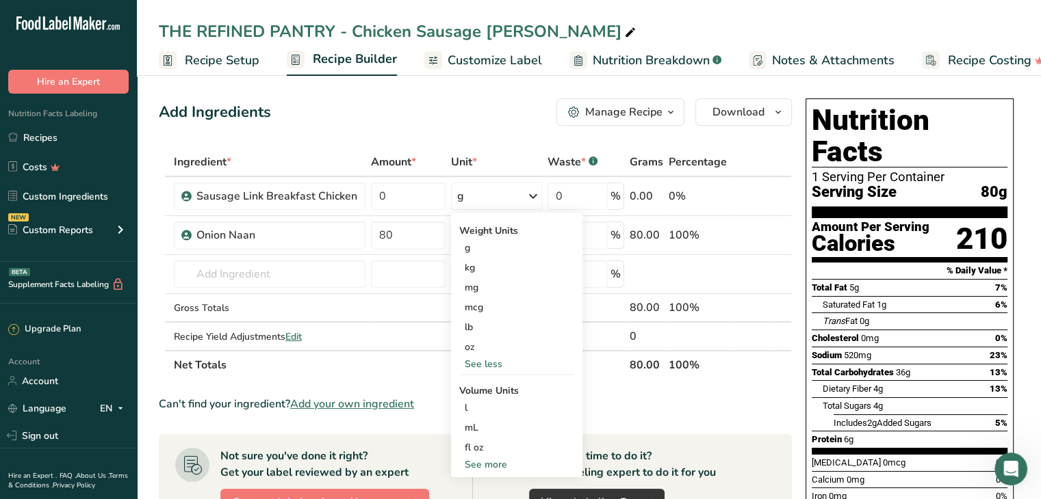
click at [488, 343] on div "oz" at bounding box center [516, 347] width 115 height 20
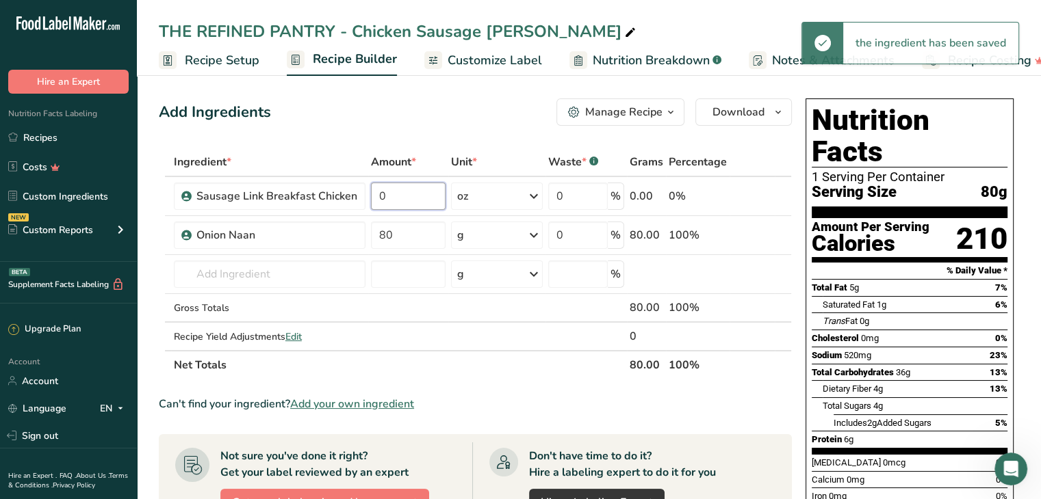
click at [395, 192] on input "0" at bounding box center [408, 196] width 75 height 27
type input "3"
click at [278, 273] on div "Ingredient * Amount * Unit * Waste * .a-a{fill:#347362;}.b-a{fill:#fff;} Grams …" at bounding box center [475, 264] width 633 height 232
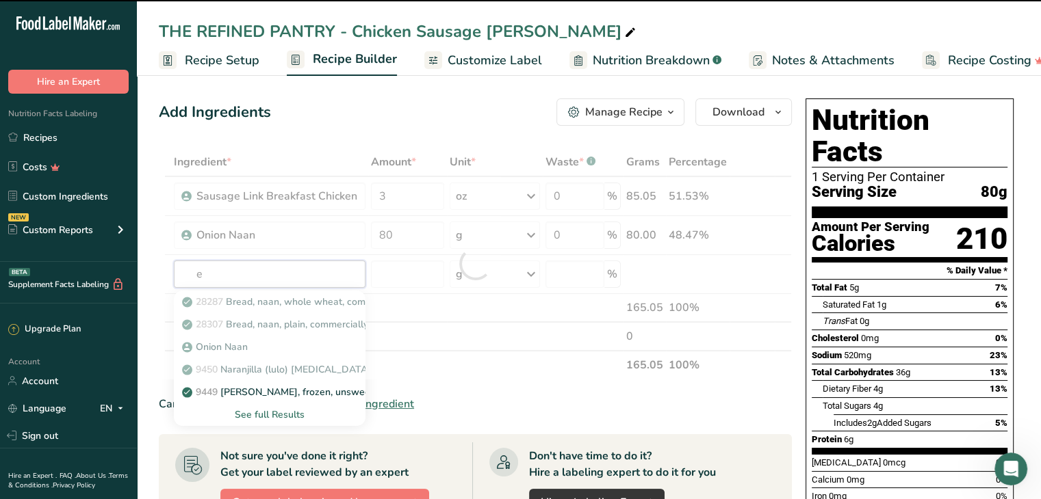
type input "eg"
type input "g"
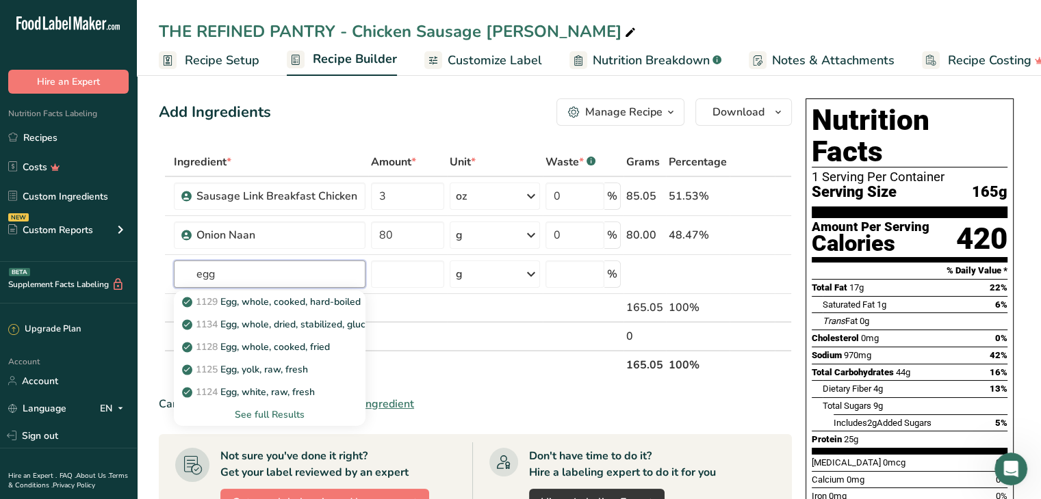
type input "egg"
click at [311, 343] on p "1128 Egg, whole, cooked, fried" at bounding box center [257, 347] width 145 height 14
type input "Egg, whole, cooked, fried"
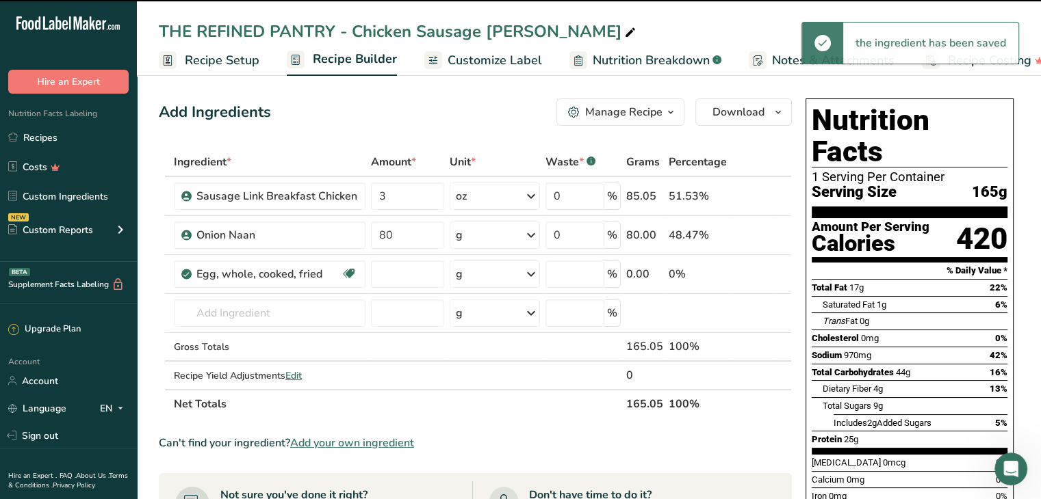
type input "0"
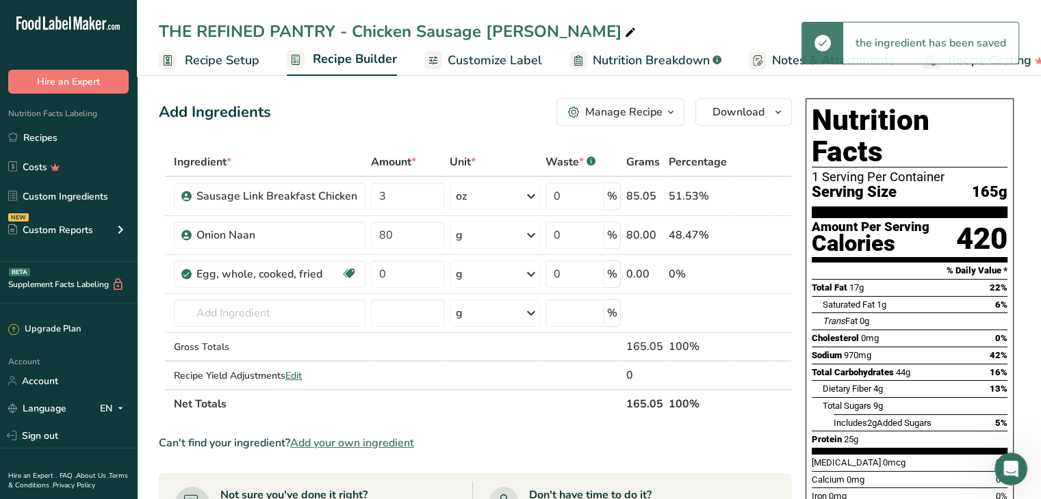
click at [471, 277] on div "g" at bounding box center [494, 274] width 90 height 27
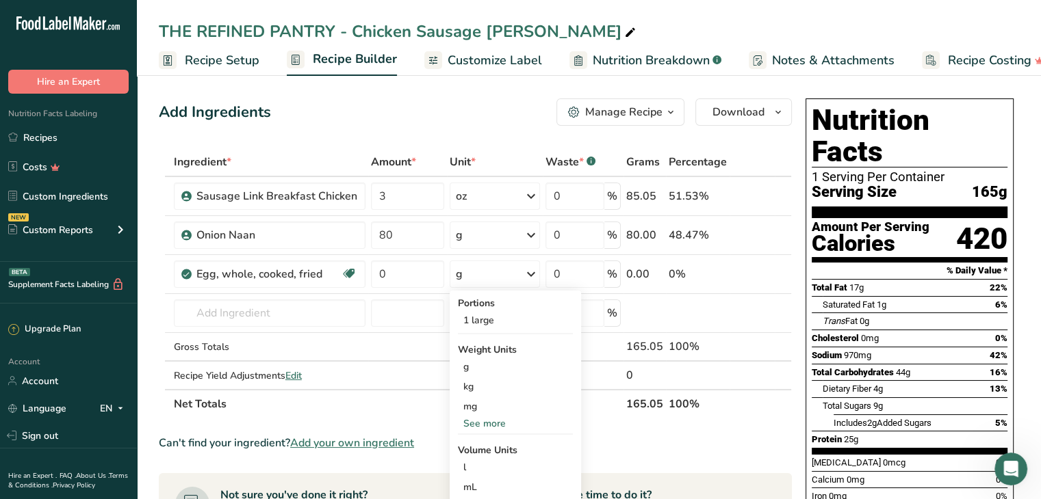
click at [488, 419] on div "See more" at bounding box center [515, 424] width 115 height 14
click at [466, 460] on div "oz" at bounding box center [515, 466] width 115 height 20
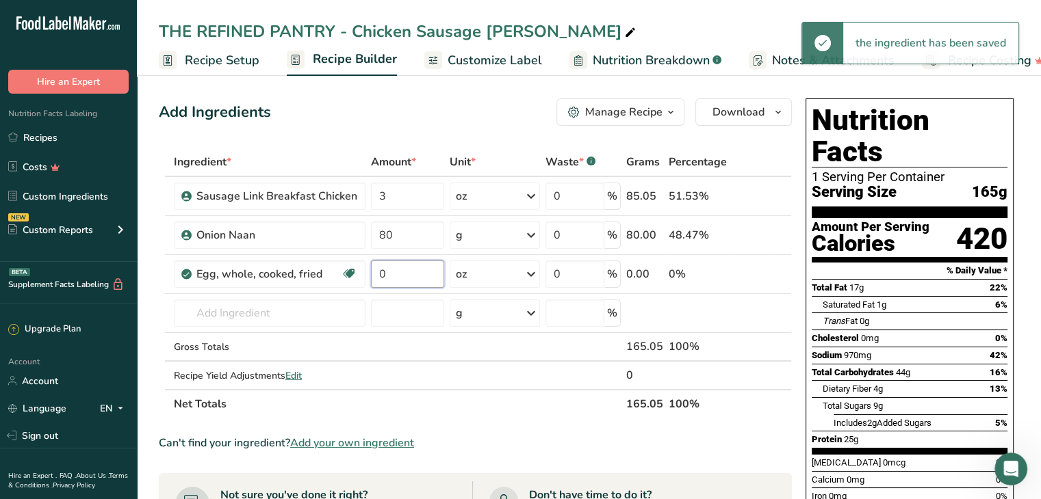
click at [403, 278] on input "0" at bounding box center [408, 274] width 74 height 27
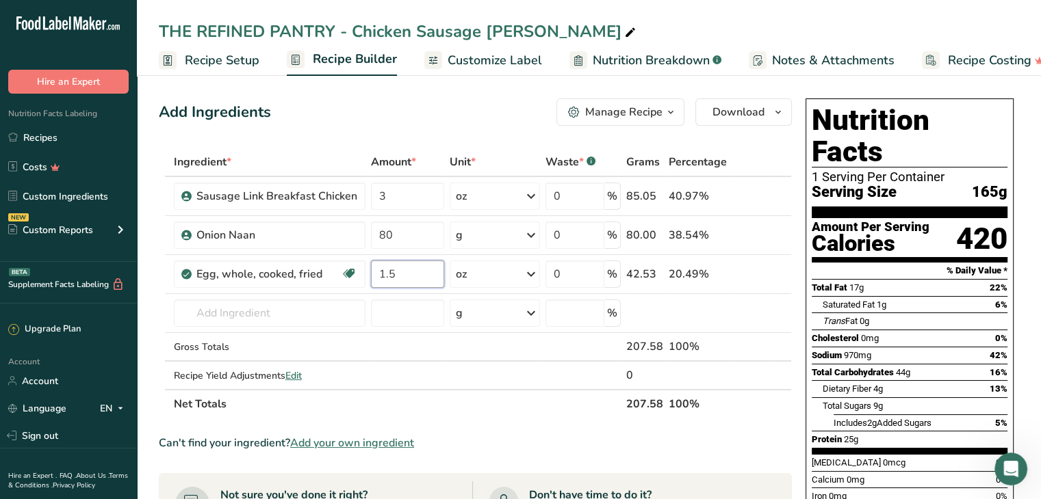
type input "1.5"
click at [260, 306] on div "Ingredient * Amount * Unit * Waste * .a-a{fill:#347362;}.b-a{fill:#fff;} Grams …" at bounding box center [475, 283] width 633 height 271
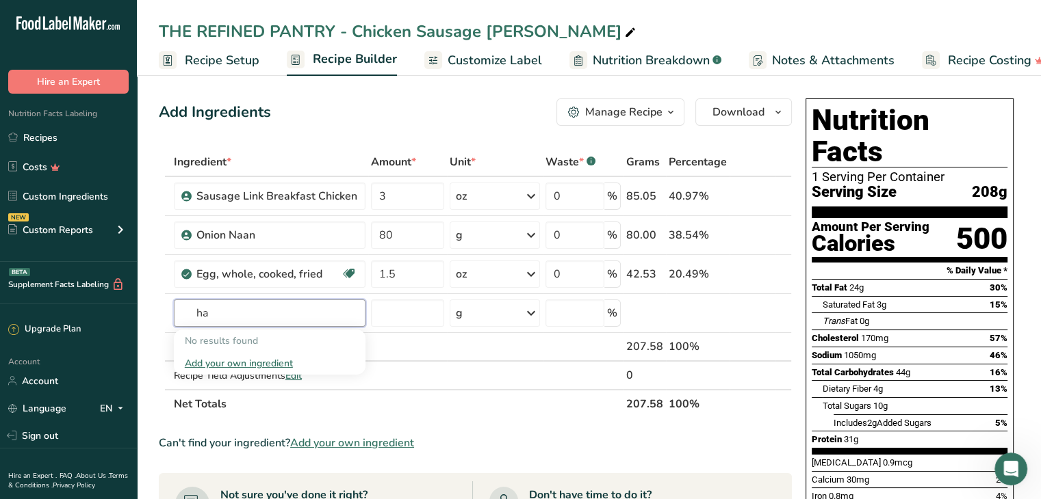
type input "h"
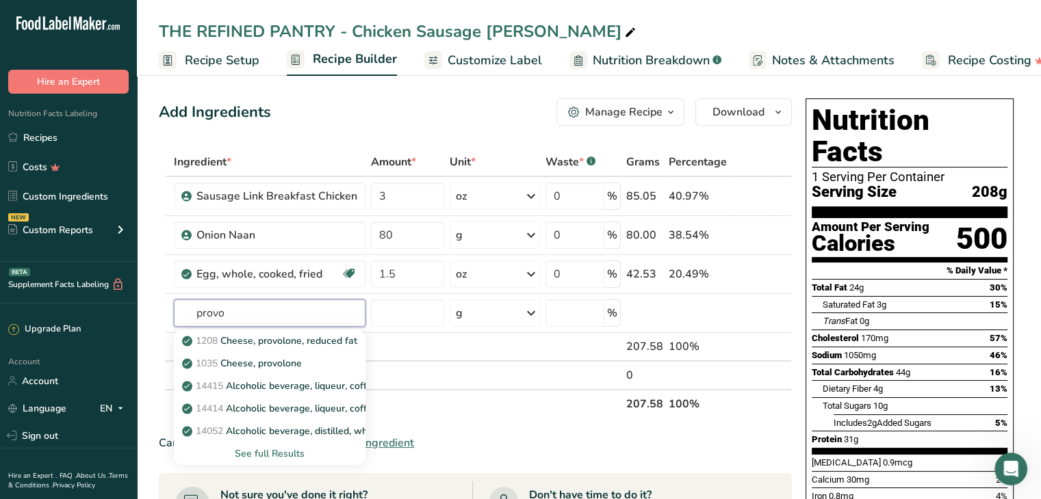
type input "provo"
click at [290, 367] on p "1035 Cheese, provolone" at bounding box center [243, 363] width 117 height 14
type input "Cheese, provolone"
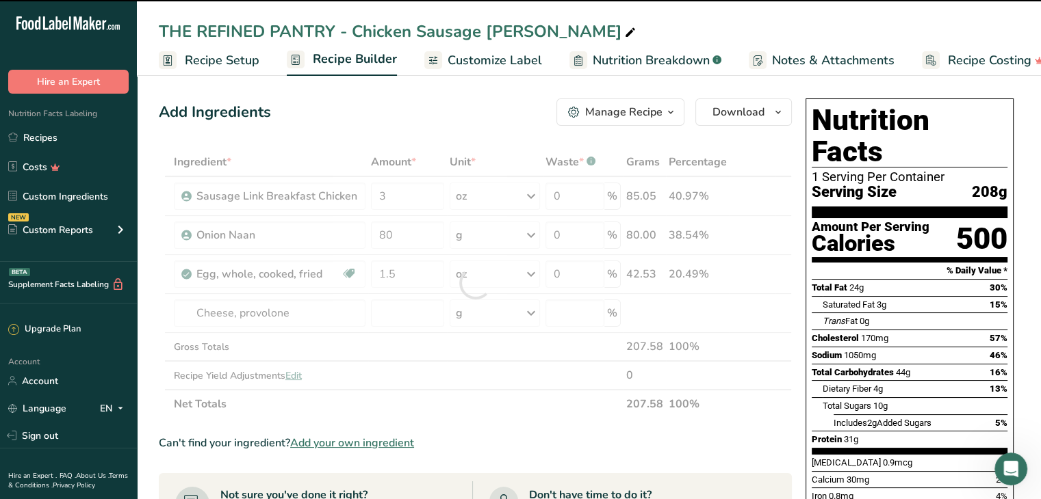
type input "0"
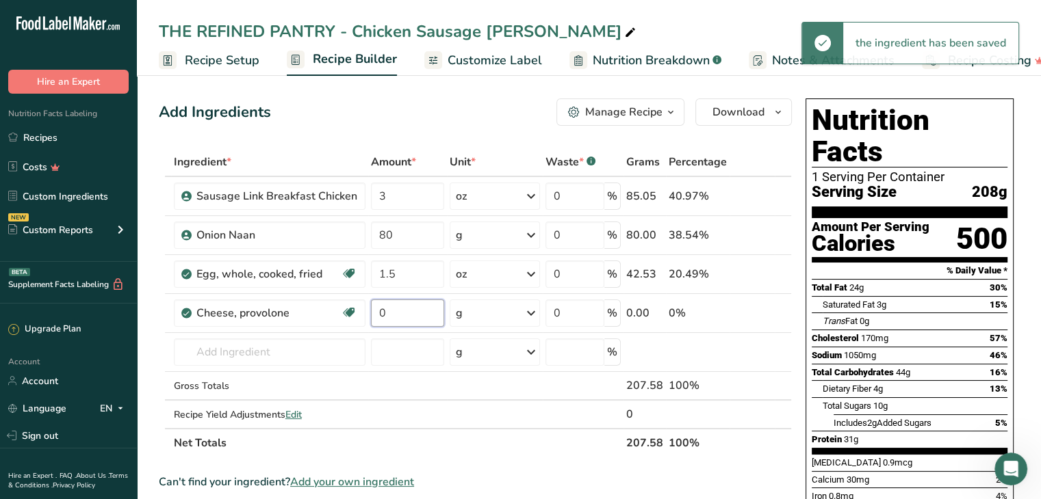
click at [389, 324] on input "0" at bounding box center [408, 313] width 74 height 27
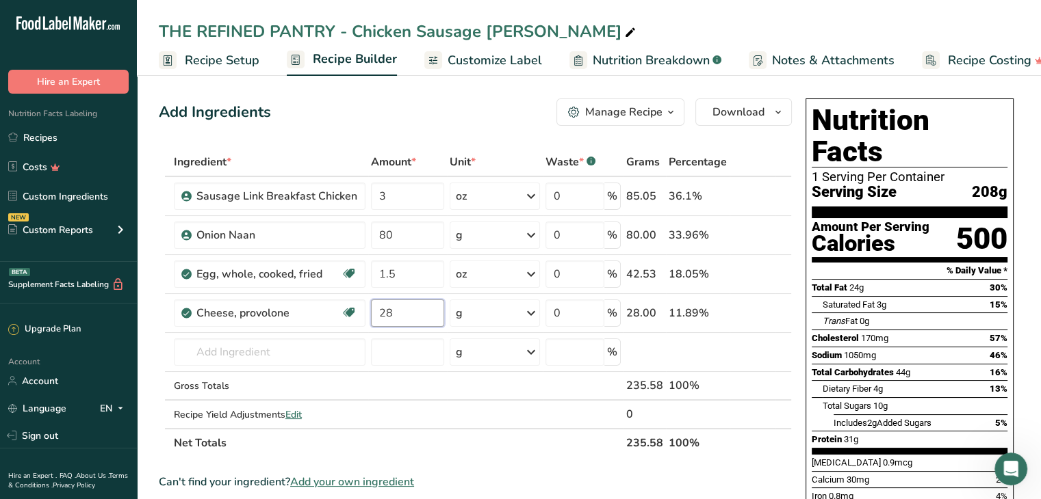
type input "28"
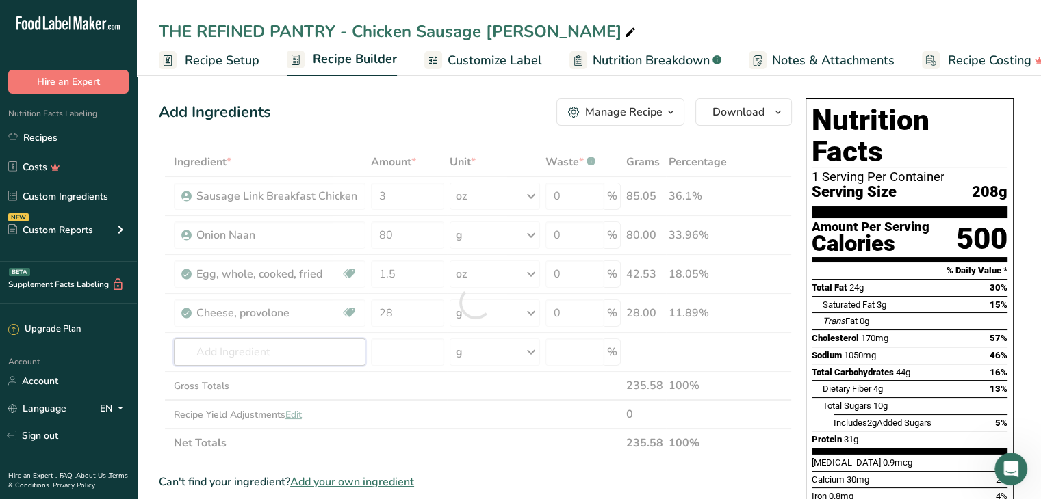
click at [229, 359] on div "Ingredient * Amount * Unit * Waste * .a-a{fill:#347362;}.b-a{fill:#fff;} Grams …" at bounding box center [475, 303] width 633 height 310
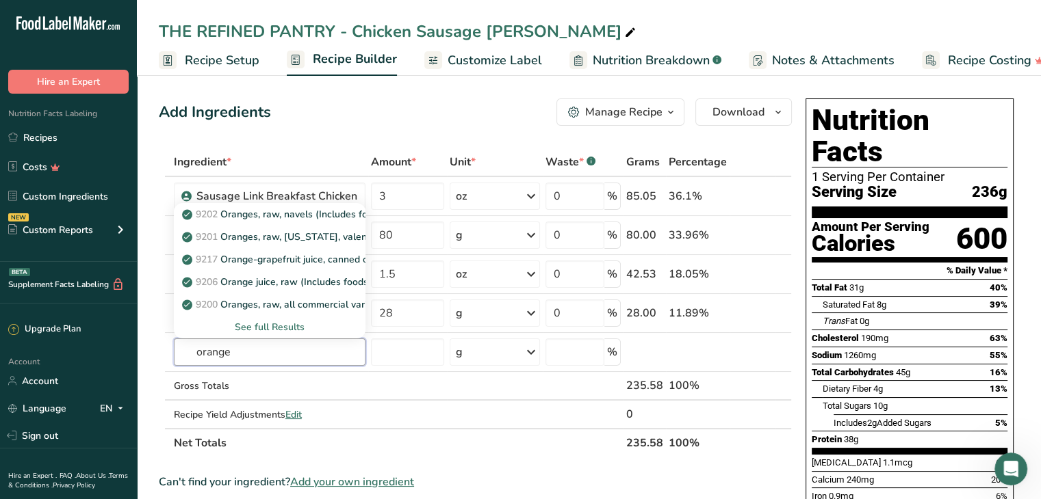
type input "orange"
click at [284, 331] on div "See full Results" at bounding box center [270, 327] width 170 height 14
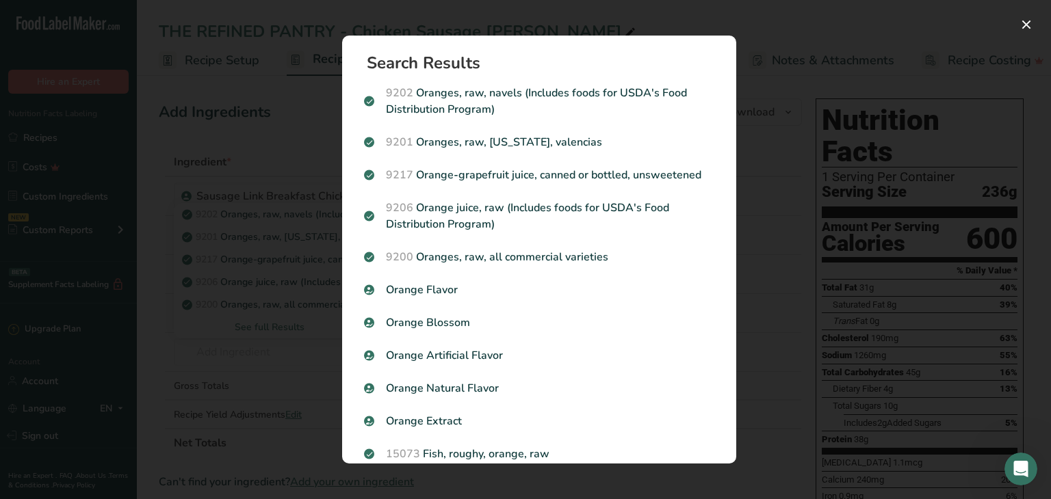
click at [508, 251] on p "9200 Oranges, raw, all commercial varieties" at bounding box center [539, 257] width 350 height 16
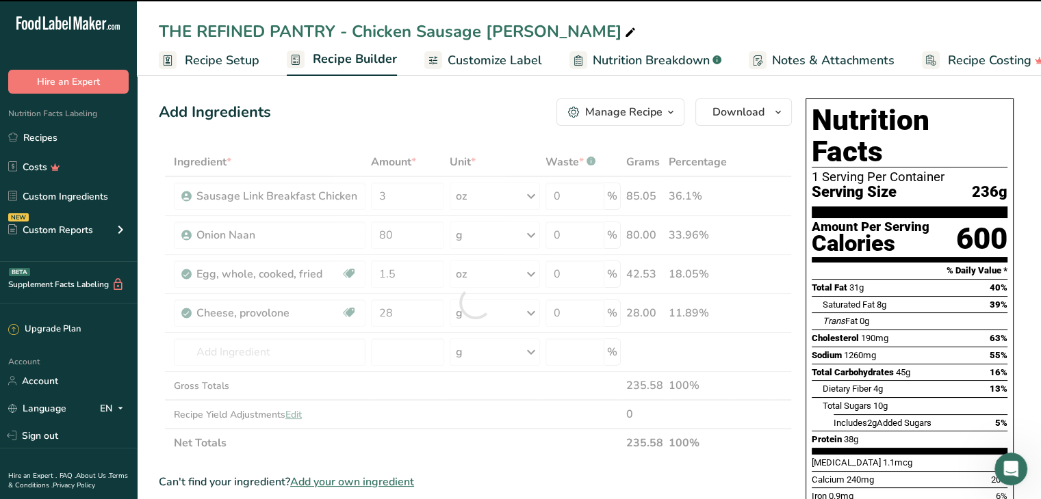
type input "0"
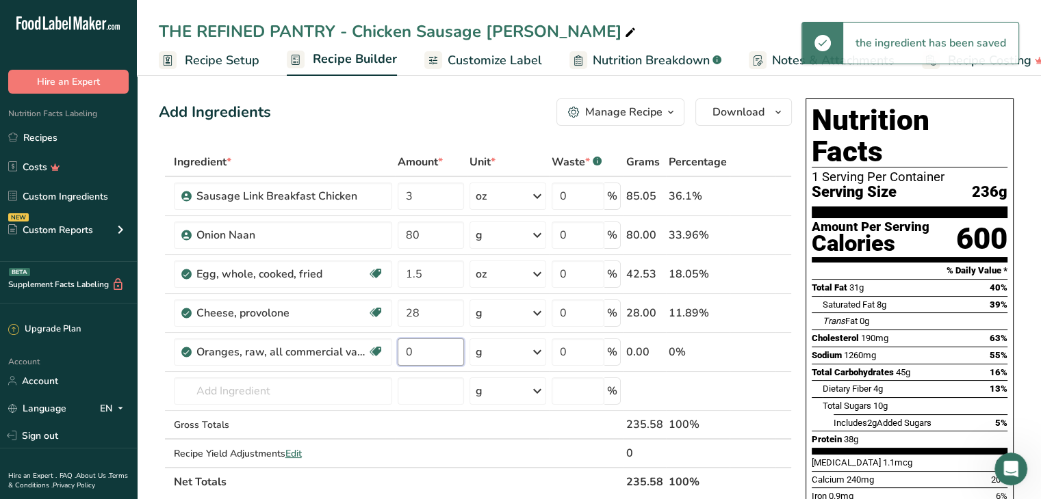
click at [428, 350] on input "0" at bounding box center [430, 352] width 66 height 27
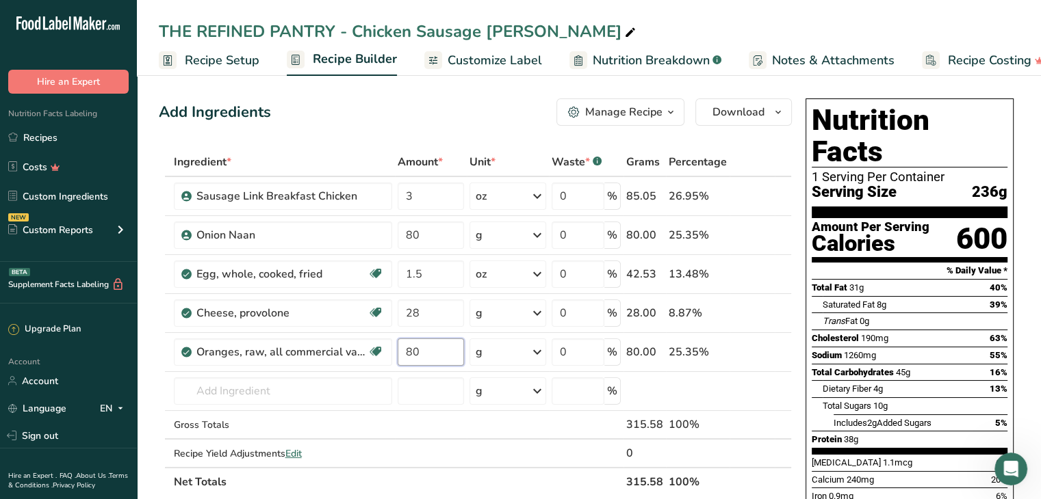
type input "80"
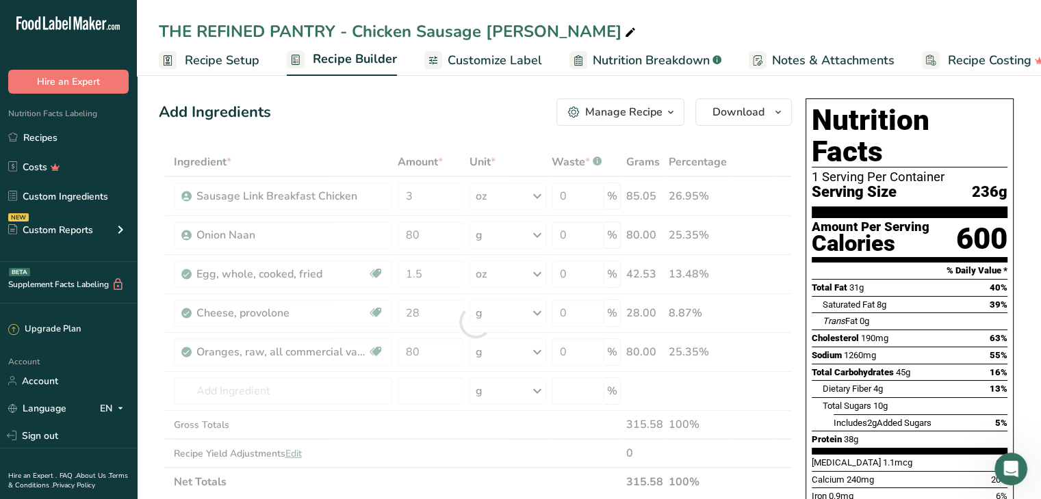
click at [412, 108] on div "Add Ingredients Manage Recipe Delete Recipe Duplicate Recipe Scale Recipe Save …" at bounding box center [475, 112] width 633 height 27
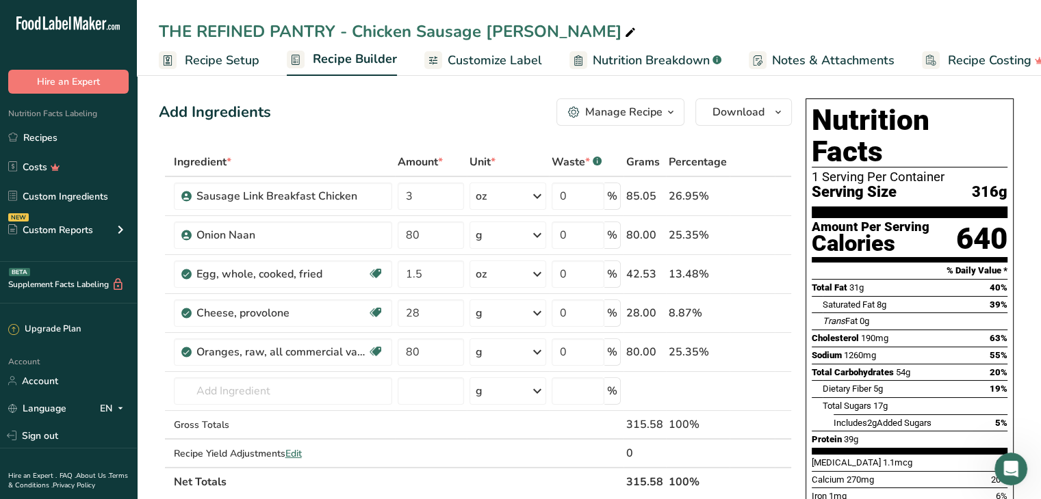
click at [488, 60] on span "Customize Label" at bounding box center [494, 60] width 94 height 18
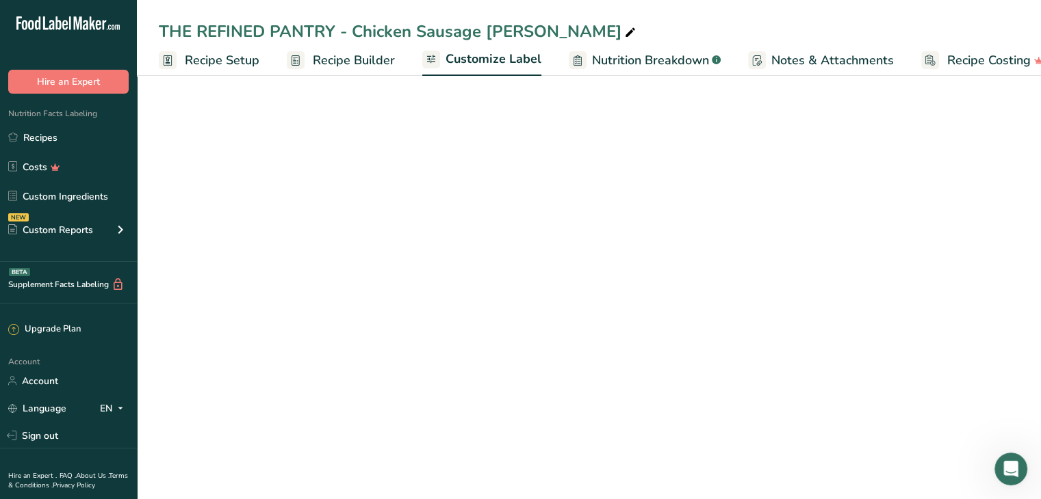
scroll to position [0, 25]
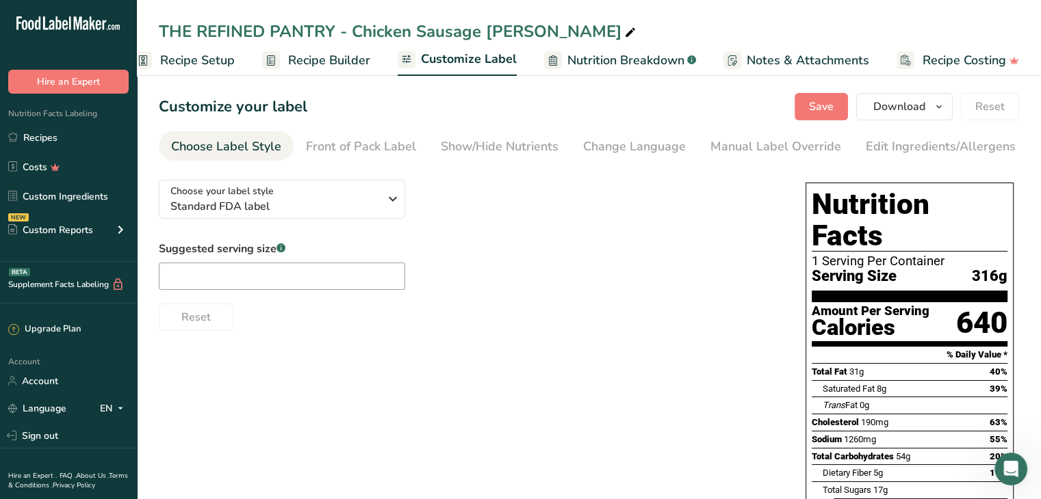
click at [493, 142] on div "Show/Hide Nutrients" at bounding box center [500, 147] width 118 height 18
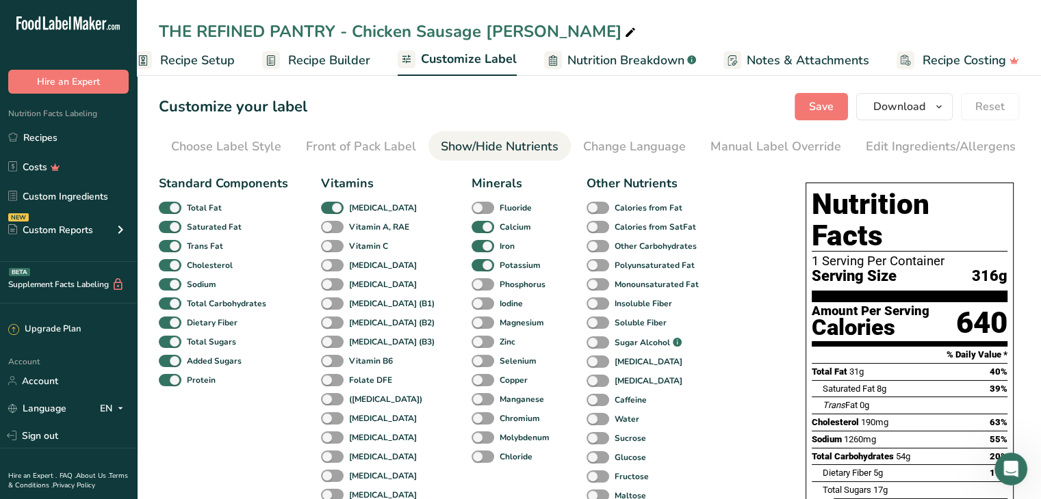
scroll to position [0, 134]
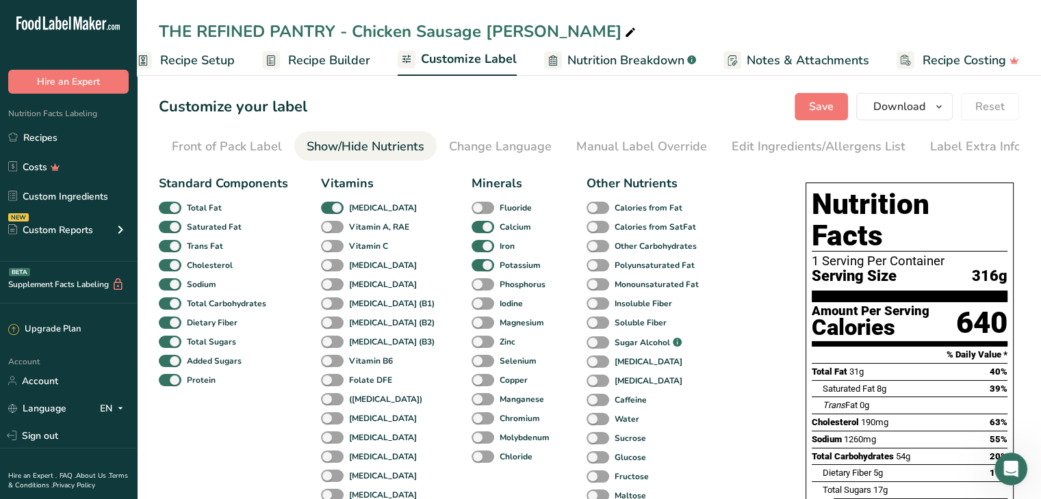
click at [175, 229] on span at bounding box center [170, 227] width 23 height 13
click at [168, 229] on input "Saturated Fat" at bounding box center [163, 226] width 9 height 9
checkbox input "false"
click at [172, 250] on span at bounding box center [170, 246] width 23 height 13
click at [168, 250] on input "Trans Fat" at bounding box center [163, 246] width 9 height 9
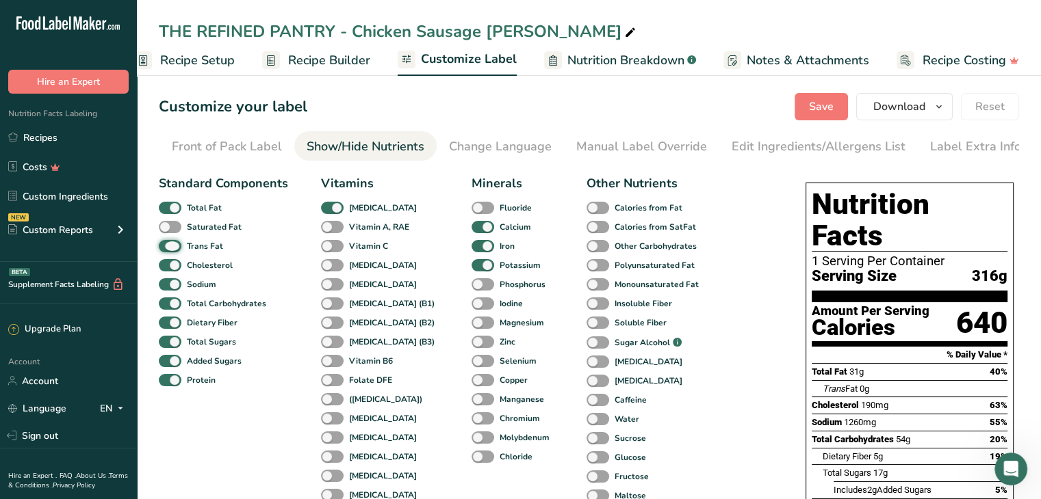
checkbox input "false"
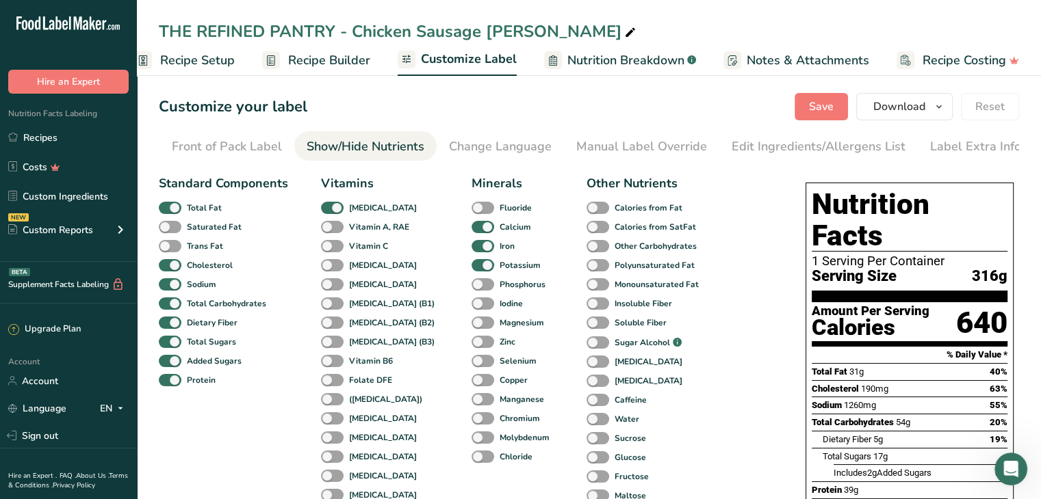
click at [170, 266] on span at bounding box center [170, 265] width 23 height 13
click at [168, 266] on input "Cholesterol" at bounding box center [163, 265] width 9 height 9
checkbox input "false"
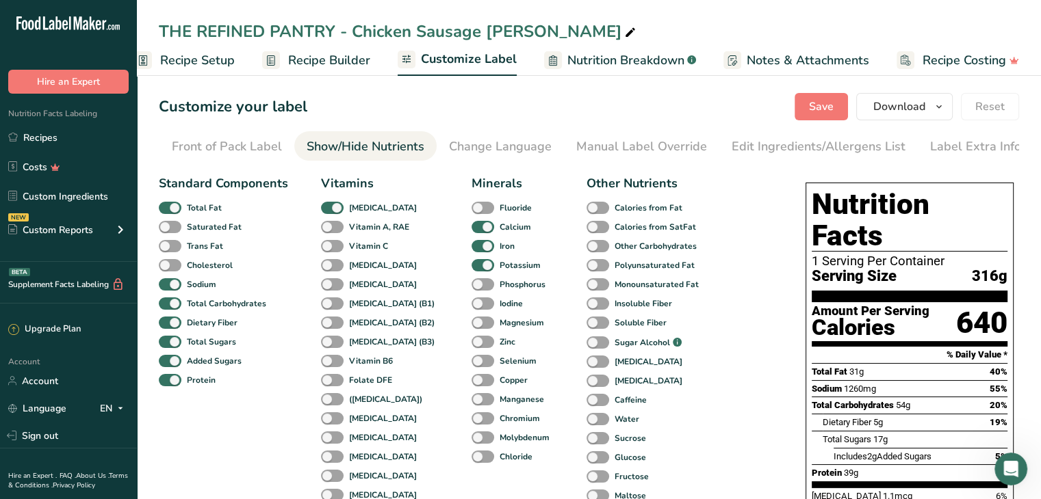
click at [170, 283] on span at bounding box center [170, 284] width 23 height 13
click at [168, 283] on input "Sodium" at bounding box center [163, 284] width 9 height 9
checkbox input "false"
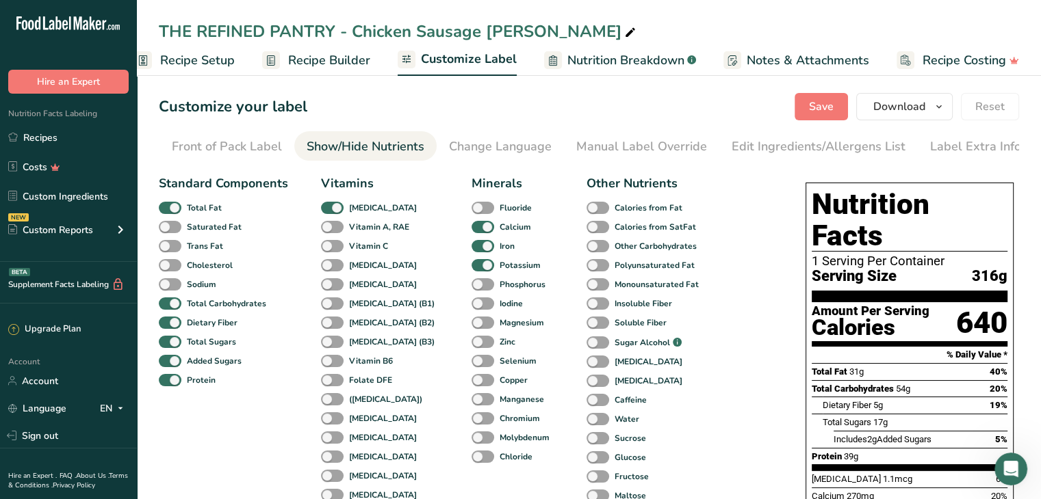
click at [168, 345] on span at bounding box center [170, 342] width 23 height 13
click at [168, 345] on input "Total Sugars" at bounding box center [163, 341] width 9 height 9
checkbox input "false"
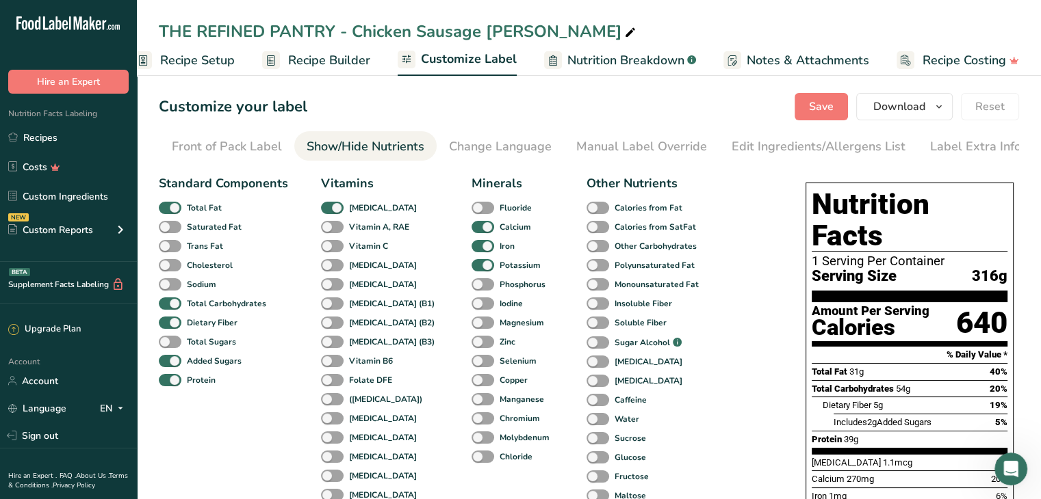
click at [168, 360] on span at bounding box center [170, 361] width 23 height 13
click at [168, 360] on input "Added Sugars" at bounding box center [163, 360] width 9 height 9
checkbox input "false"
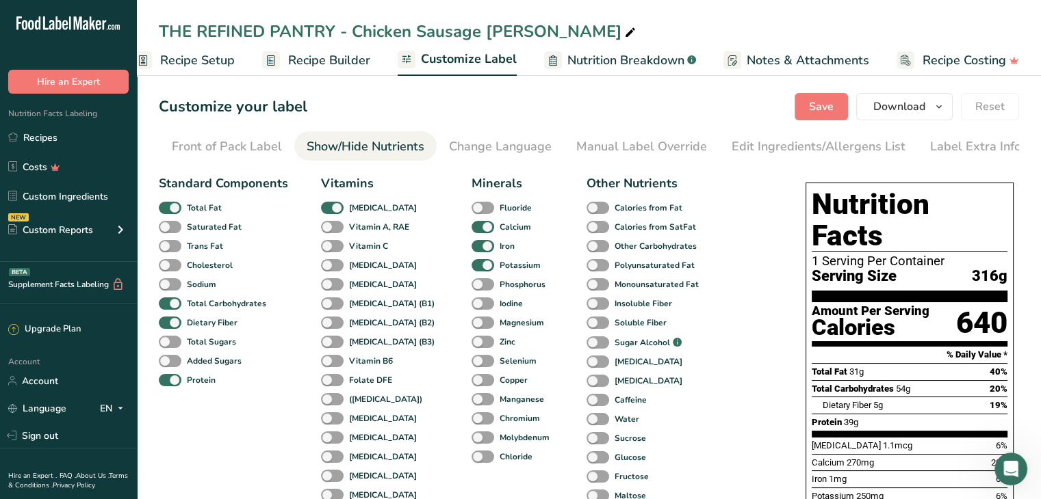
click at [332, 207] on span at bounding box center [332, 208] width 23 height 13
click at [330, 207] on input "[MEDICAL_DATA]" at bounding box center [325, 207] width 9 height 9
checkbox input "false"
click at [471, 229] on span at bounding box center [482, 227] width 23 height 13
click at [471, 229] on input "Calcium" at bounding box center [475, 226] width 9 height 9
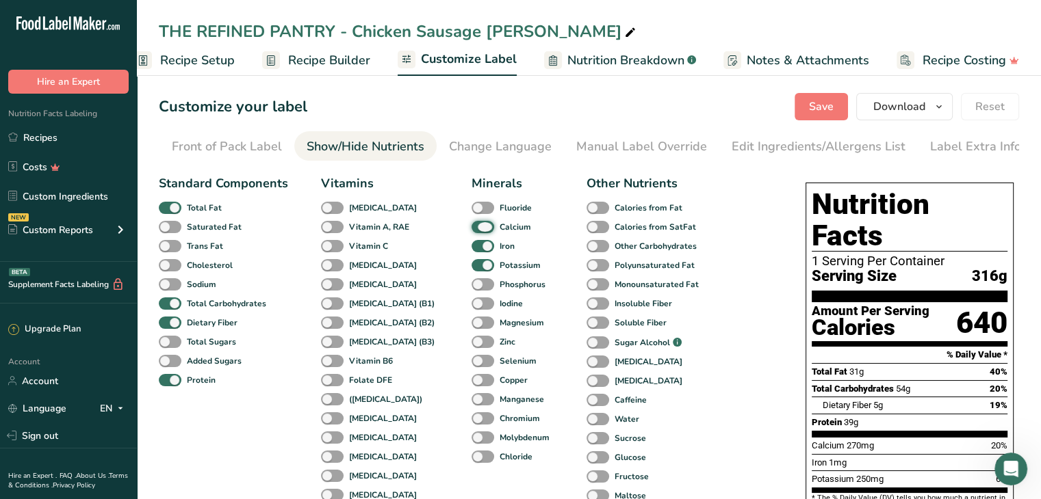
checkbox input "false"
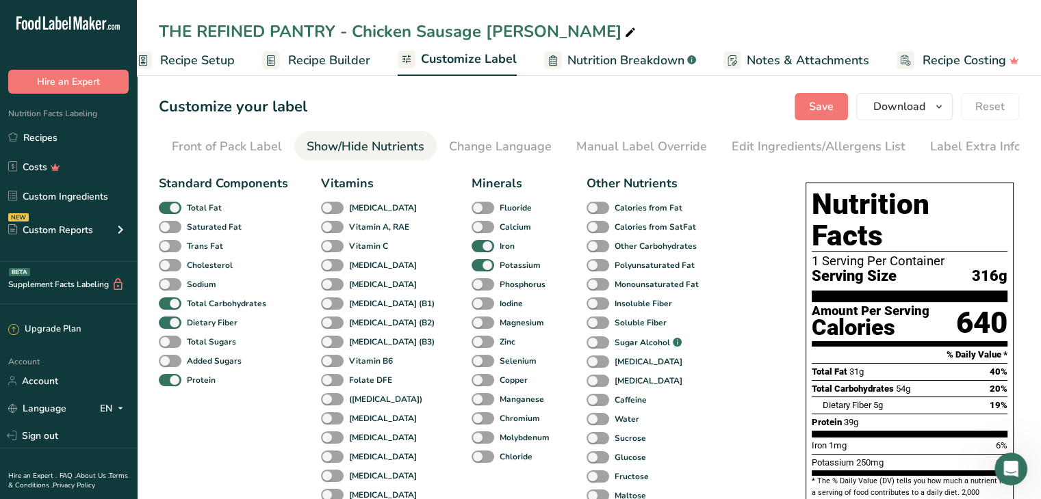
click at [471, 246] on span at bounding box center [482, 246] width 23 height 13
click at [471, 246] on input "Iron" at bounding box center [475, 246] width 9 height 9
checkbox input "false"
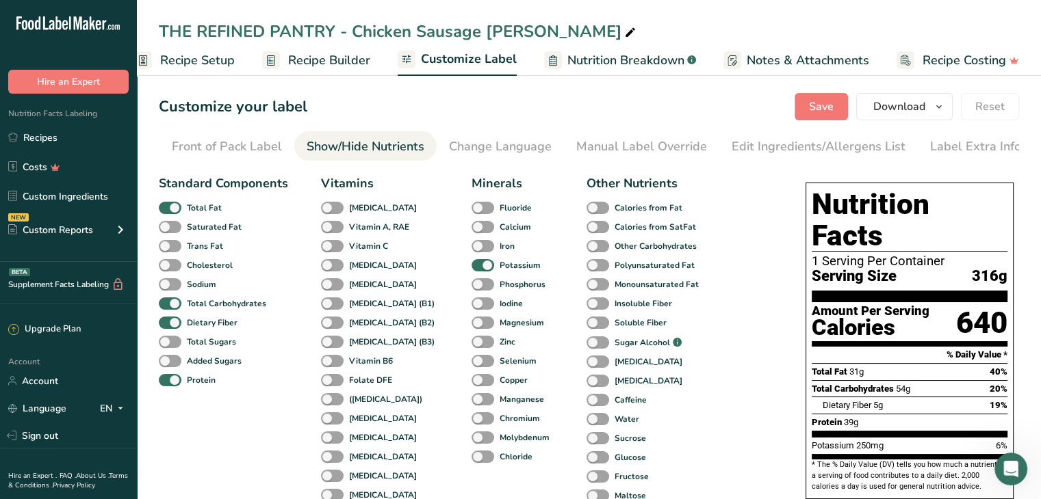
click at [471, 267] on span at bounding box center [482, 265] width 23 height 13
click at [471, 267] on input "Potassium" at bounding box center [475, 265] width 9 height 9
checkbox input "false"
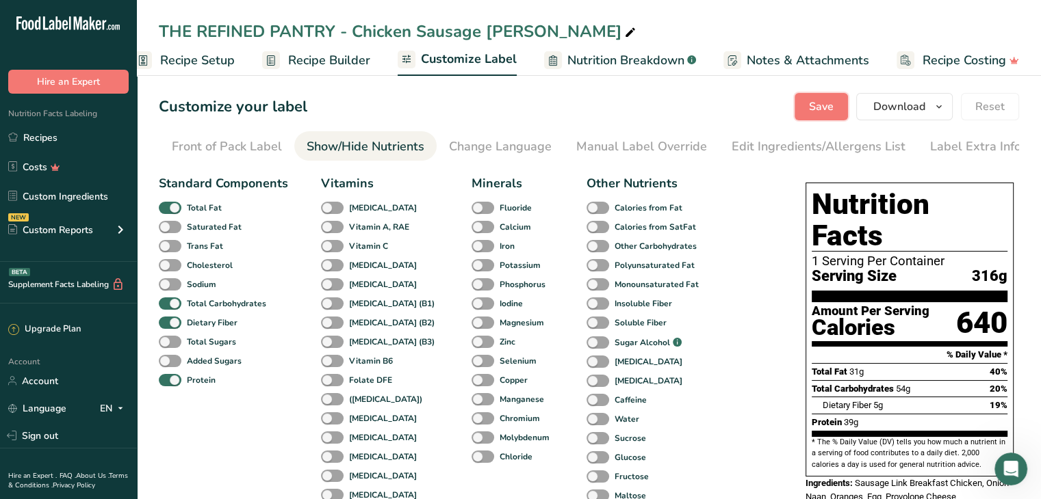
click at [809, 103] on button "Save" at bounding box center [820, 106] width 53 height 27
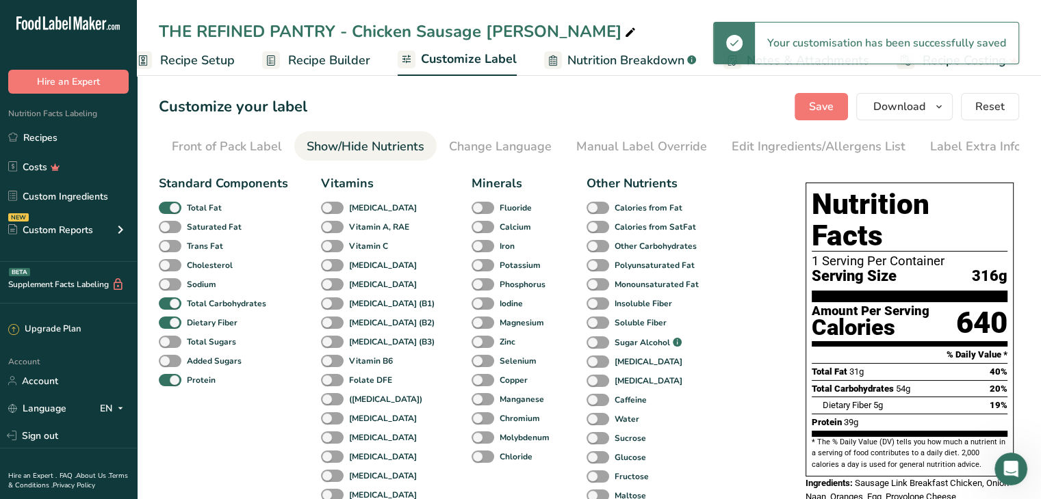
click at [787, 145] on div "Edit Ingredients/Allergens List" at bounding box center [818, 147] width 174 height 18
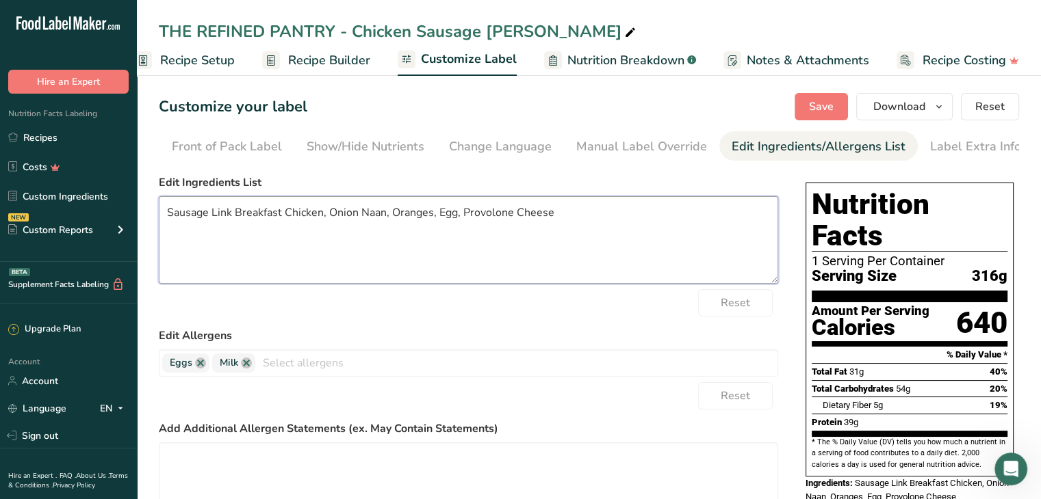
click at [218, 217] on textarea "Sausage Link Breakfast Chicken, Onion Naan, Oranges, Egg, Provolone Cheese" at bounding box center [468, 240] width 619 height 88
click at [462, 211] on textarea "Sausage Breakfast Chicken, Onion Naan, Oranges, Egg, Provolone Cheese" at bounding box center [468, 240] width 619 height 88
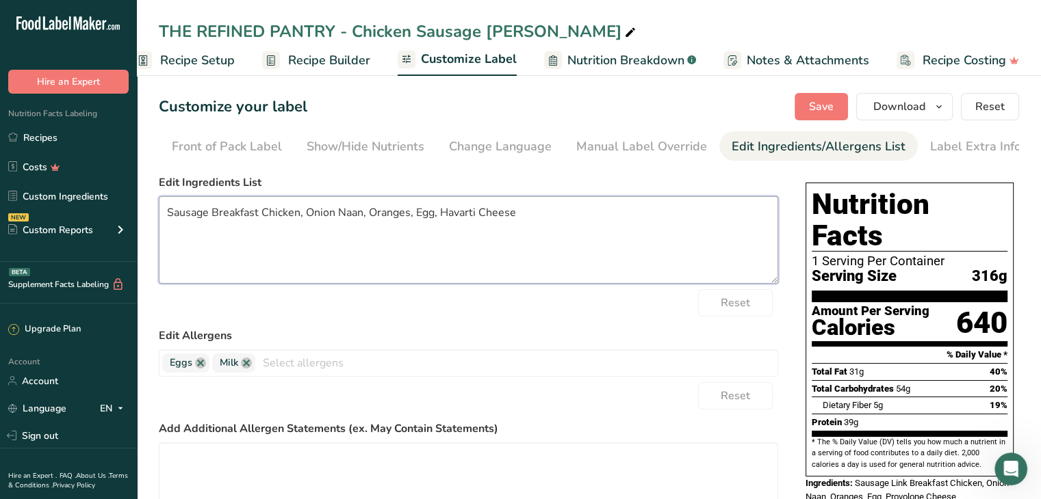
click at [538, 217] on textarea "Sausage Breakfast Chicken, Onion Naan, Oranges, Egg, Havarti Cheese" at bounding box center [468, 240] width 619 height 88
type textarea "Sausage Breakfast Chicken, Onion Naan, Oranges, Egg, Havarti Cheese"
click at [818, 100] on span "Save" at bounding box center [821, 107] width 25 height 16
click at [613, 241] on textarea "Sausage Breakfast Chicken, Onion Naan, Oranges, Egg, Havarti Cheese" at bounding box center [468, 240] width 619 height 88
click at [826, 104] on span "Save" at bounding box center [821, 107] width 25 height 16
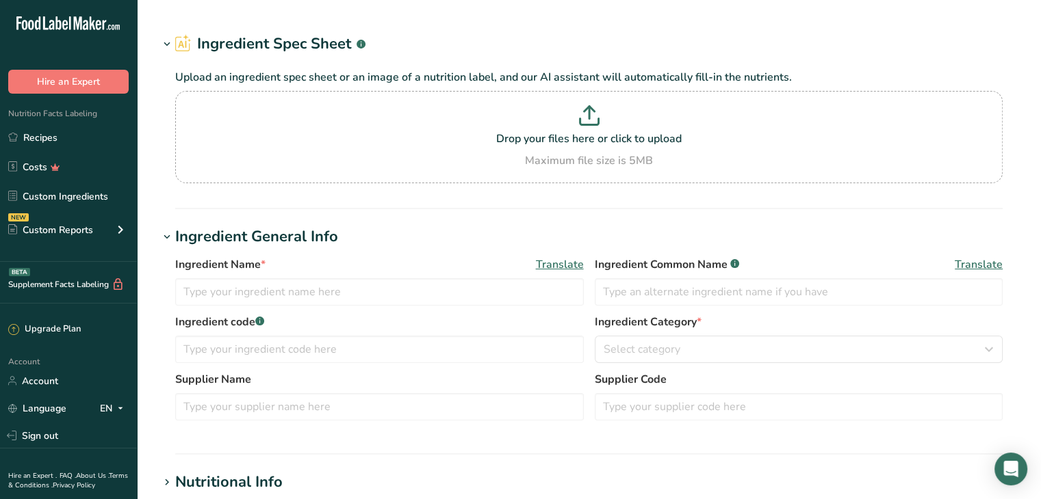
type input "Beef, [MEDICAL_DATA], steak, separable lean only, trimmed to 0" fat, all grades…"
type input "Beef Flank"
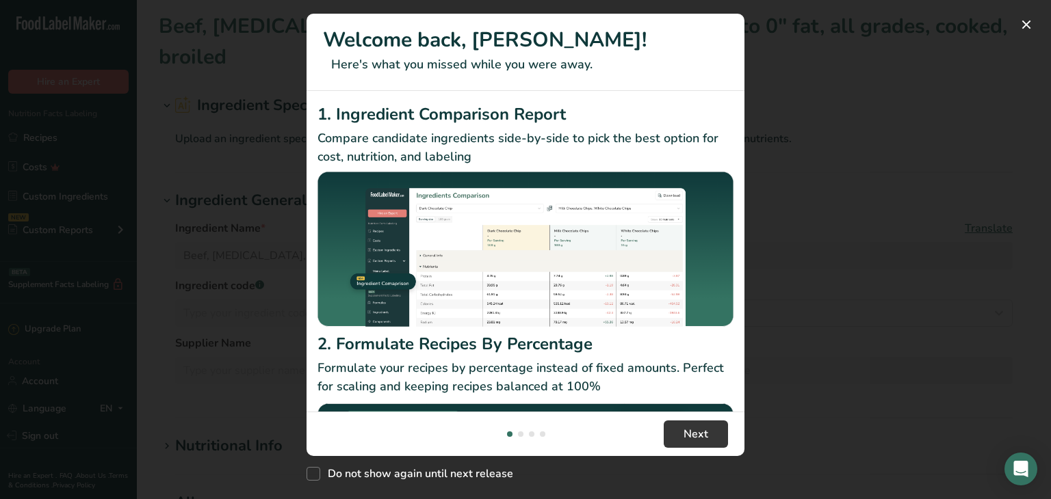
click at [845, 80] on div "New Features" at bounding box center [525, 249] width 1051 height 499
